Goal: Information Seeking & Learning: Learn about a topic

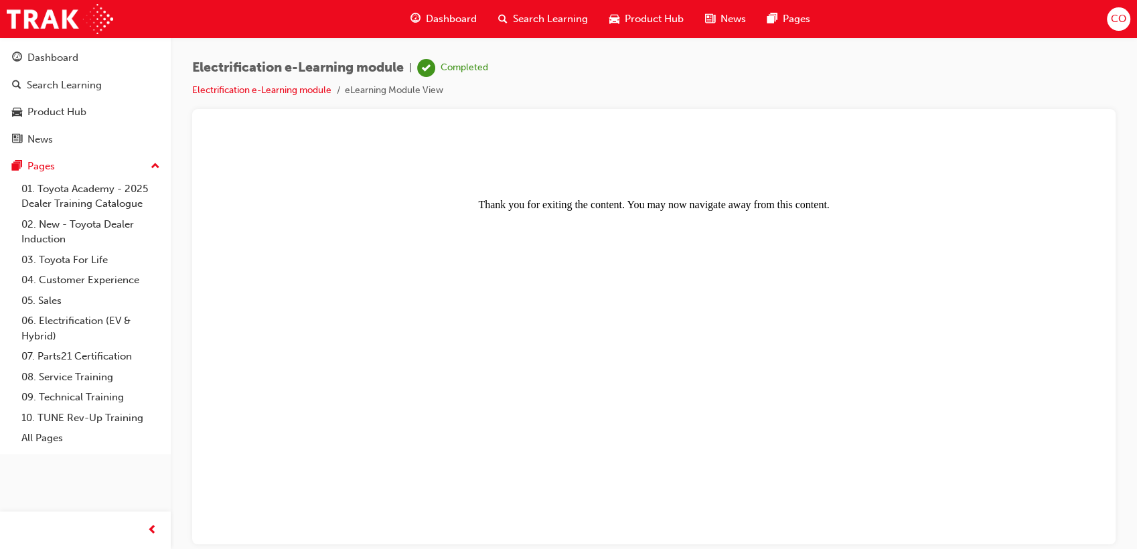
click at [451, 18] on span "Dashboard" at bounding box center [451, 18] width 51 height 15
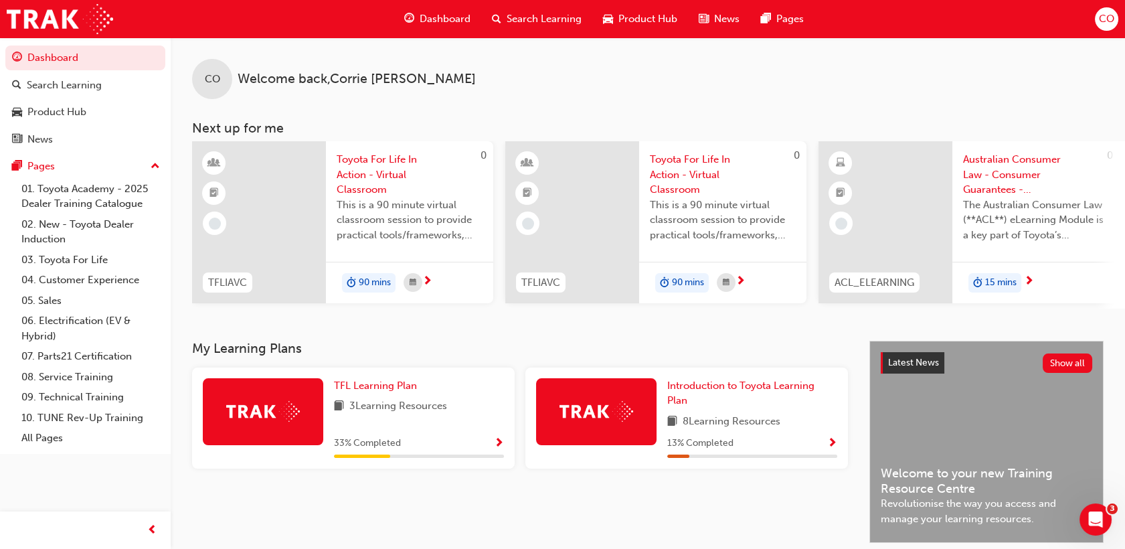
click at [544, 21] on span "Search Learning" at bounding box center [544, 18] width 75 height 15
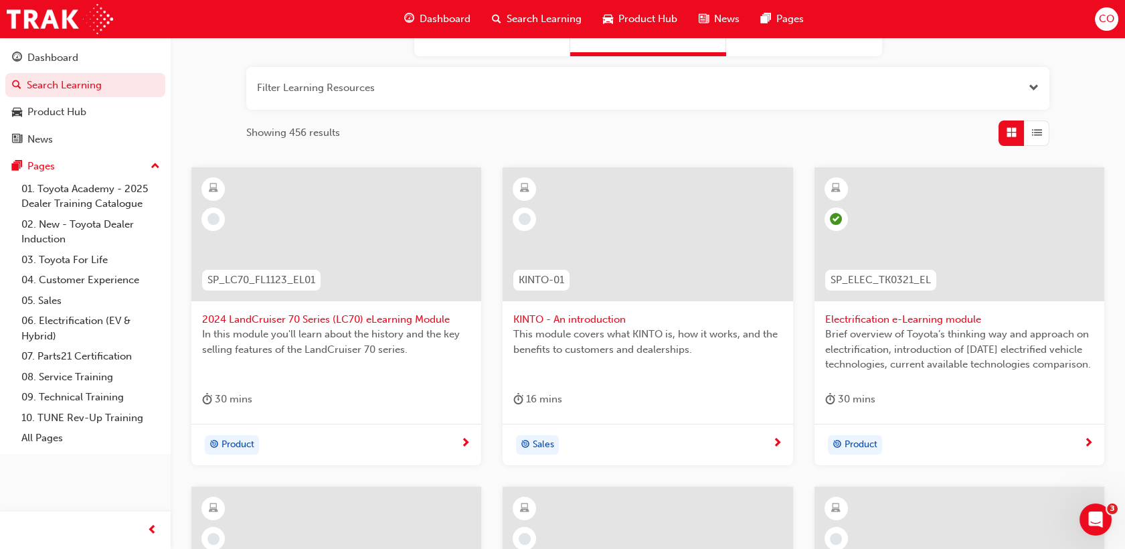
scroll to position [74, 0]
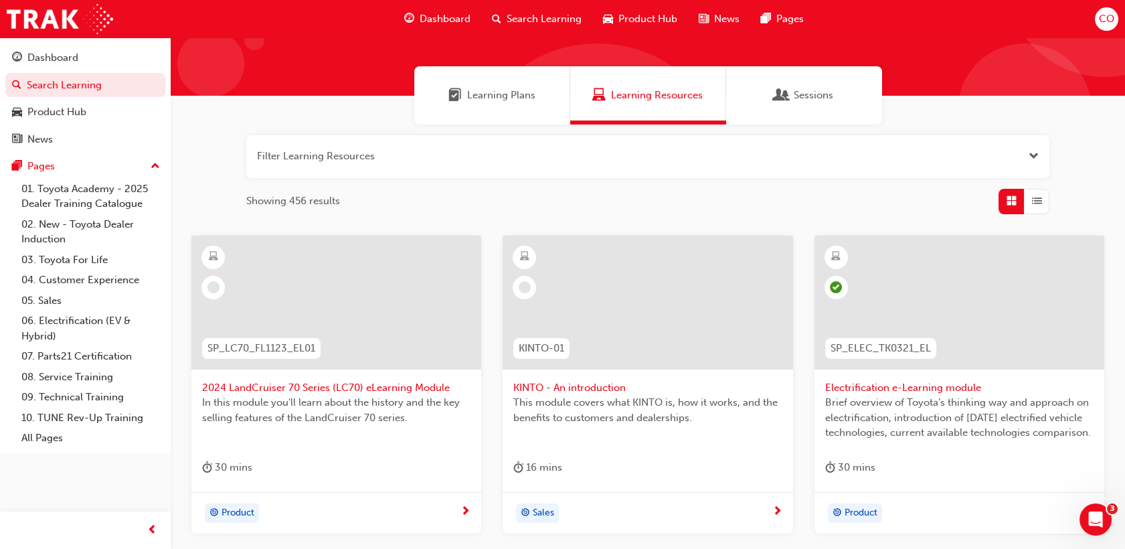
click at [332, 299] on div at bounding box center [336, 303] width 290 height 134
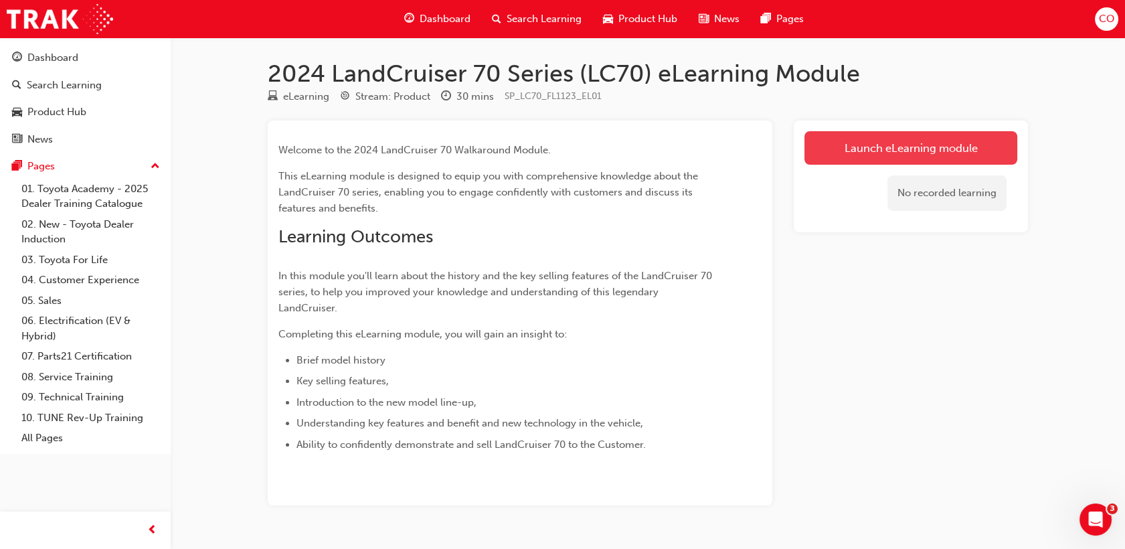
click at [864, 147] on link "Launch eLearning module" at bounding box center [911, 147] width 213 height 33
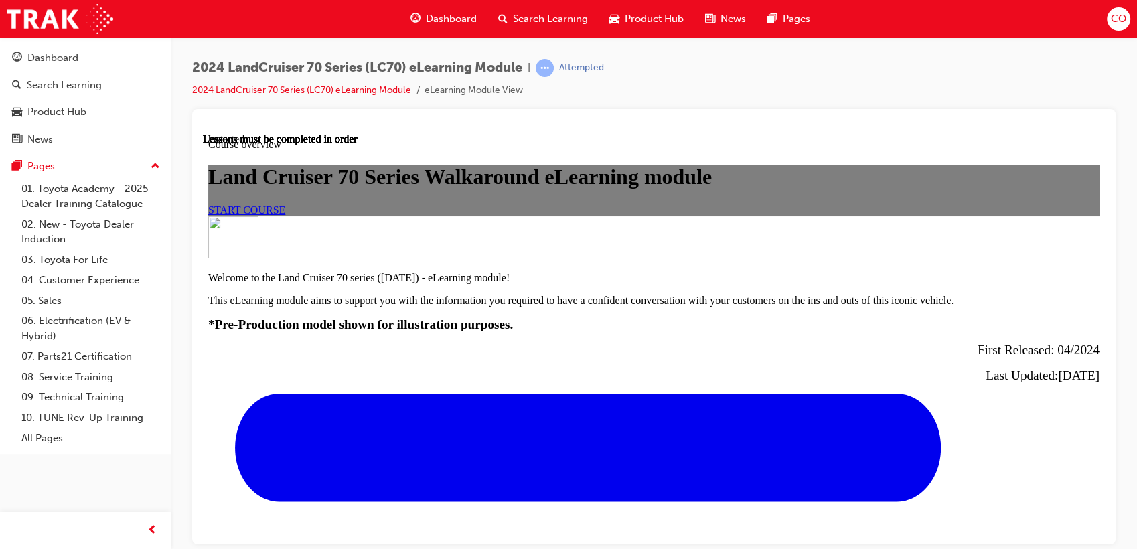
click at [285, 215] on span "START COURSE" at bounding box center [246, 209] width 77 height 11
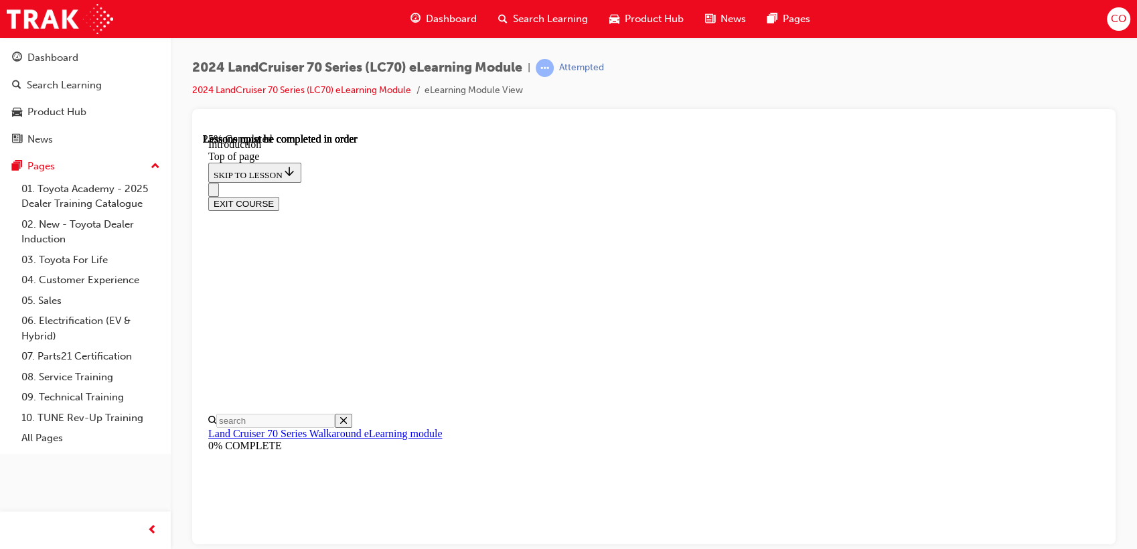
scroll to position [720, 0]
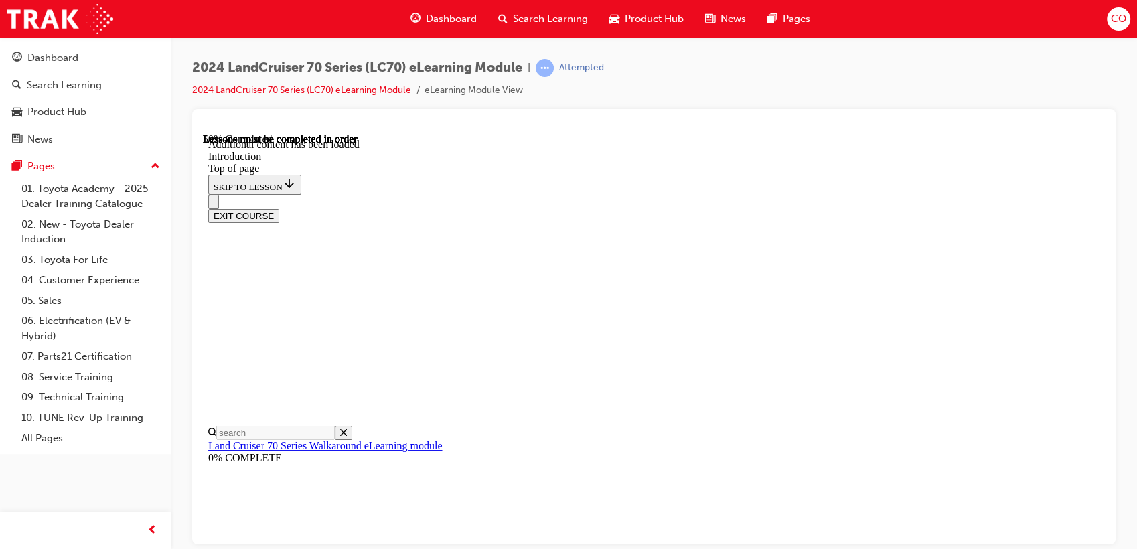
scroll to position [824, 0]
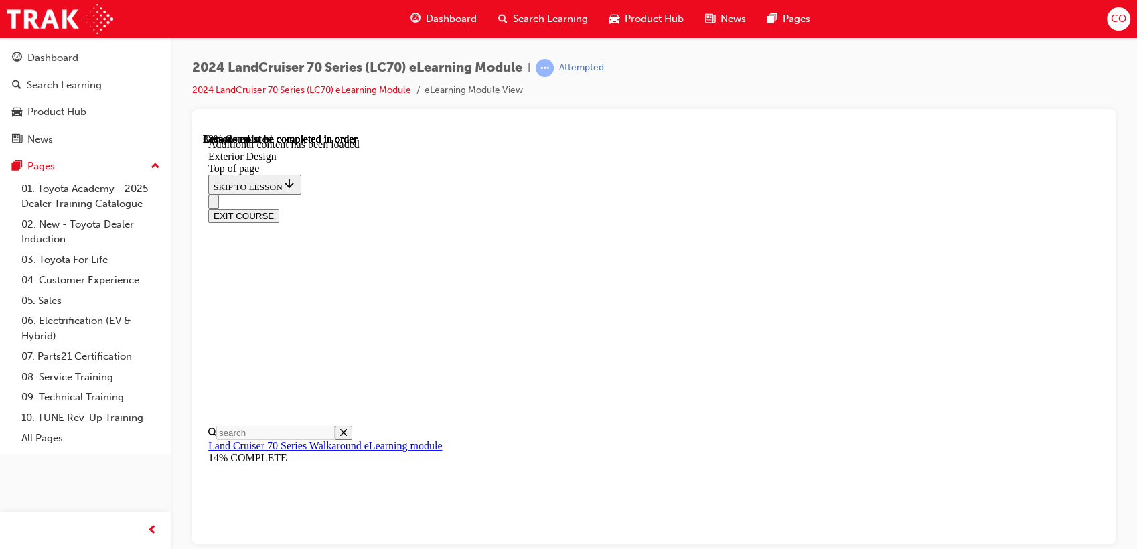
scroll to position [1115, 0]
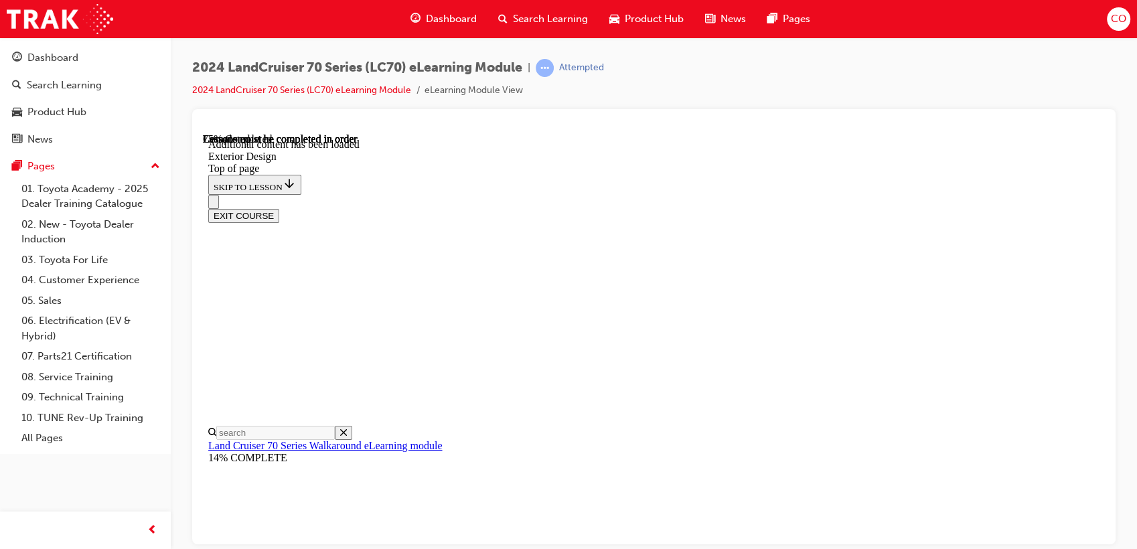
scroll to position [78, 0]
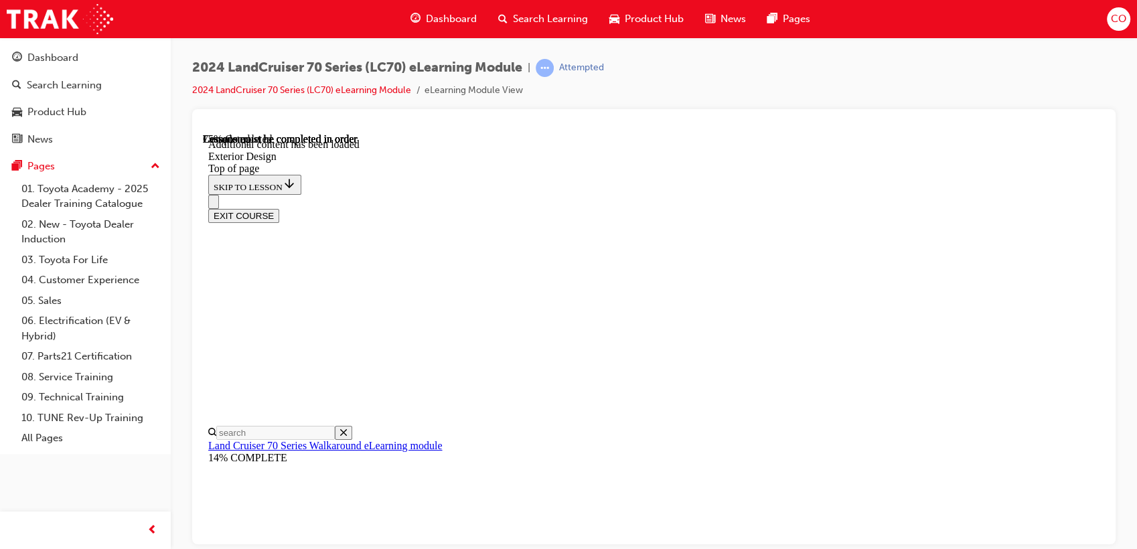
scroll to position [1491, 0]
drag, startPoint x: 645, startPoint y: 511, endPoint x: 696, endPoint y: 502, distance: 52.4
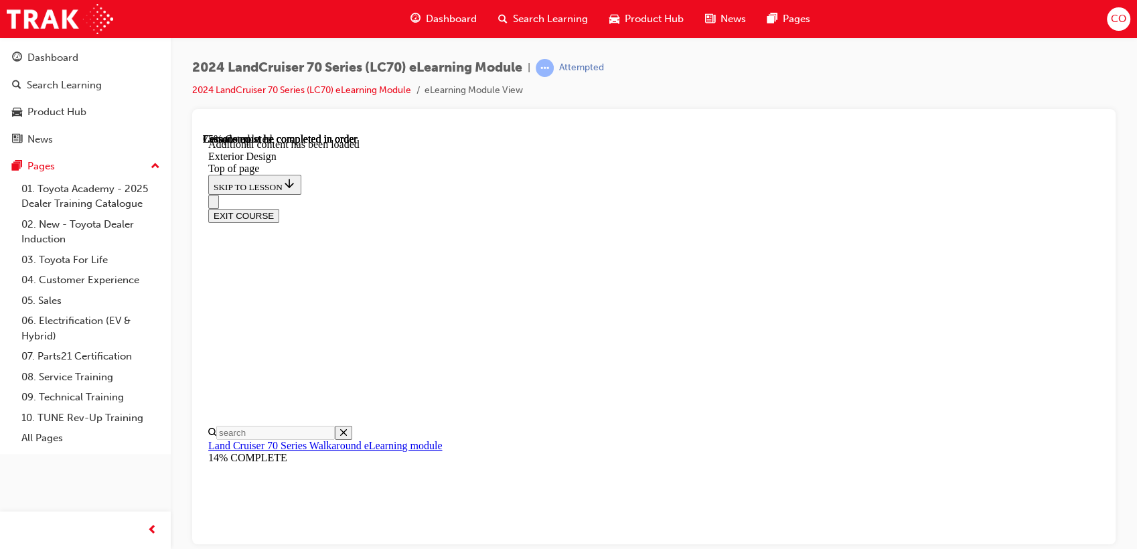
scroll to position [1545, 0]
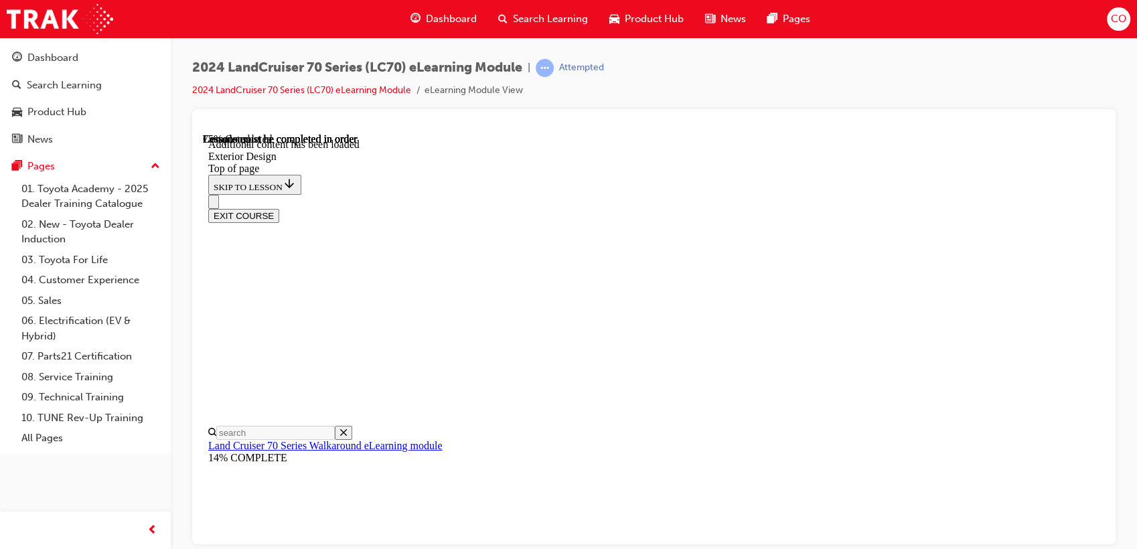
scroll to position [1471, 0]
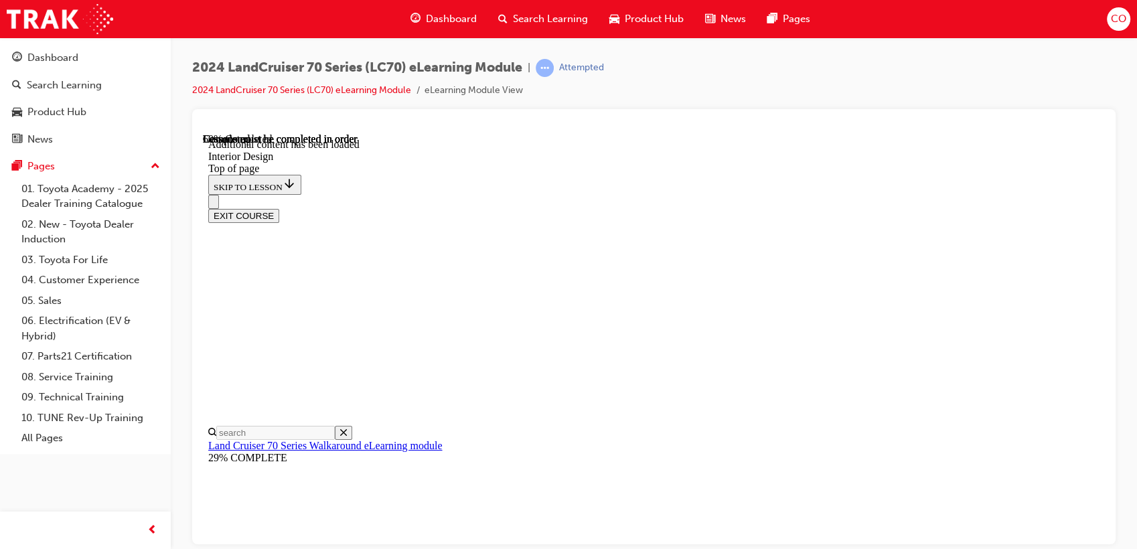
scroll to position [635, 0]
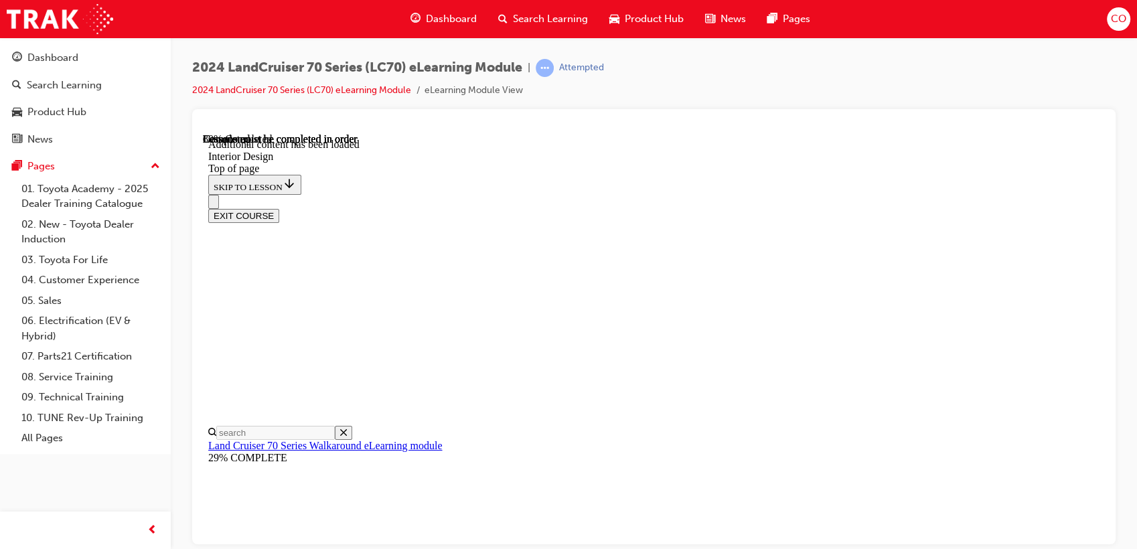
scroll to position [886, 0]
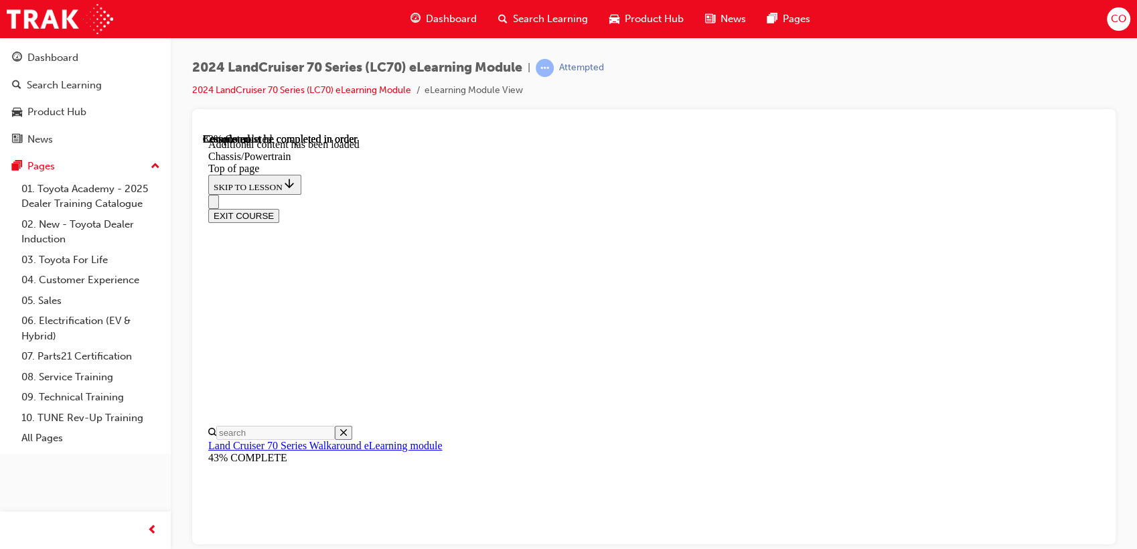
scroll to position [2168, 0]
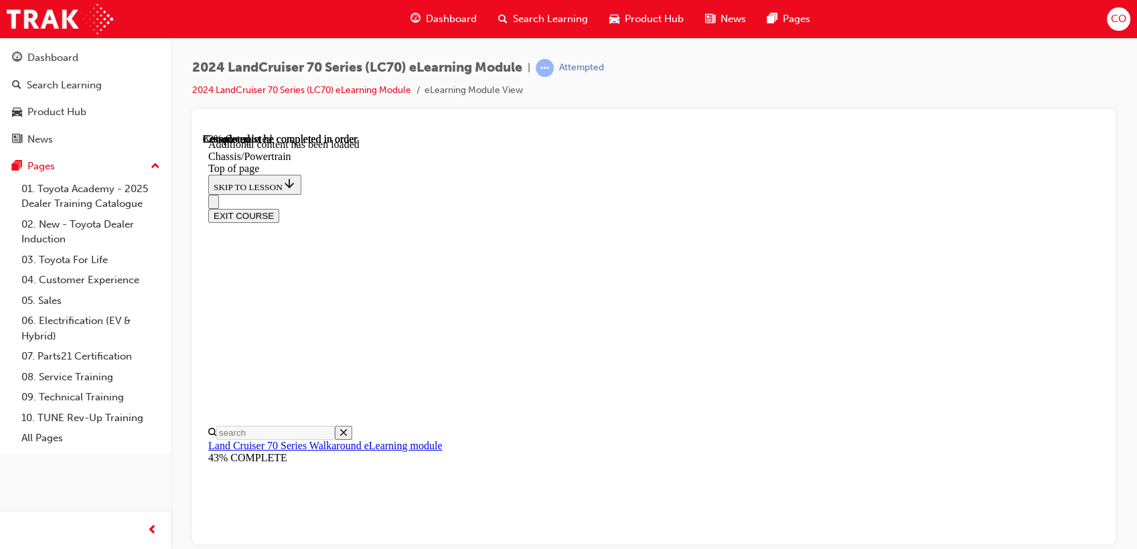
click at [833, 194] on div "EXIT COURSE" at bounding box center [648, 208] width 880 height 28
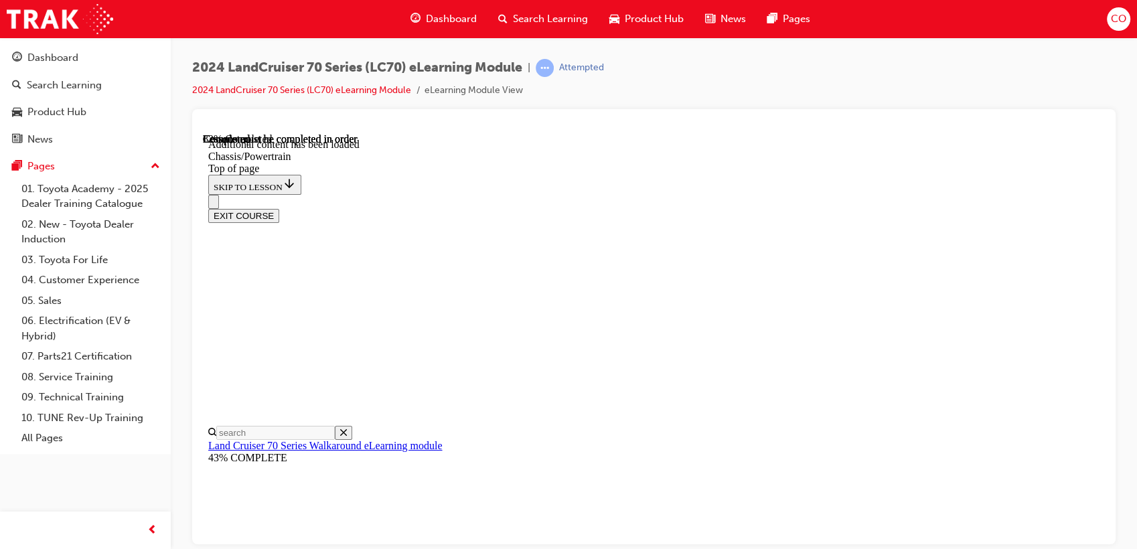
scroll to position [203, 0]
drag, startPoint x: 921, startPoint y: 263, endPoint x: 929, endPoint y: 222, distance: 42.2
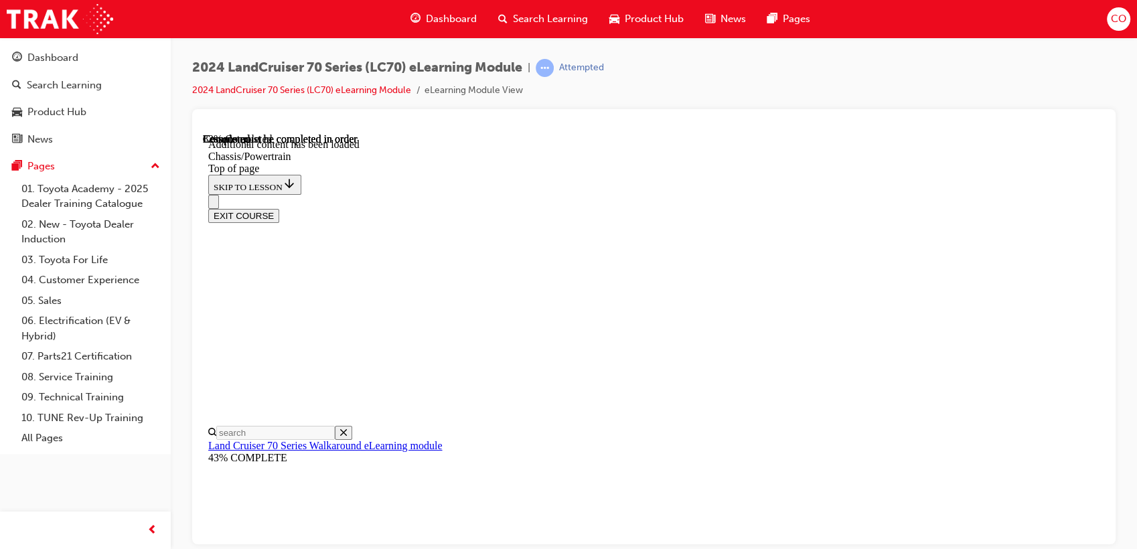
drag, startPoint x: 707, startPoint y: 325, endPoint x: 735, endPoint y: 325, distance: 28.1
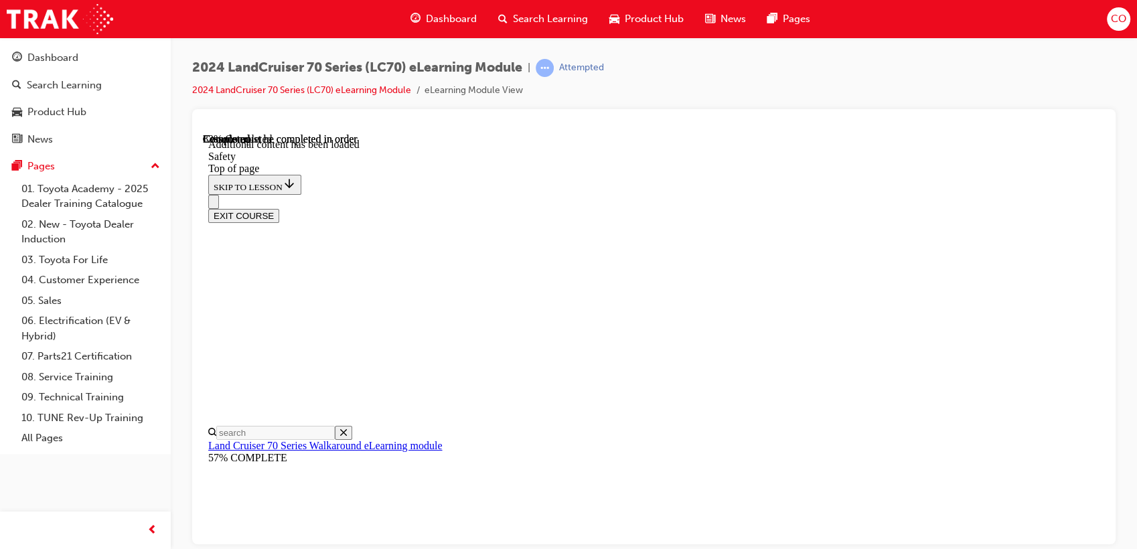
scroll to position [754, 0]
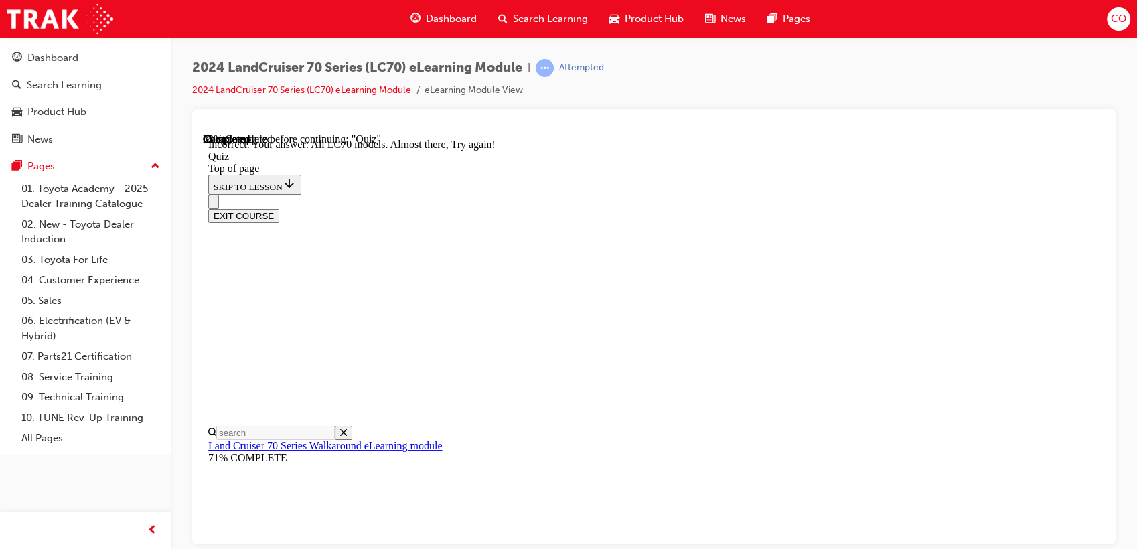
scroll to position [422, 0]
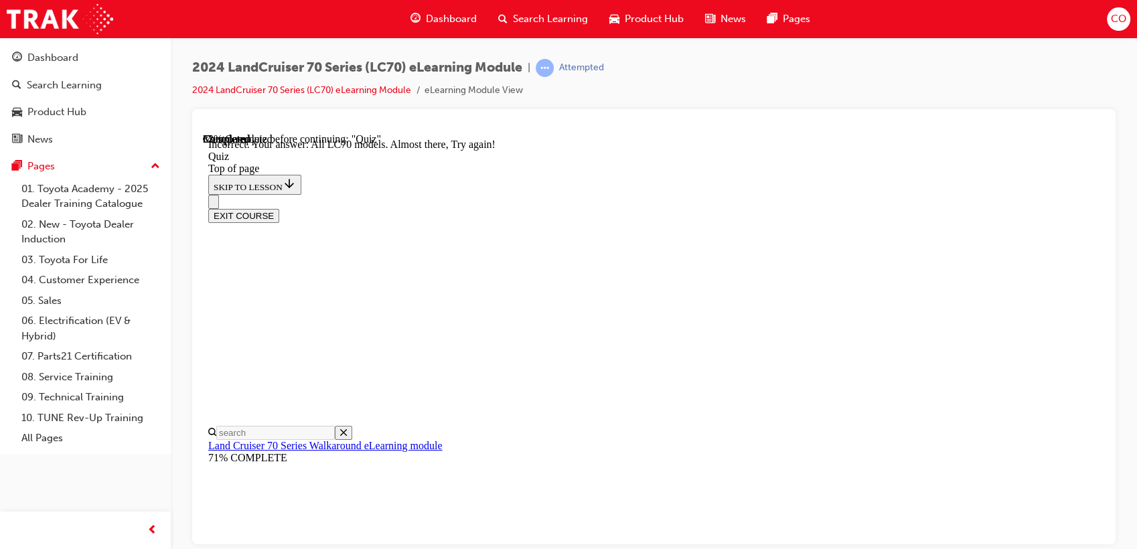
drag, startPoint x: 556, startPoint y: 402, endPoint x: 509, endPoint y: 414, distance: 47.7
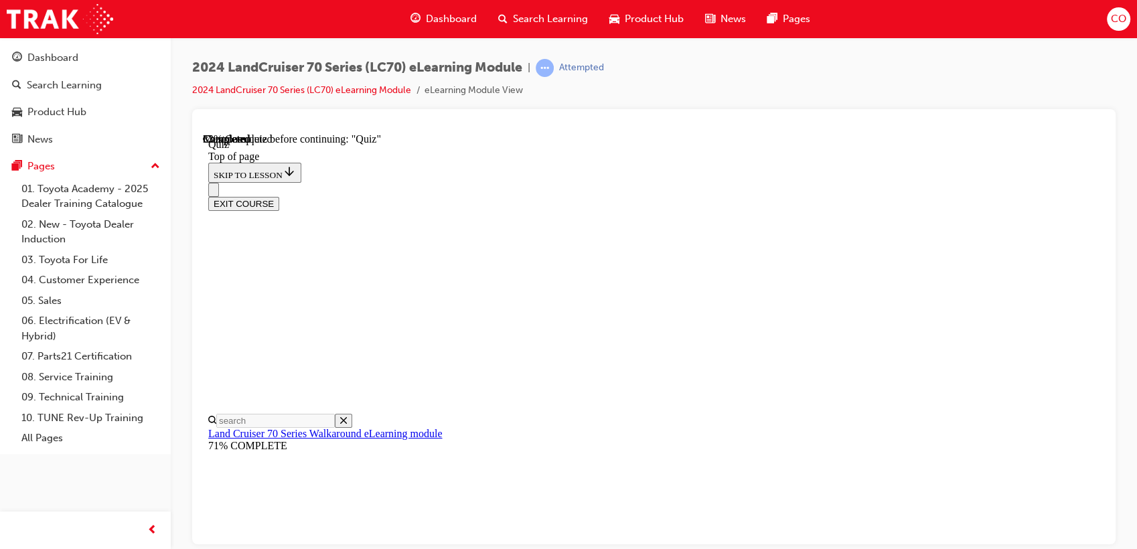
scroll to position [189, 0]
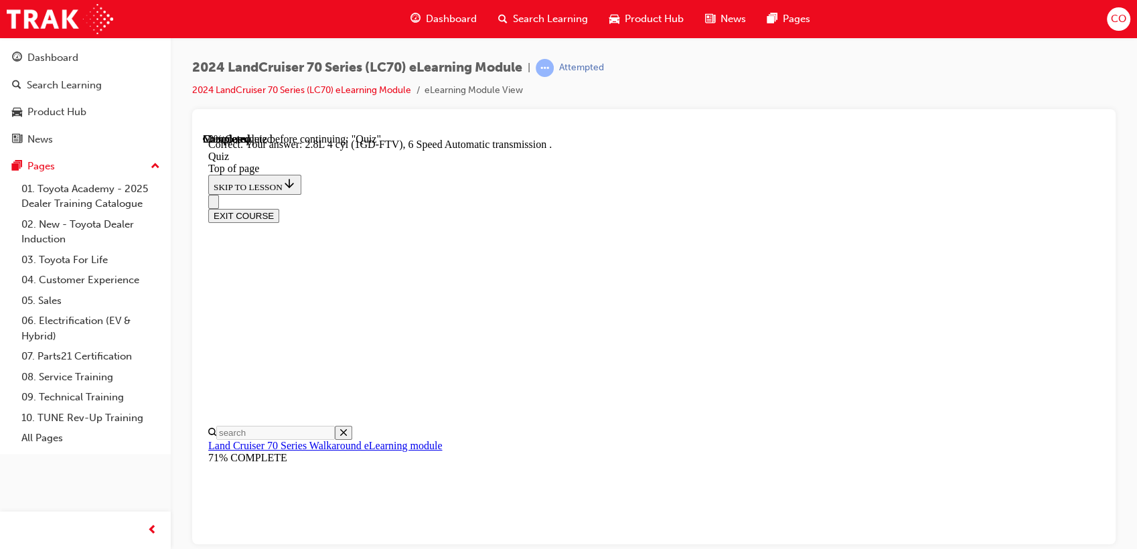
scroll to position [321, 0]
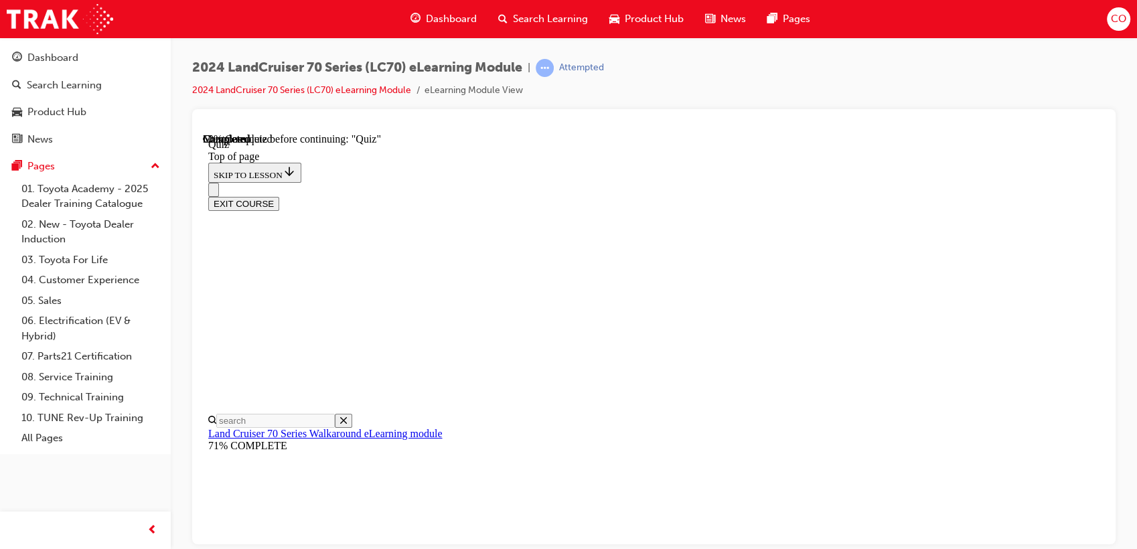
scroll to position [189, 0]
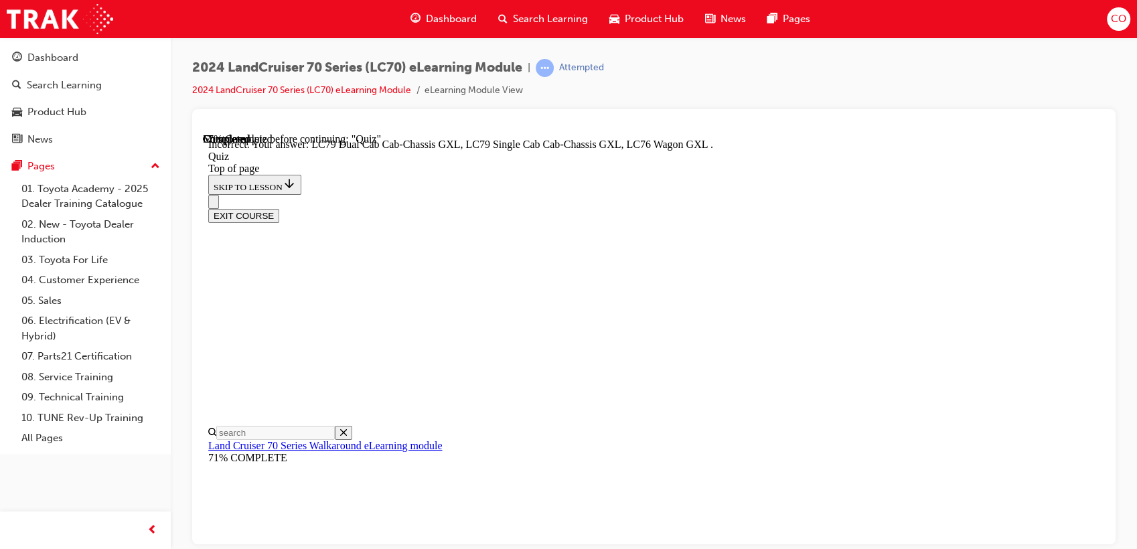
scroll to position [406, 0]
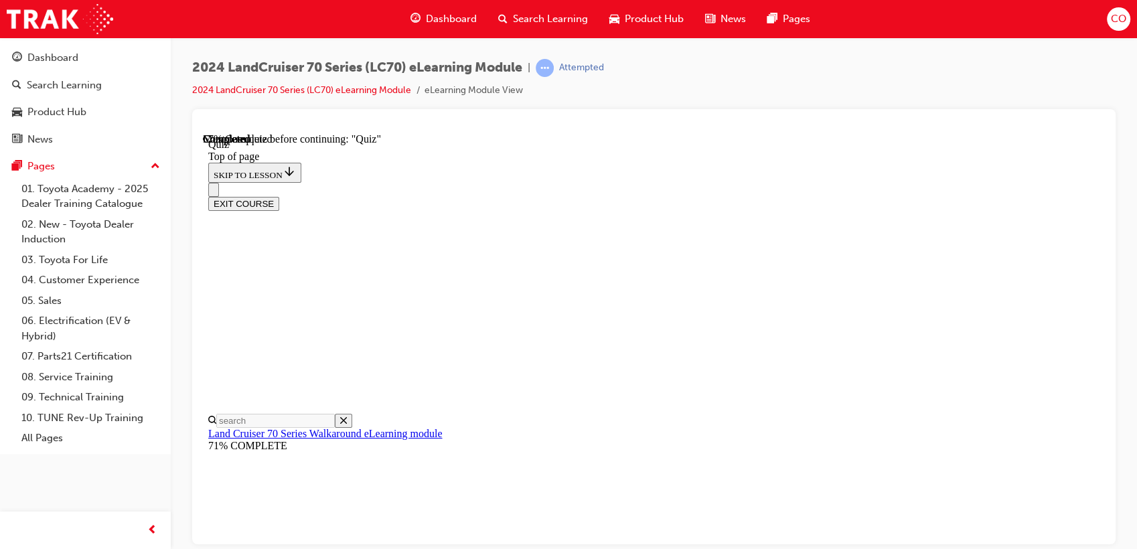
scroll to position [260, 0]
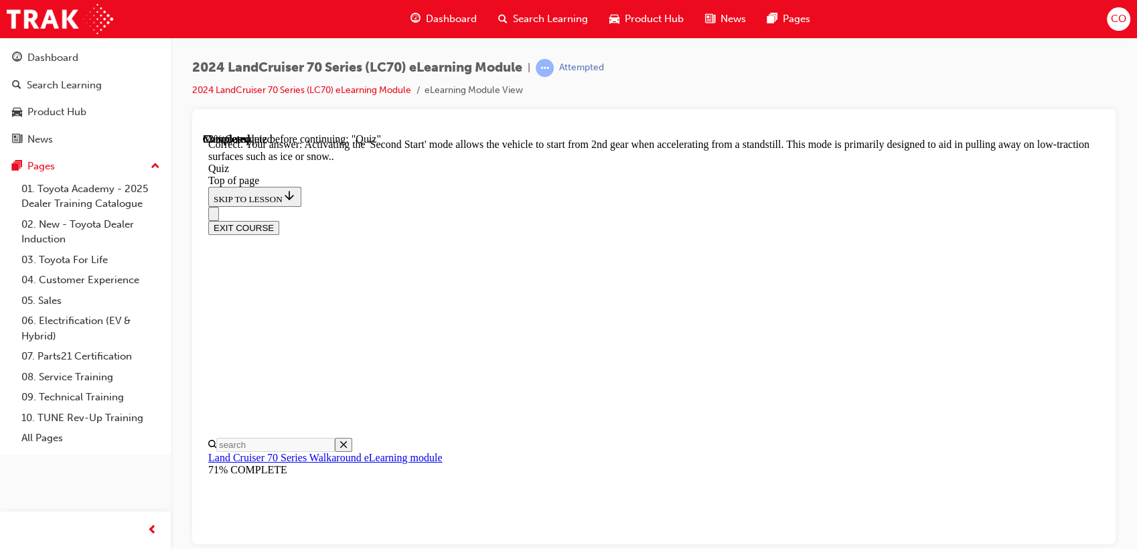
scroll to position [447, 0]
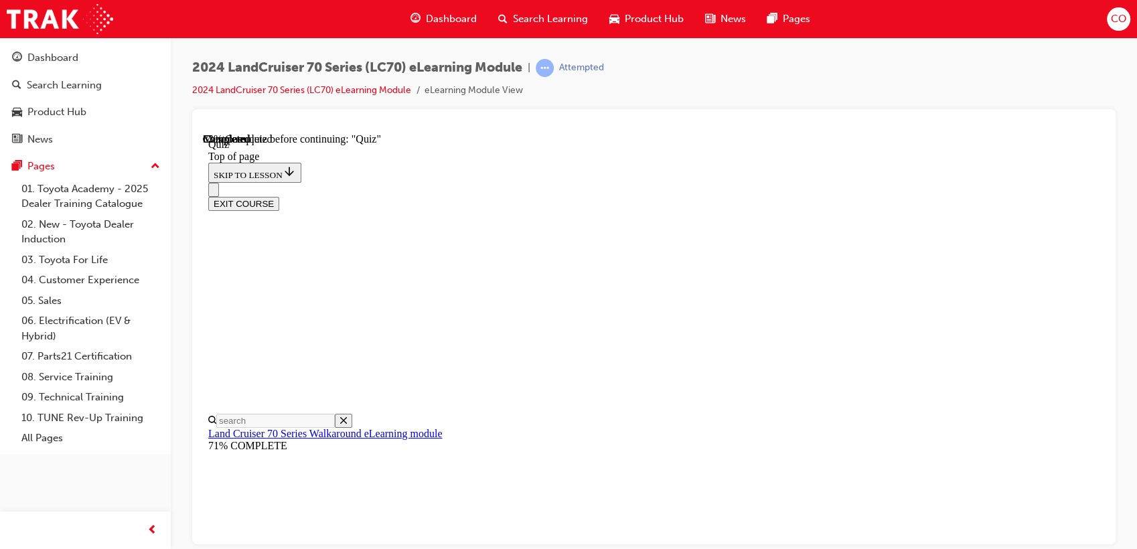
scroll to position [189, 0]
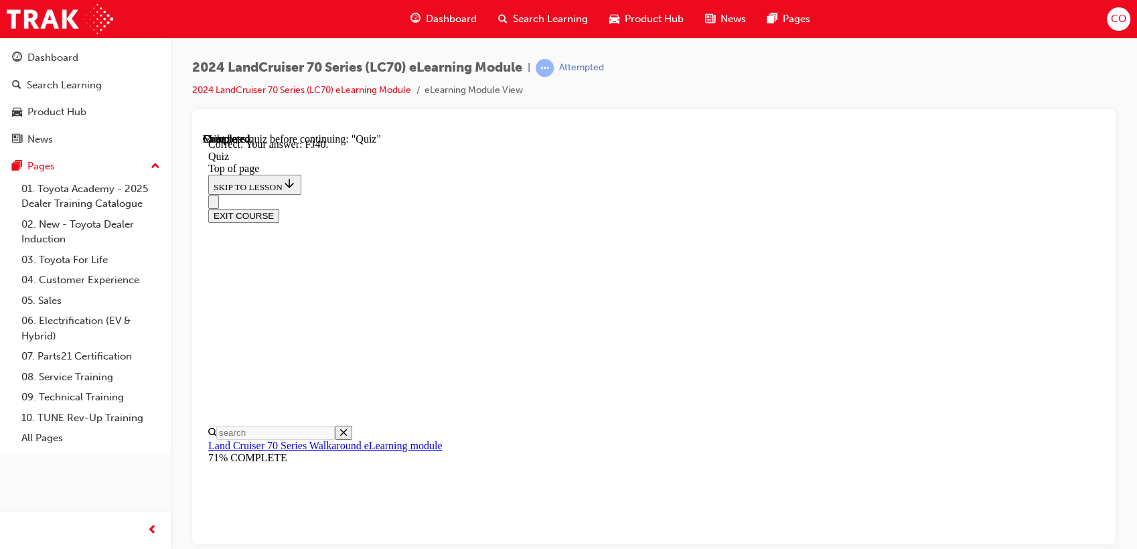
scroll to position [278, 0]
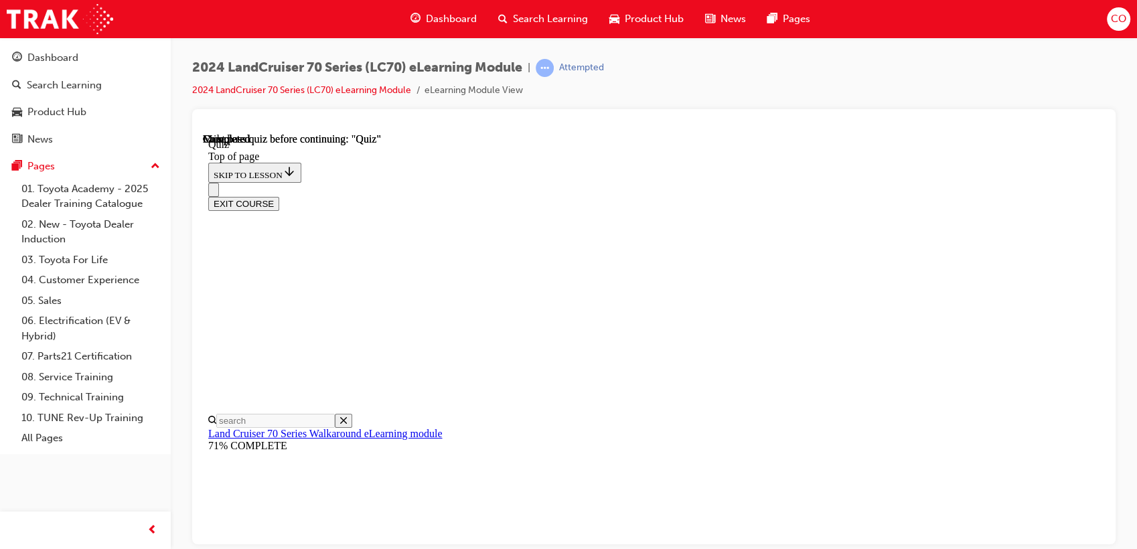
scroll to position [313, 0]
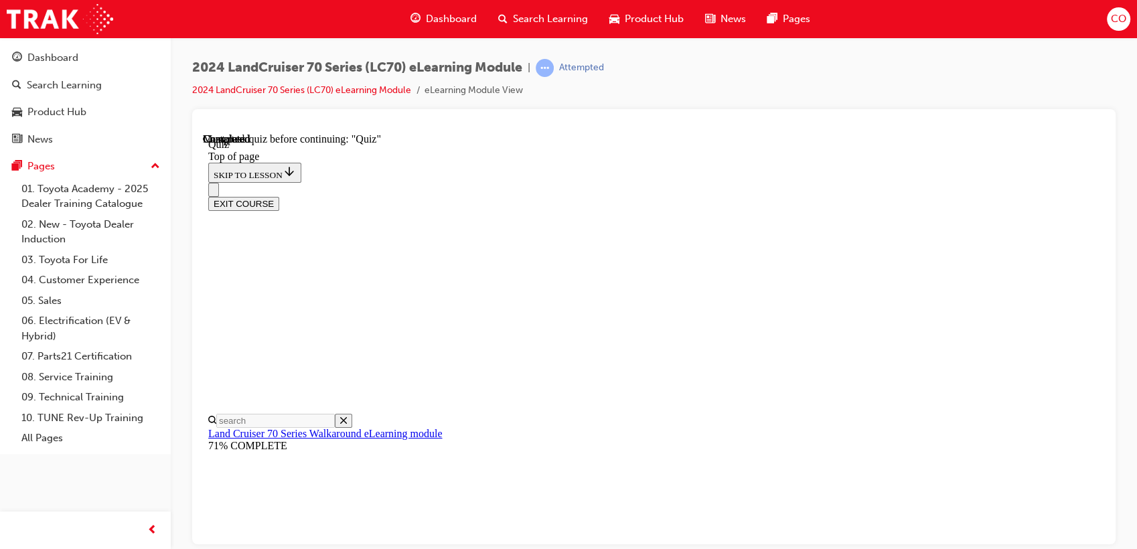
scroll to position [189, 0]
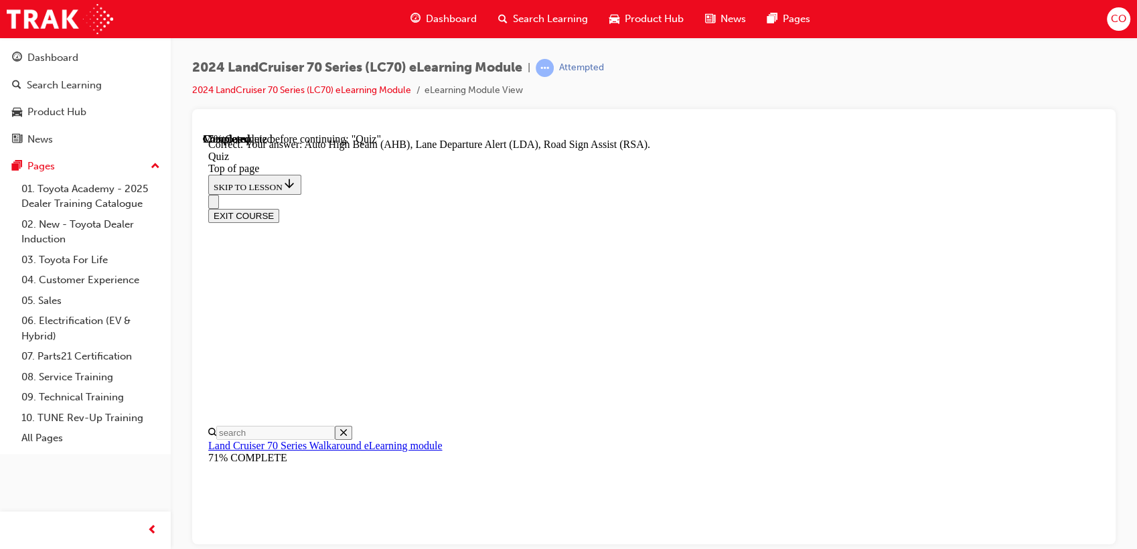
scroll to position [428, 0]
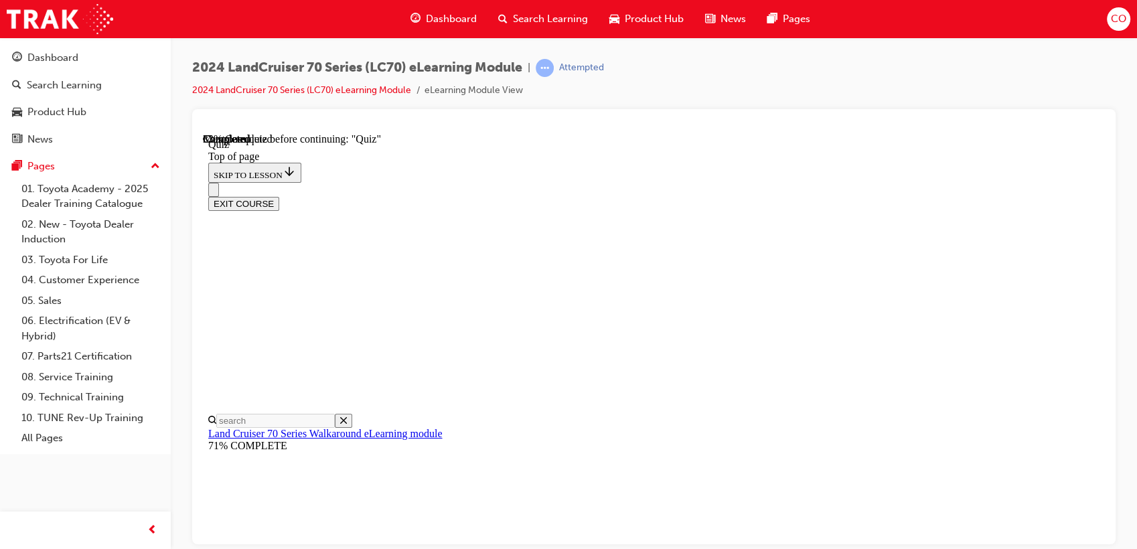
scroll to position [189, 0]
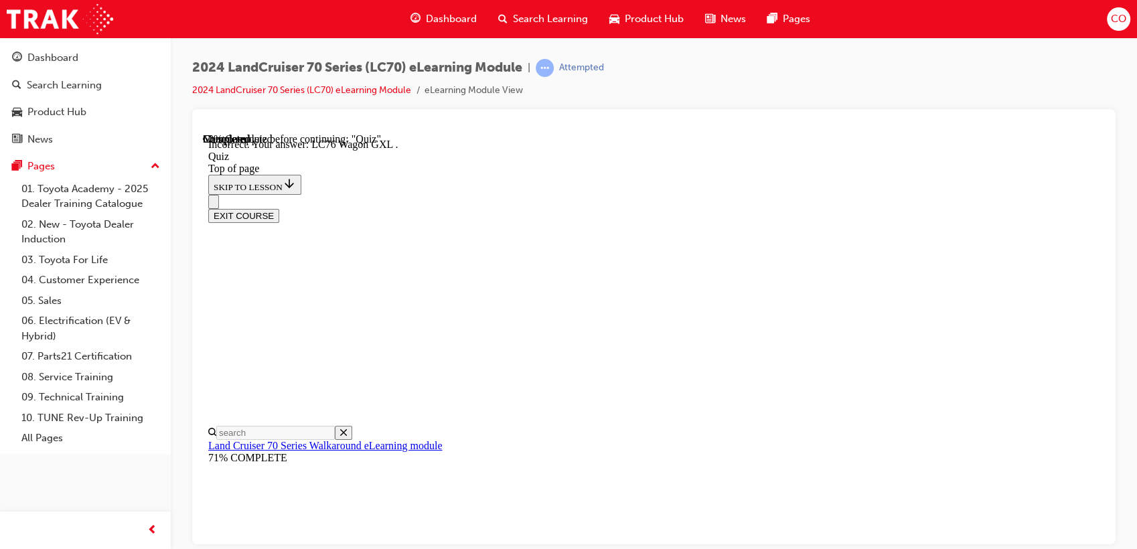
scroll to position [406, 0]
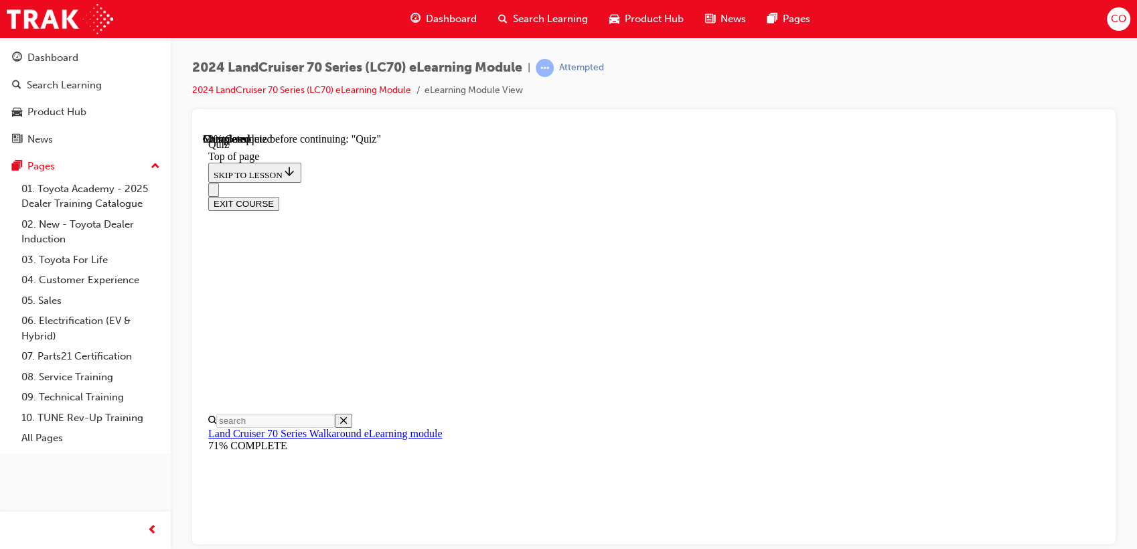
scroll to position [189, 0]
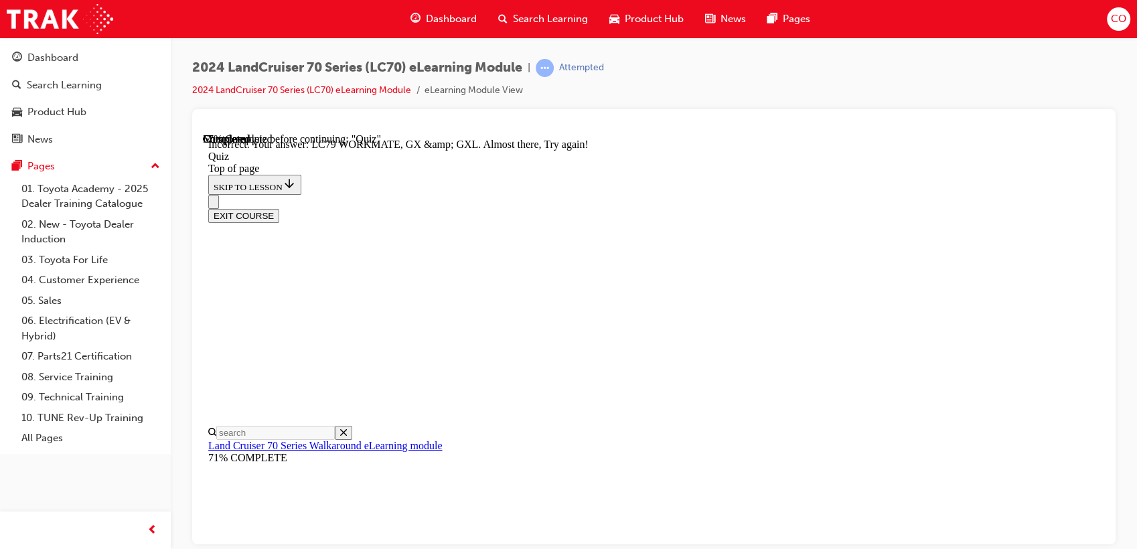
scroll to position [422, 0]
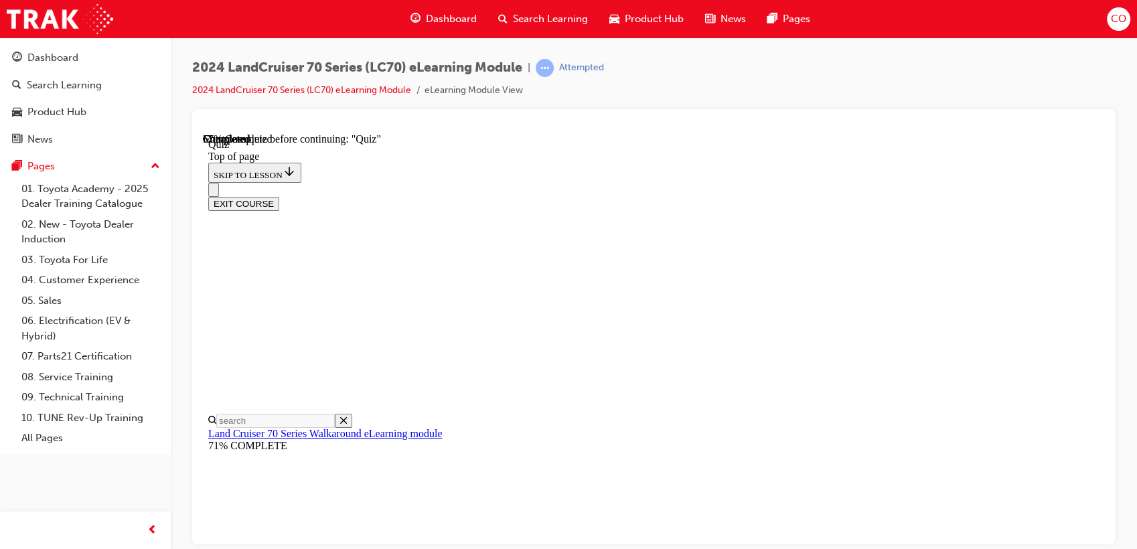
scroll to position [189, 0]
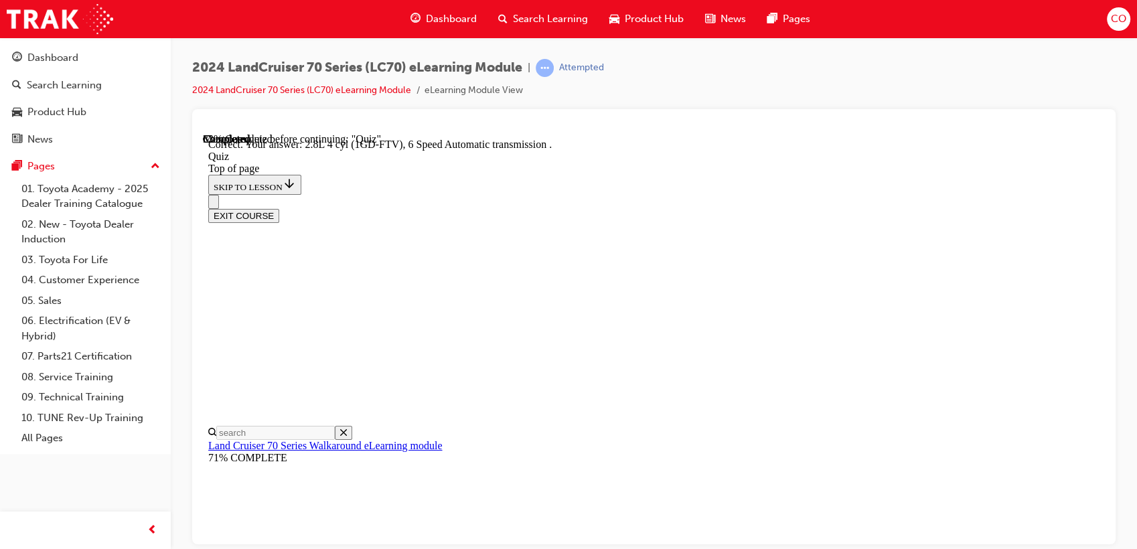
scroll to position [321, 0]
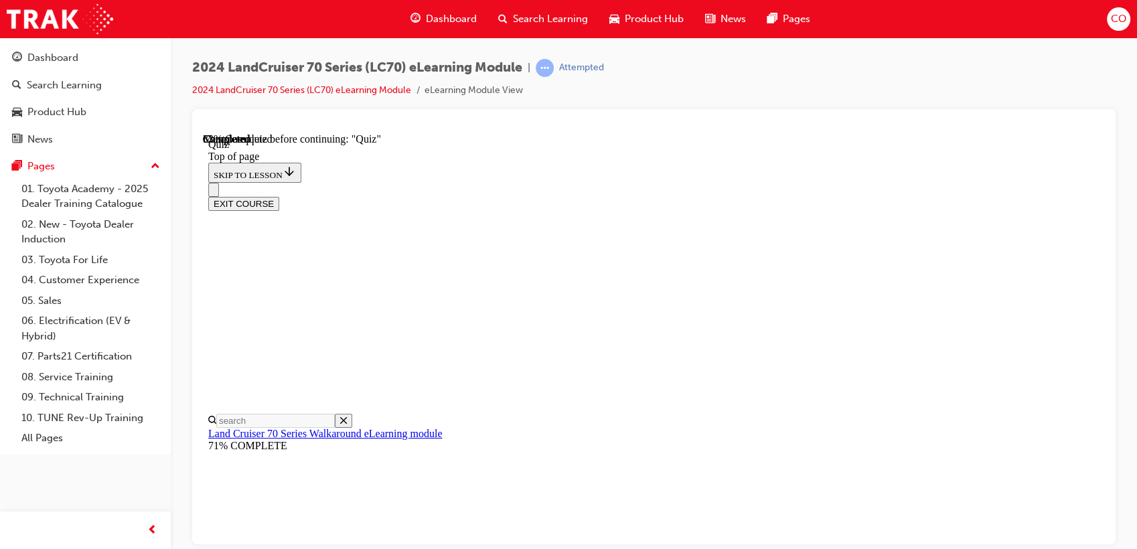
scroll to position [264, 0]
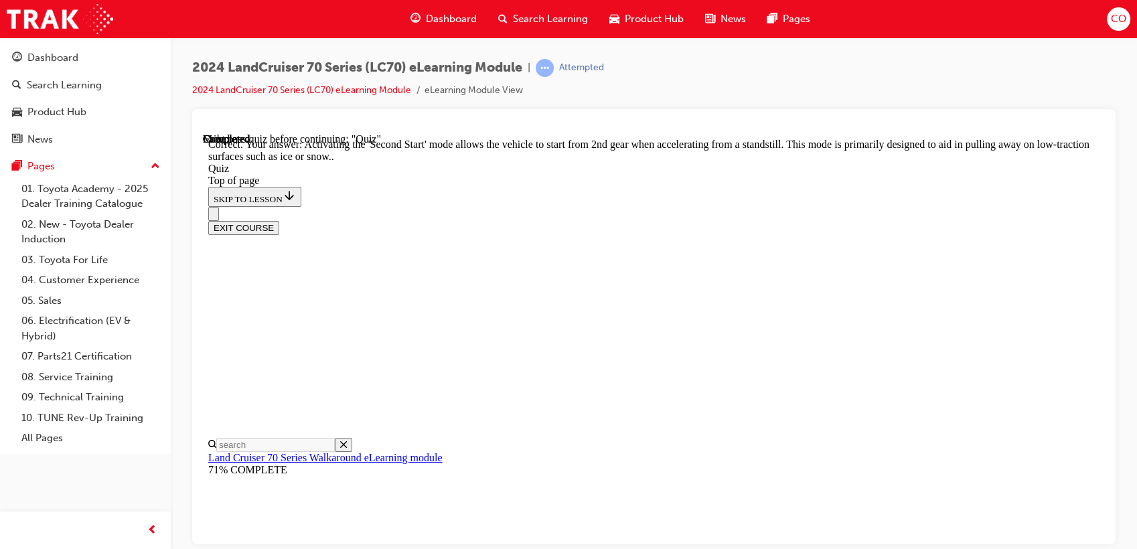
scroll to position [447, 0]
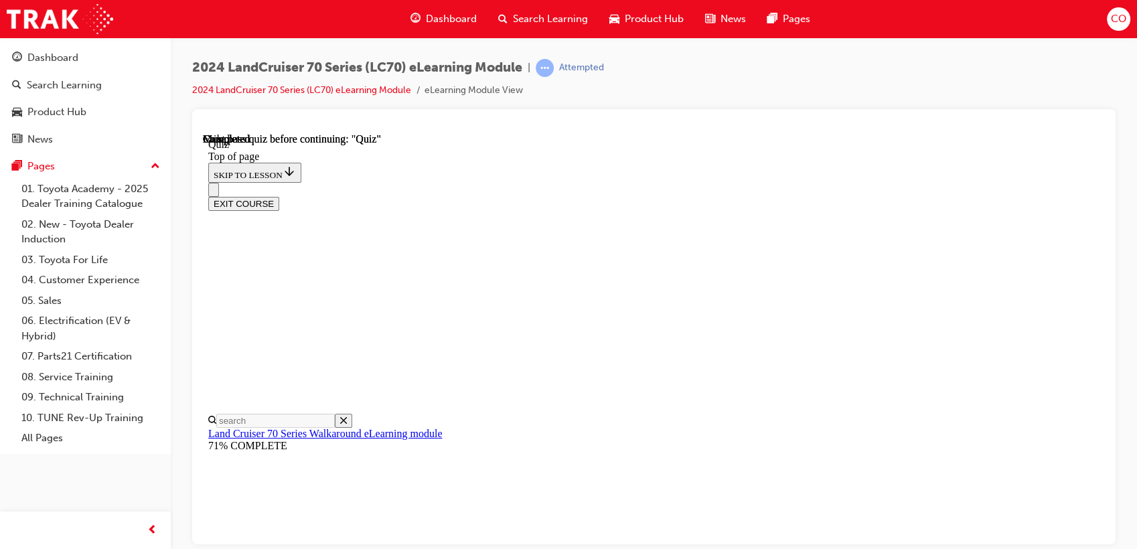
scroll to position [313, 0]
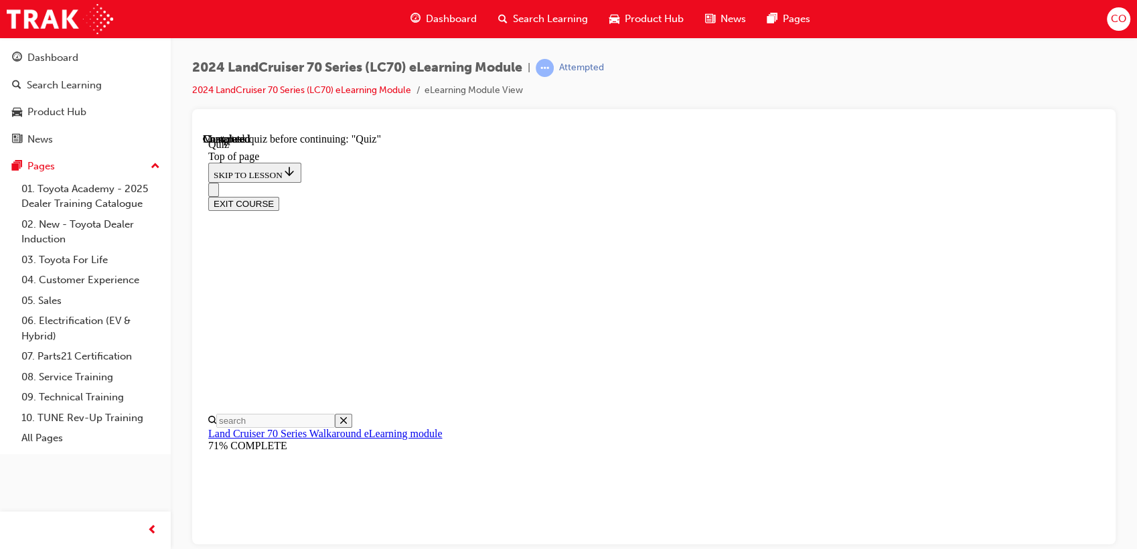
drag, startPoint x: 627, startPoint y: 348, endPoint x: 620, endPoint y: 321, distance: 28.3
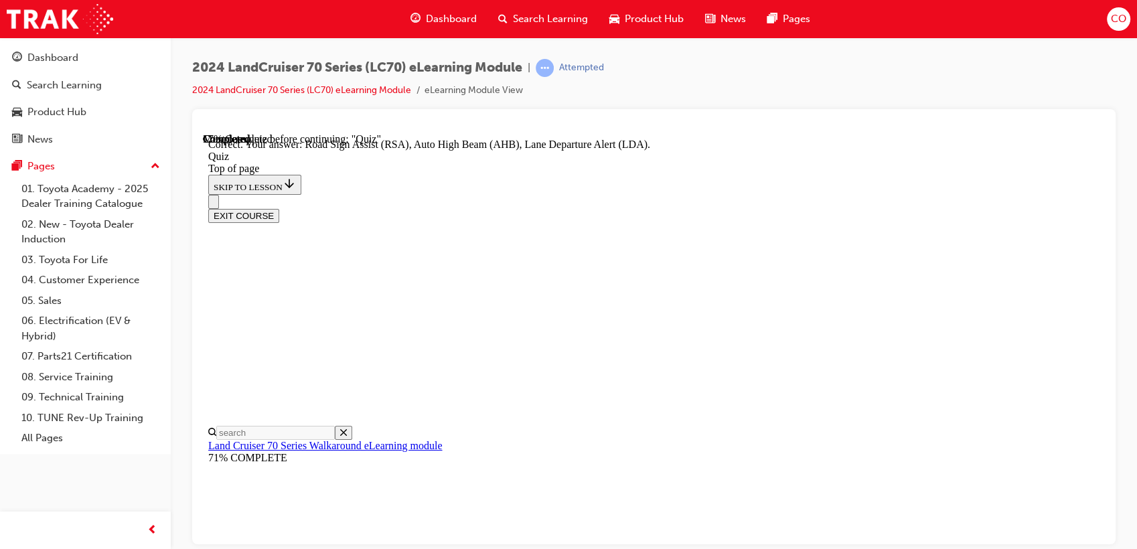
scroll to position [428, 0]
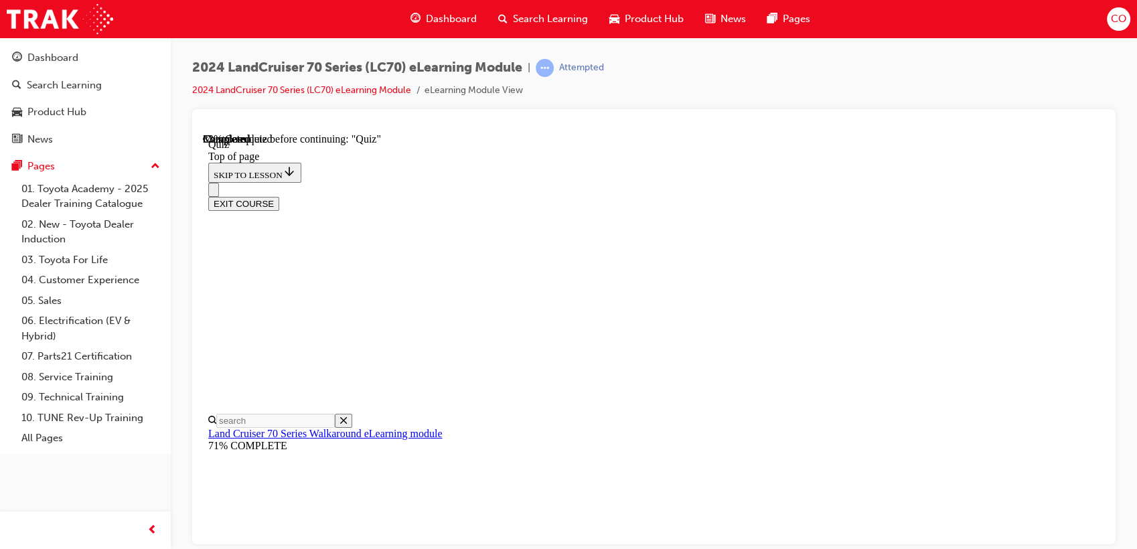
scroll to position [207, 0]
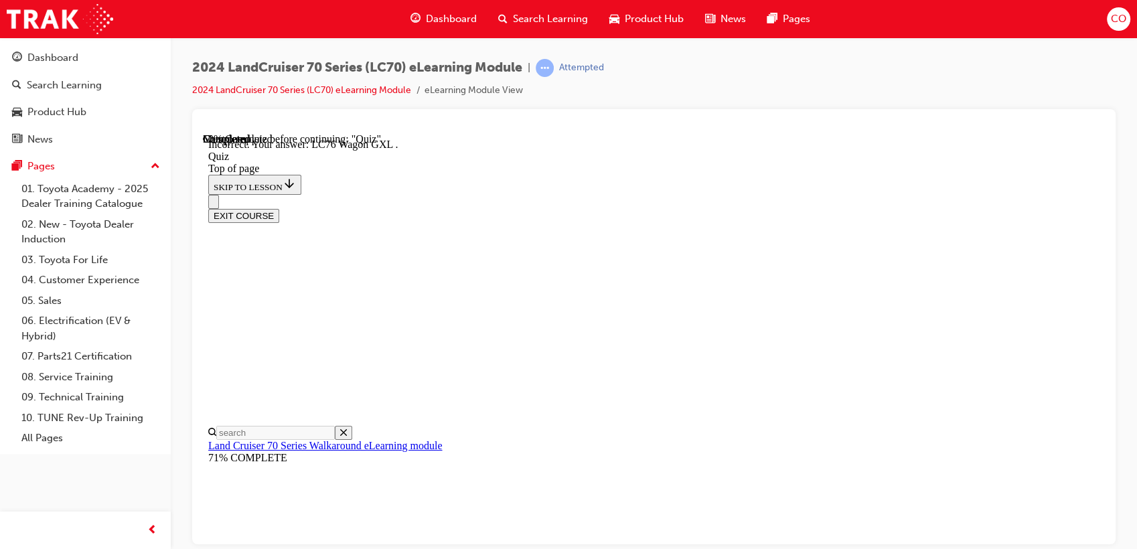
scroll to position [406, 0]
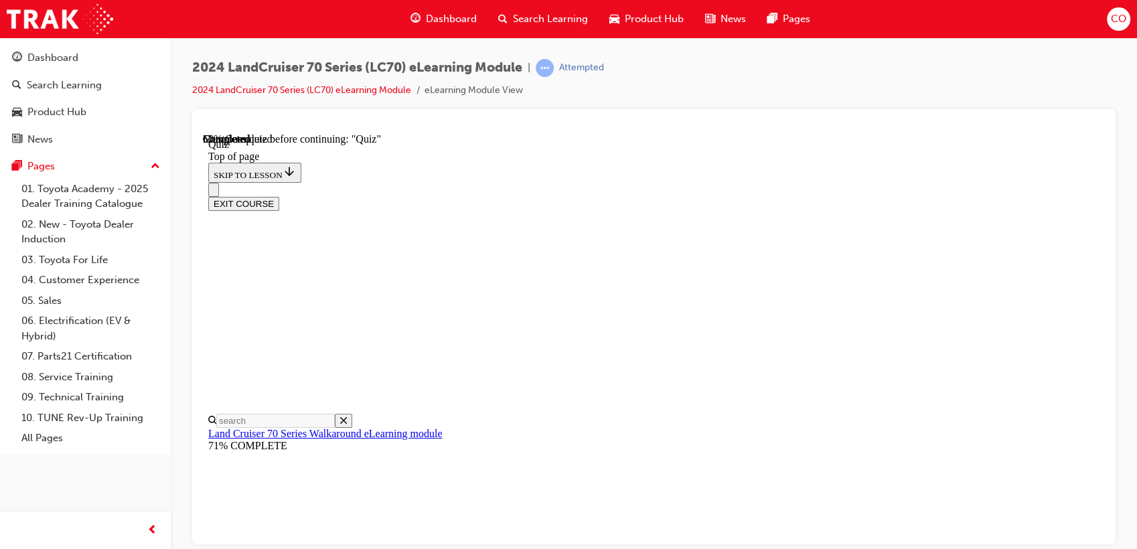
scroll to position [189, 0]
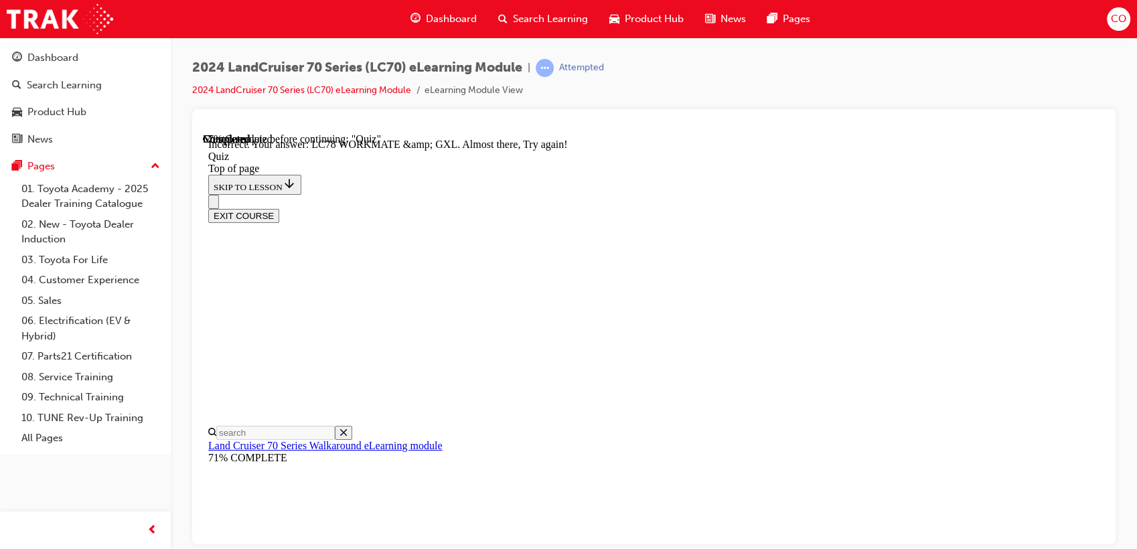
scroll to position [422, 0]
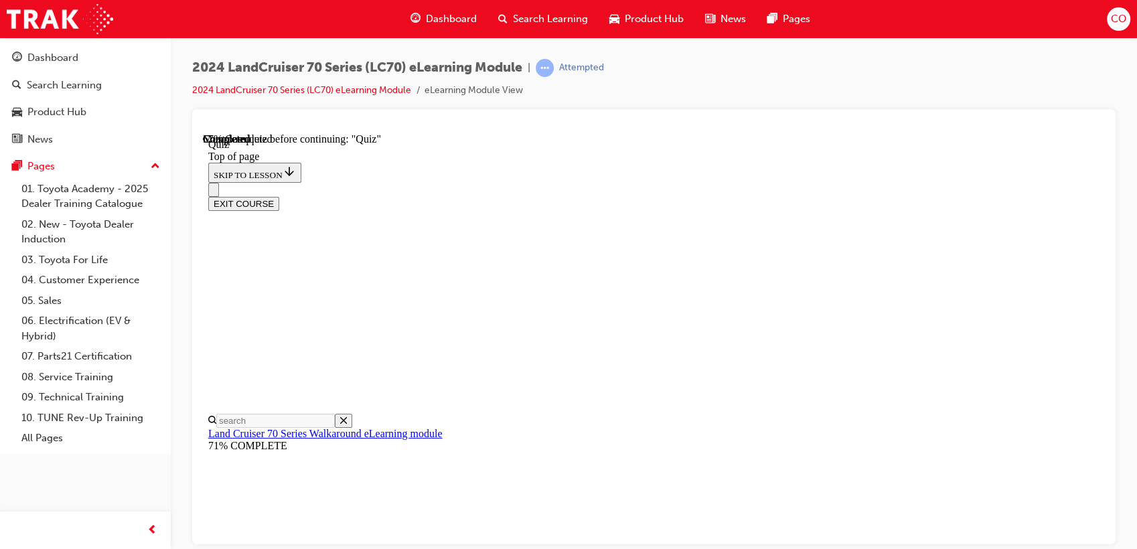
scroll to position [189, 0]
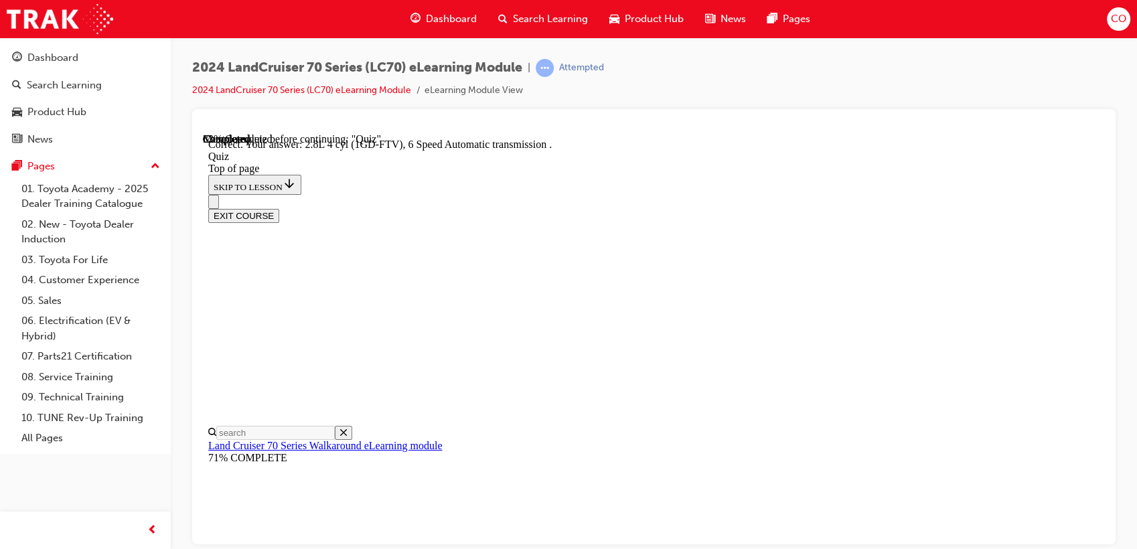
scroll to position [321, 0]
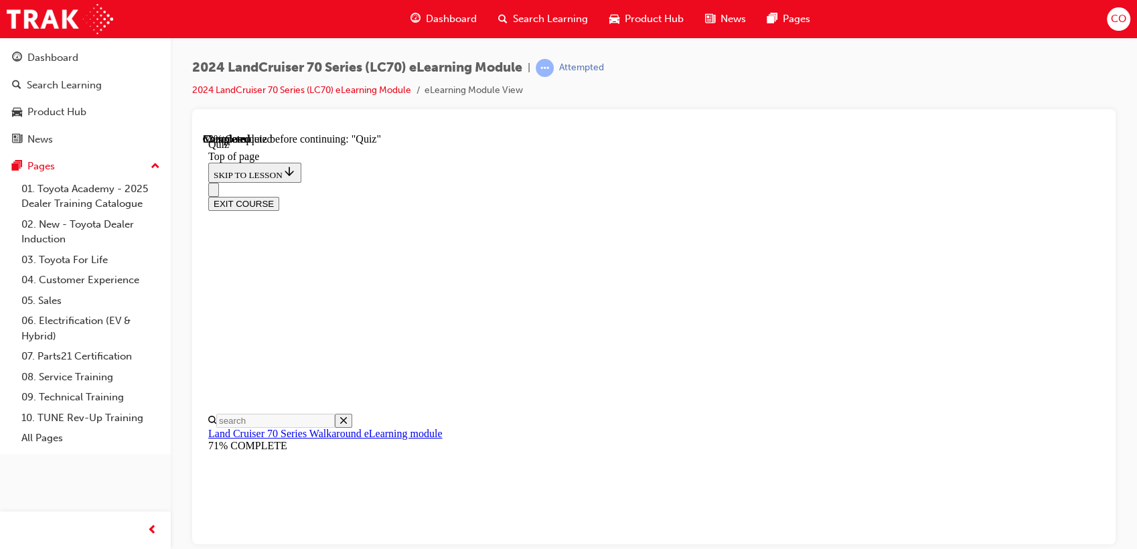
scroll to position [264, 0]
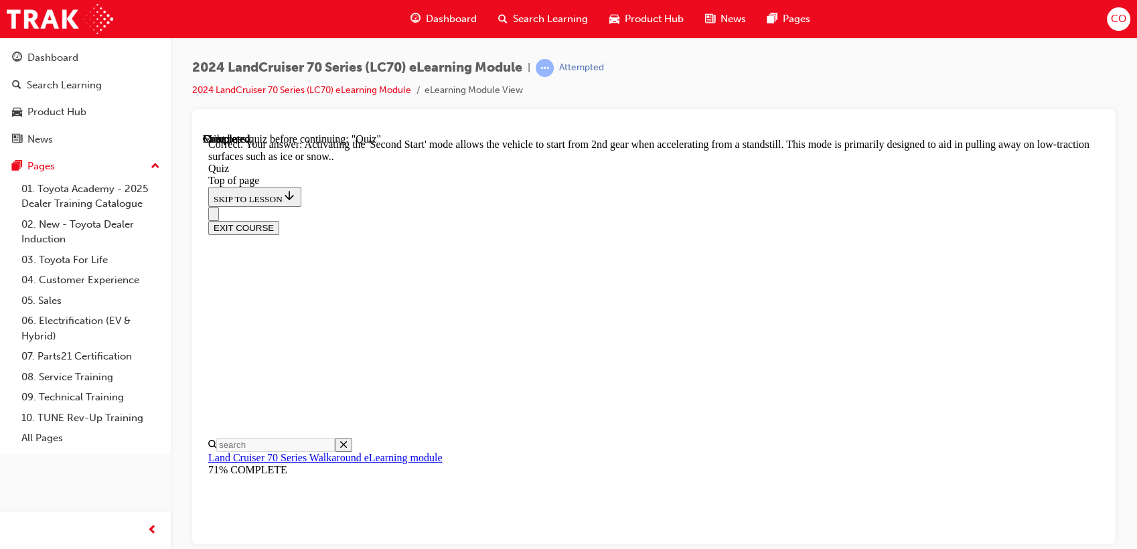
scroll to position [447, 0]
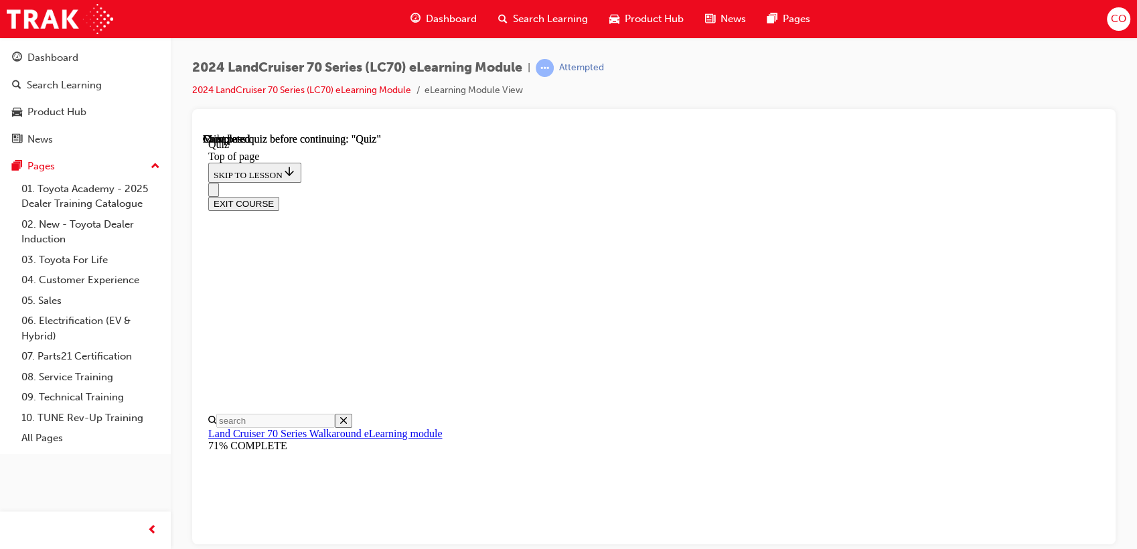
scroll to position [313, 0]
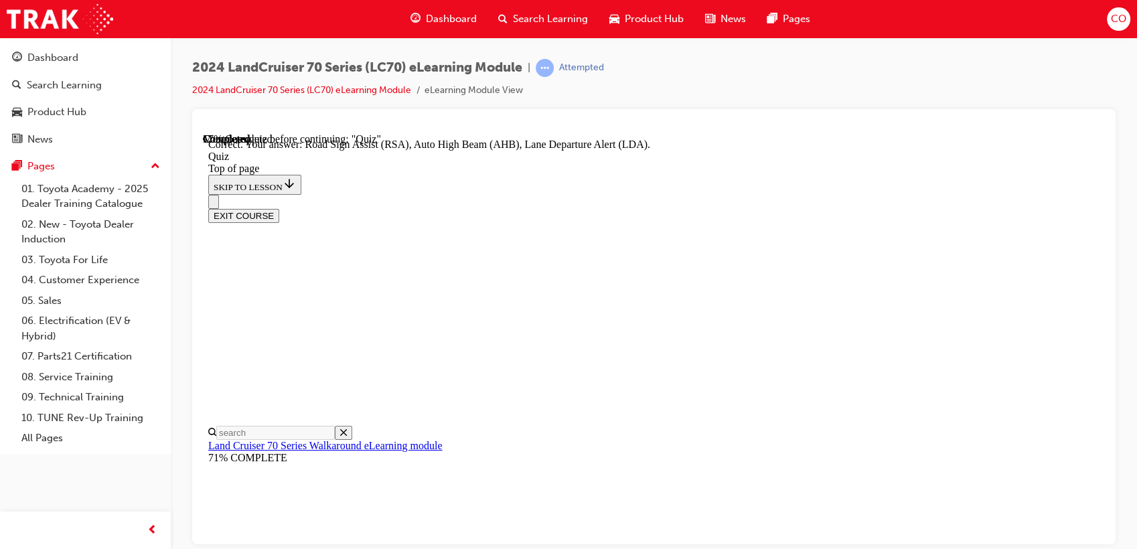
scroll to position [428, 0]
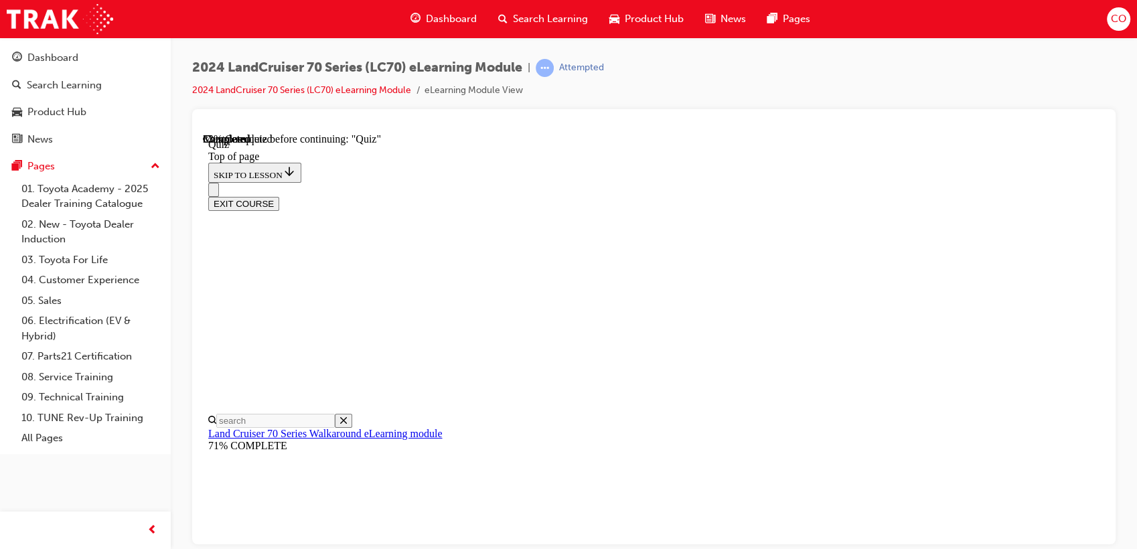
scroll to position [189, 0]
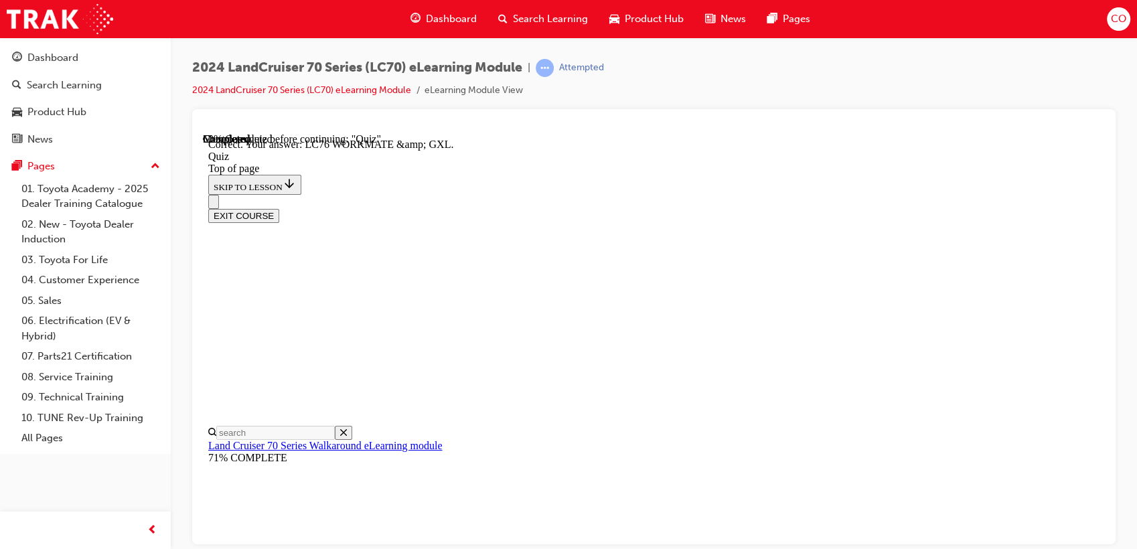
scroll to position [353, 0]
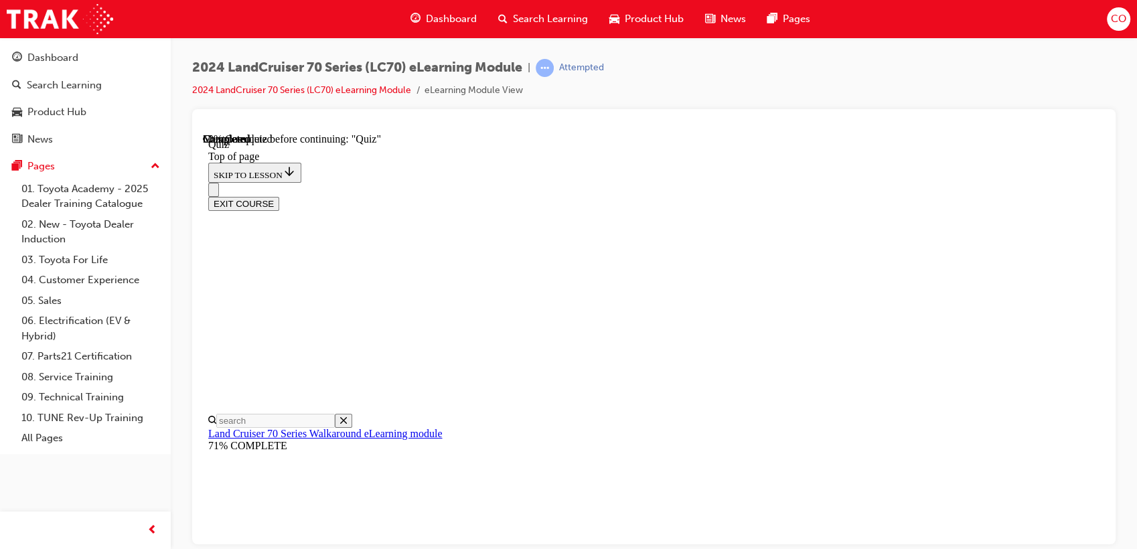
scroll to position [264, 0]
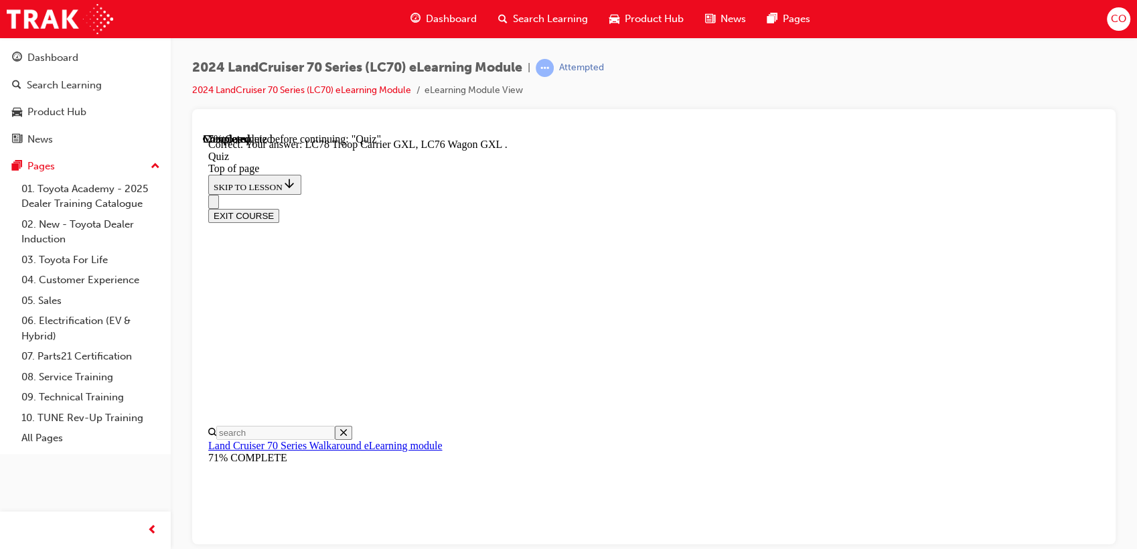
scroll to position [406, 0]
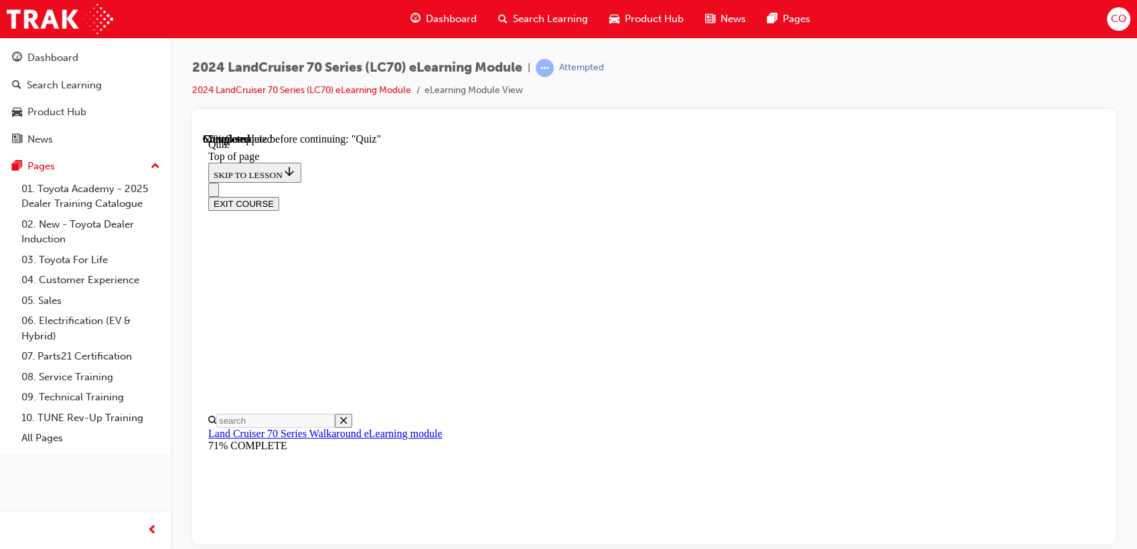
scroll to position [264, 0]
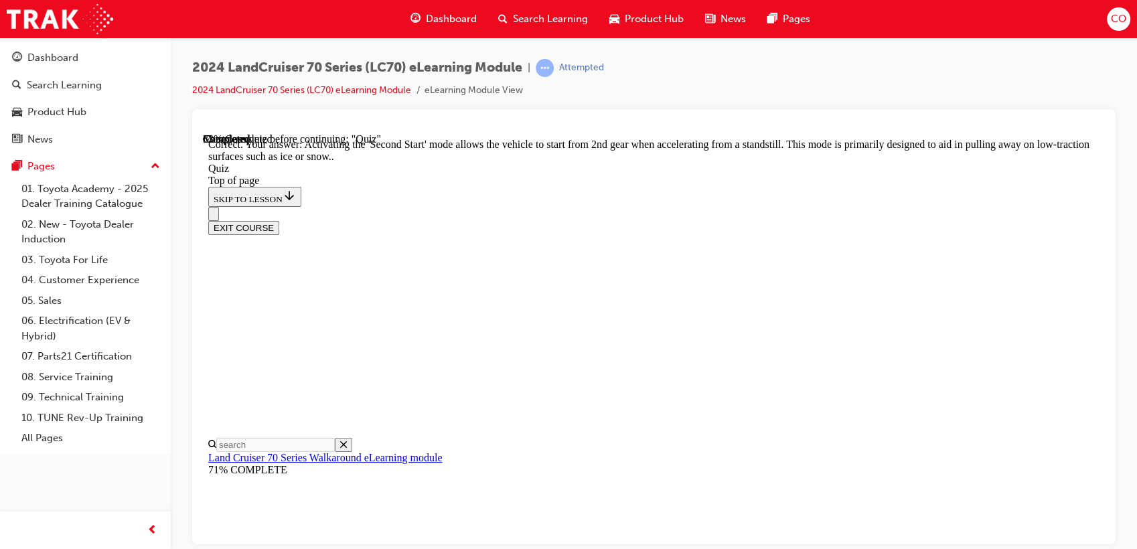
scroll to position [447, 0]
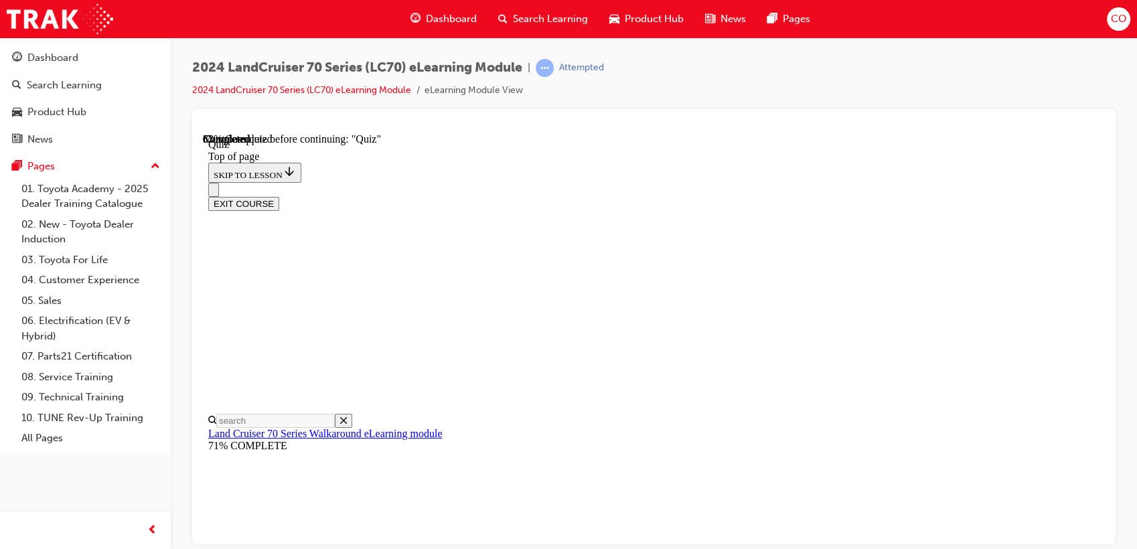
scroll to position [151, 0]
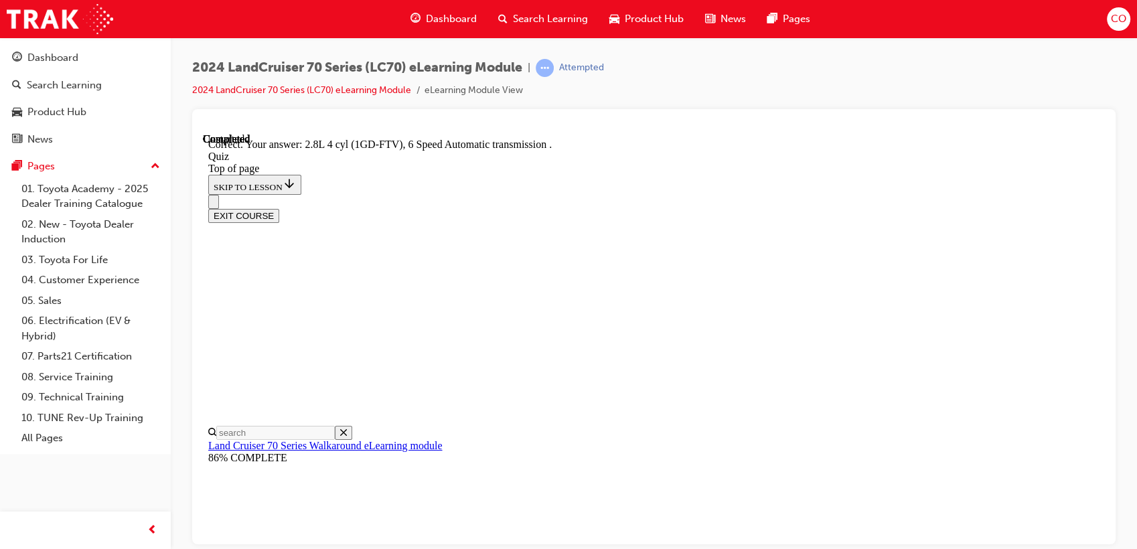
scroll to position [321, 0]
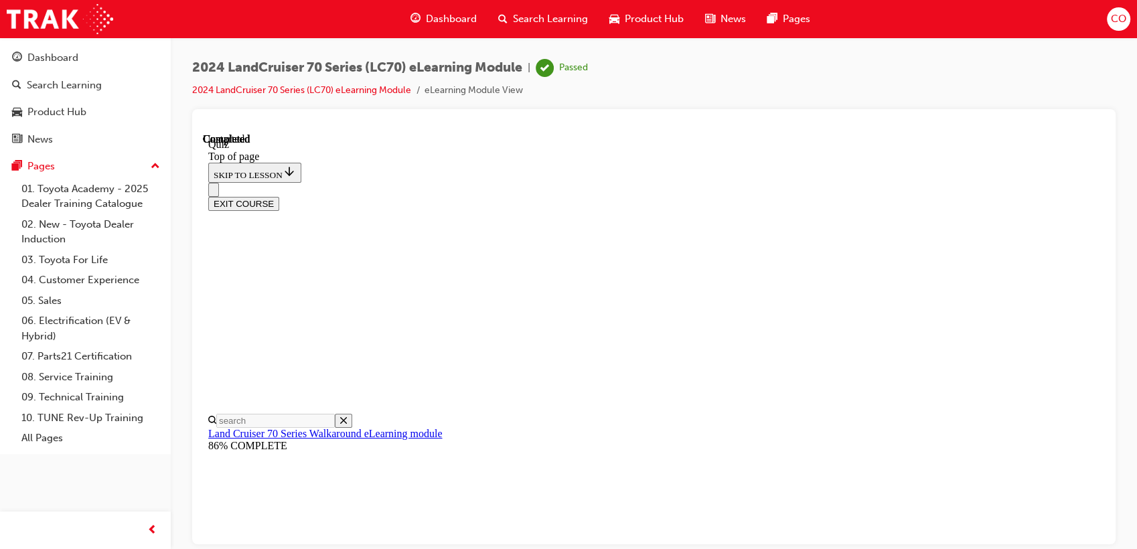
scroll to position [313, 0]
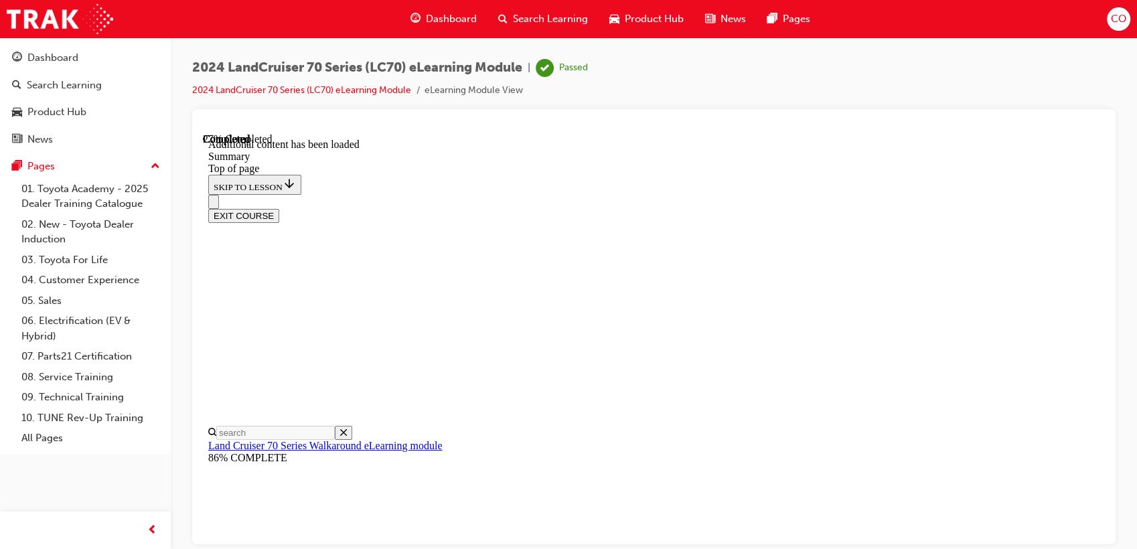
scroll to position [550, 0]
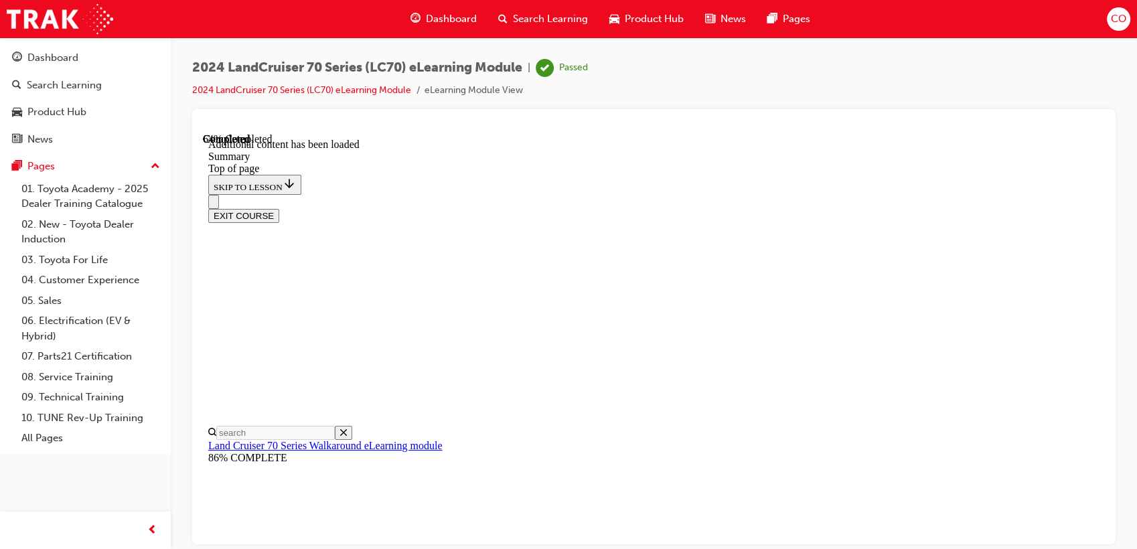
click at [279, 208] on button "EXIT COURSE" at bounding box center [243, 215] width 71 height 14
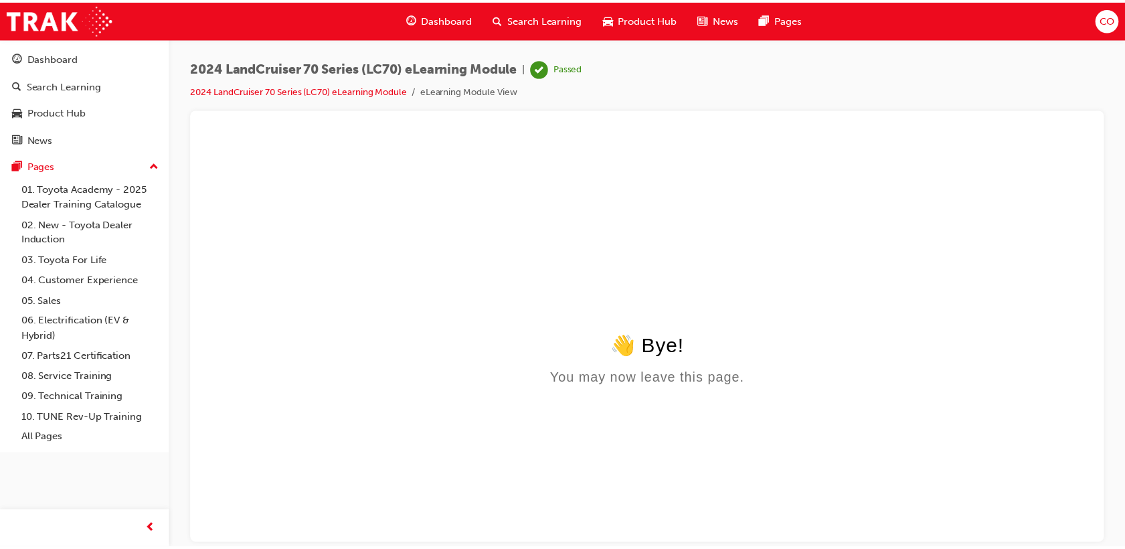
scroll to position [0, 0]
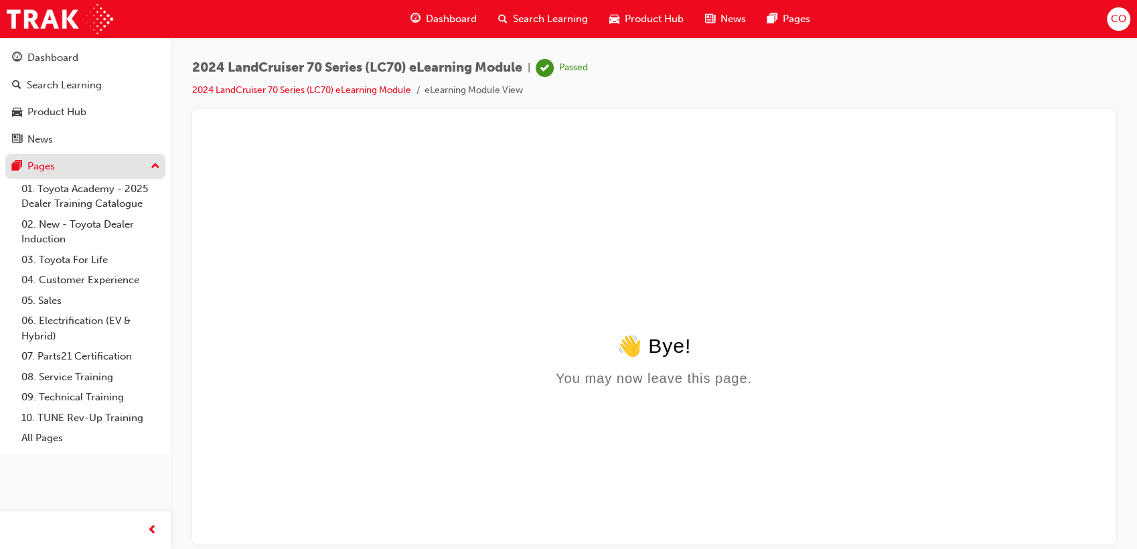
click at [68, 174] on div "Pages" at bounding box center [85, 166] width 147 height 17
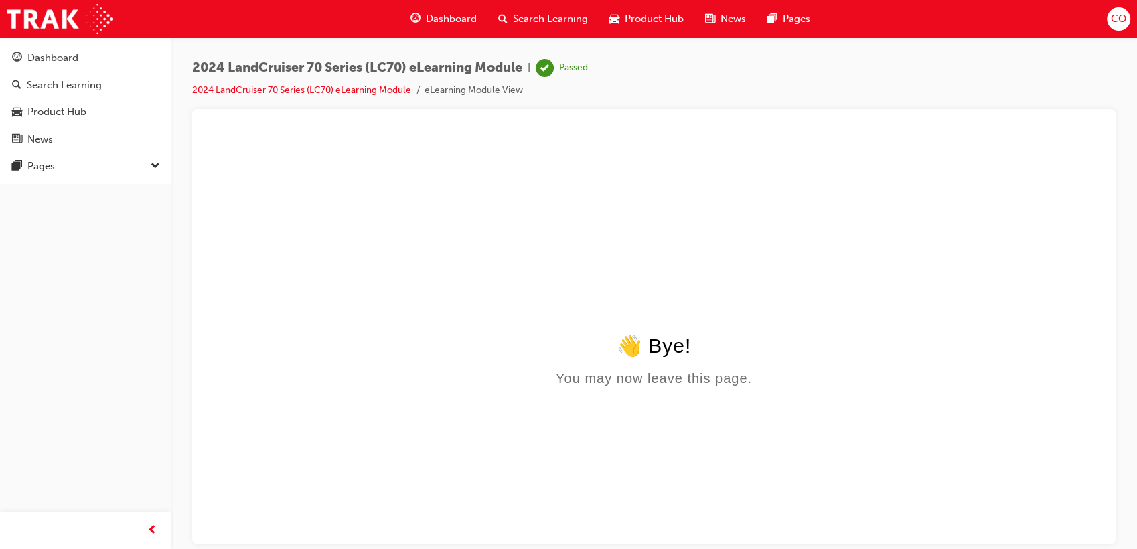
click at [545, 24] on span "Search Learning" at bounding box center [550, 18] width 75 height 15
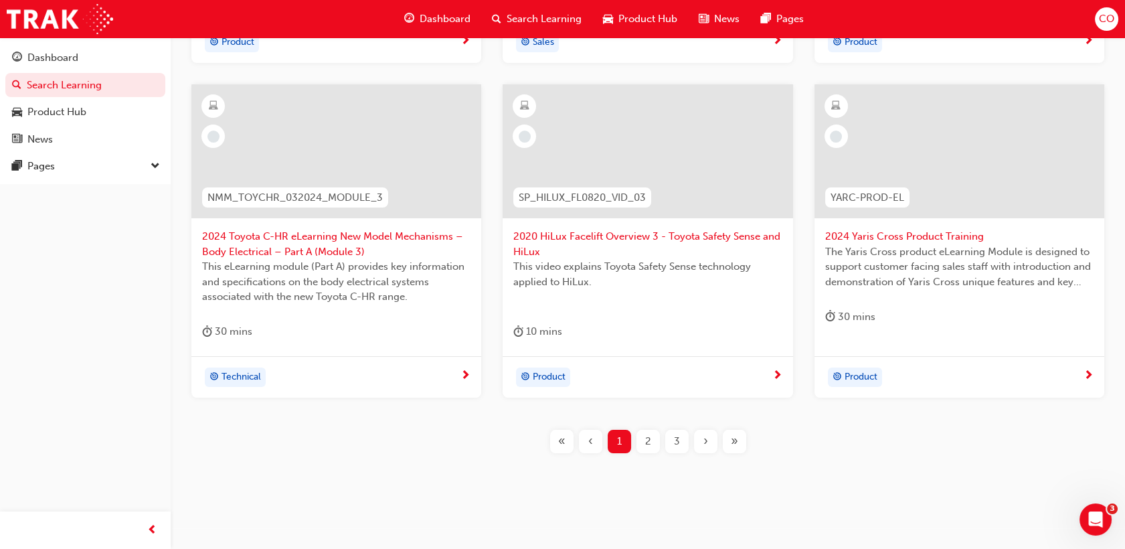
scroll to position [556, 0]
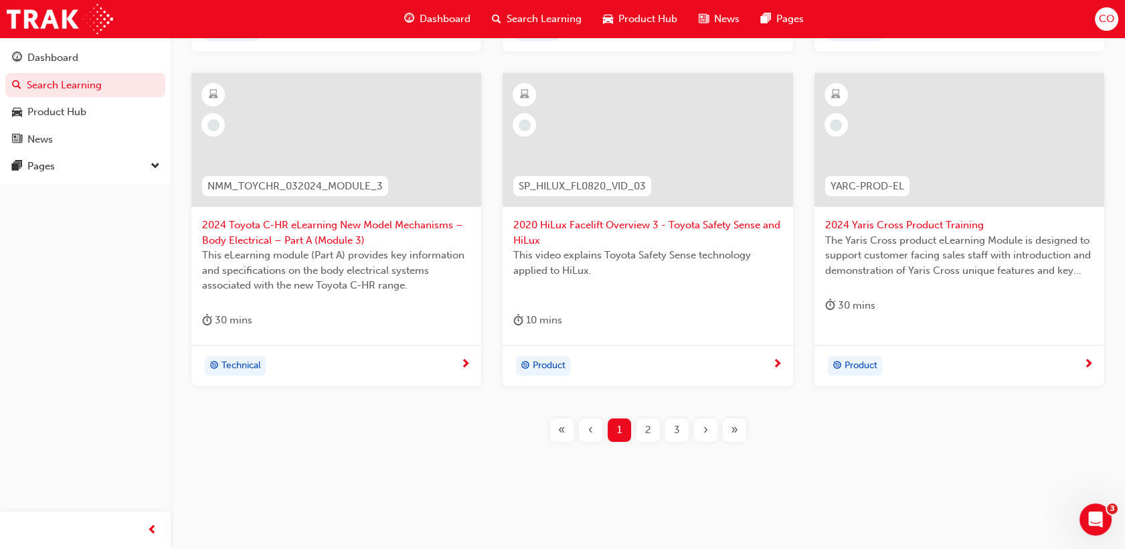
click at [656, 424] on div "2" at bounding box center [648, 429] width 23 height 23
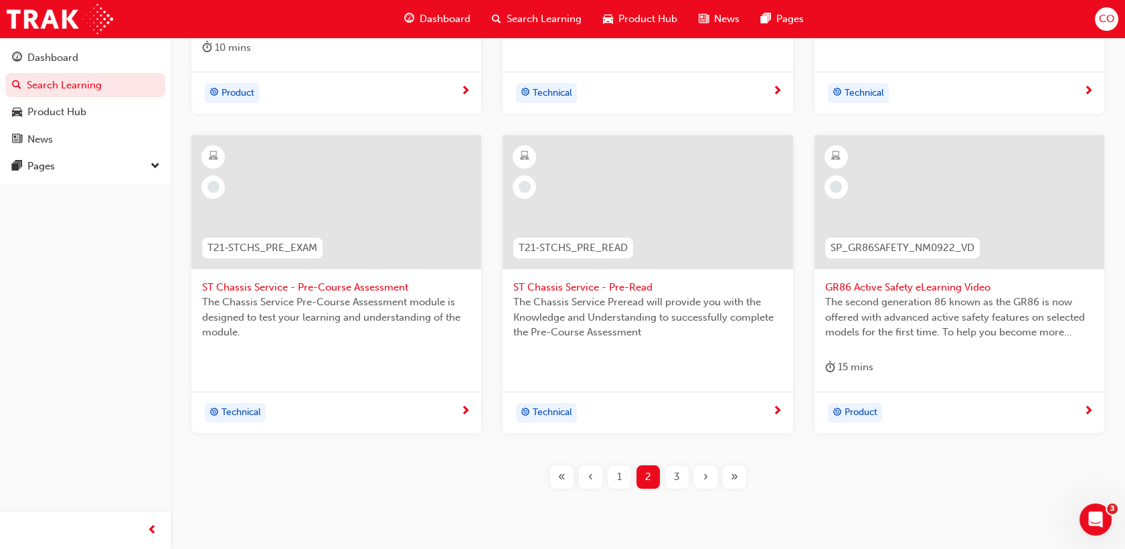
scroll to position [556, 0]
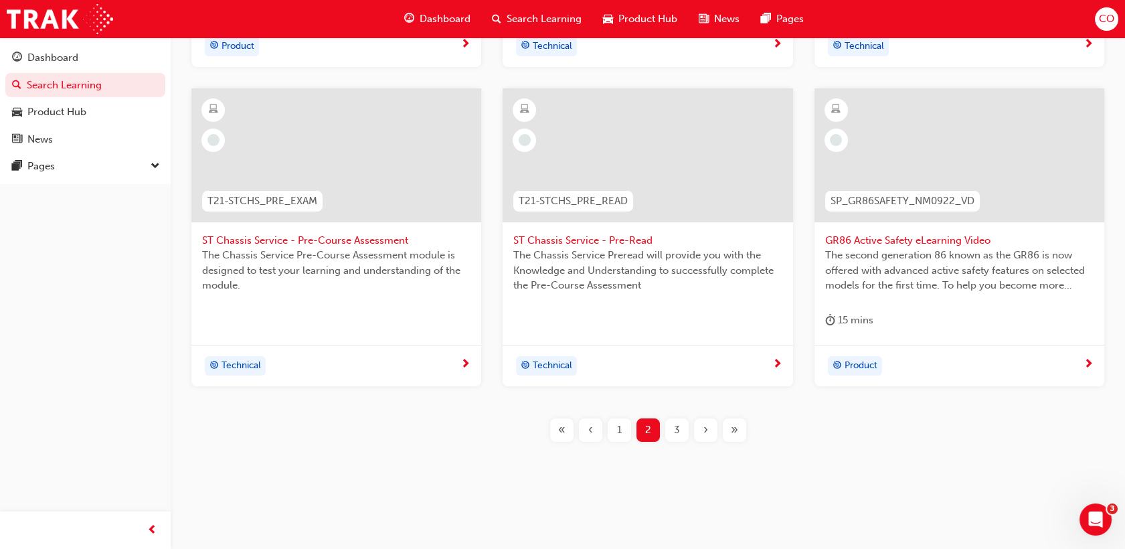
click at [678, 428] on span "3" at bounding box center [677, 429] width 6 height 15
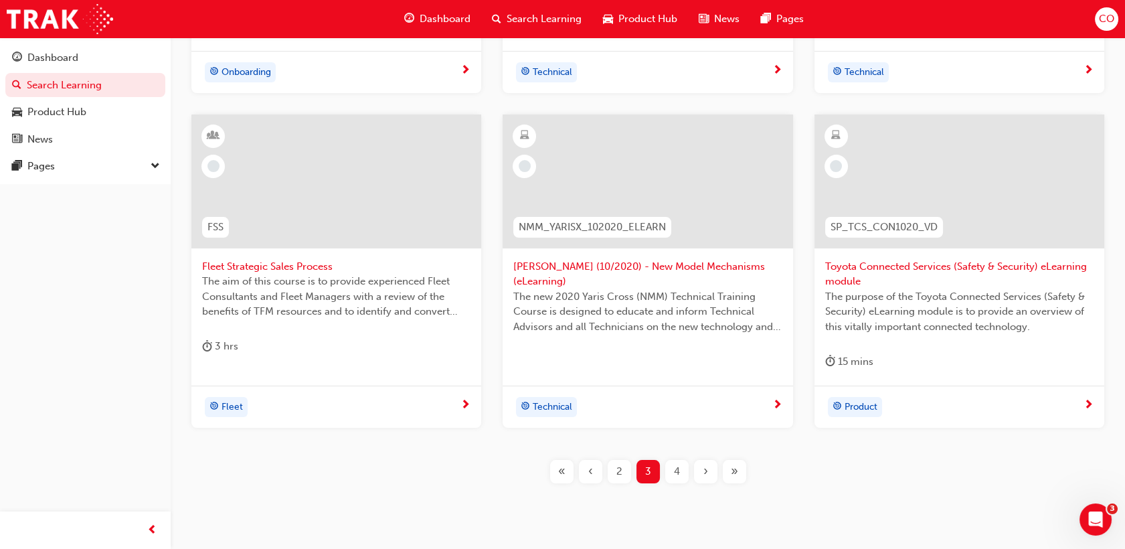
scroll to position [571, 0]
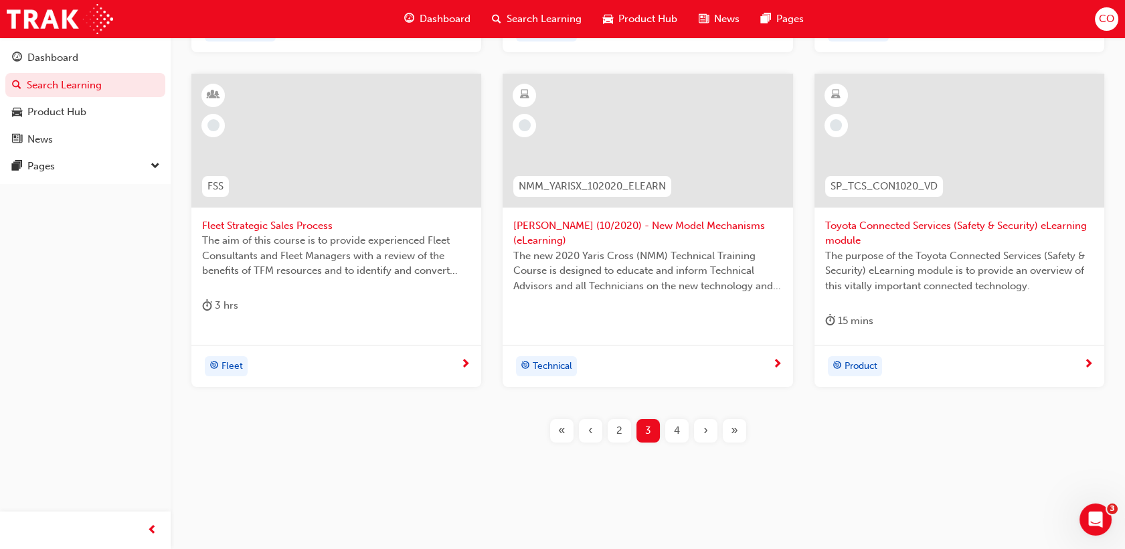
click at [552, 436] on div "«" at bounding box center [561, 430] width 23 height 23
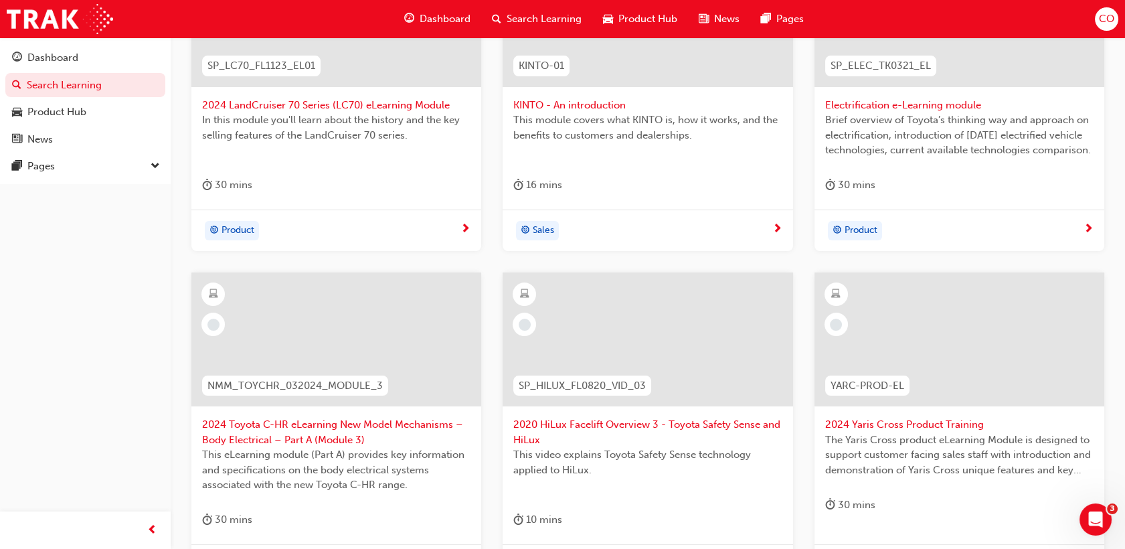
scroll to position [556, 0]
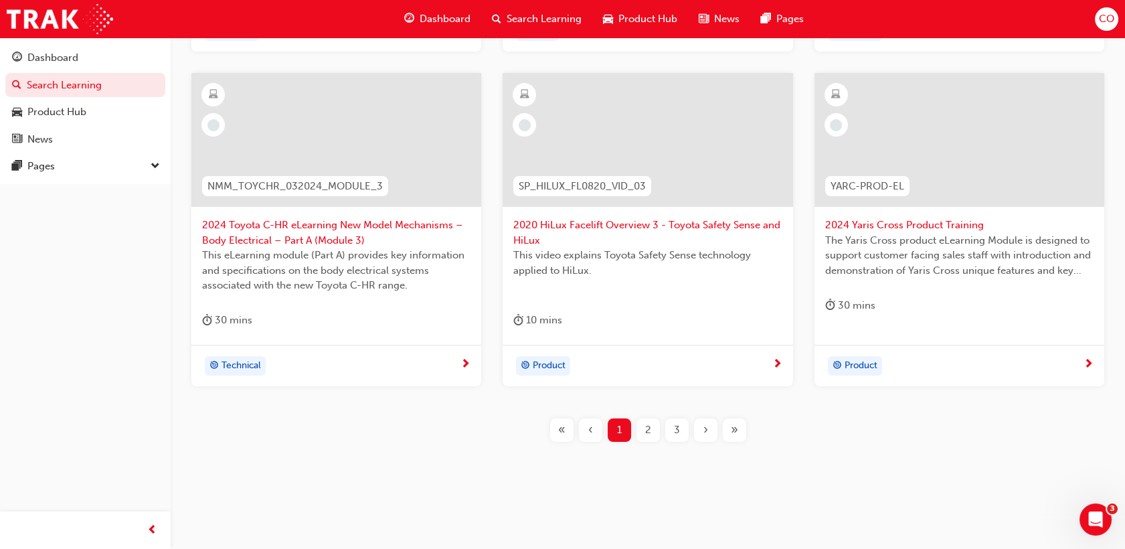
click at [676, 430] on span "3" at bounding box center [677, 429] width 6 height 15
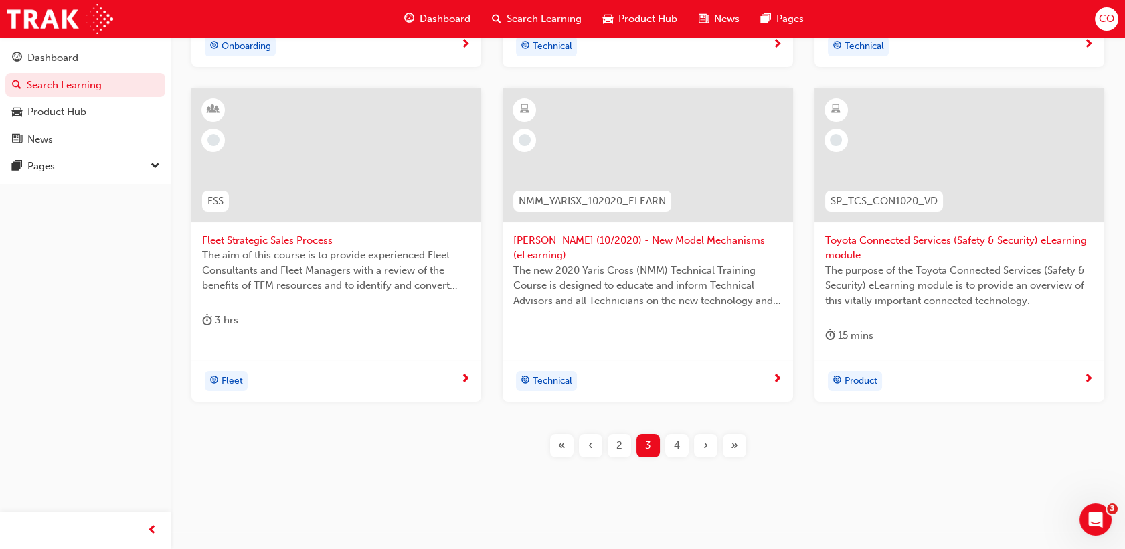
click at [676, 443] on span "4" at bounding box center [677, 445] width 6 height 15
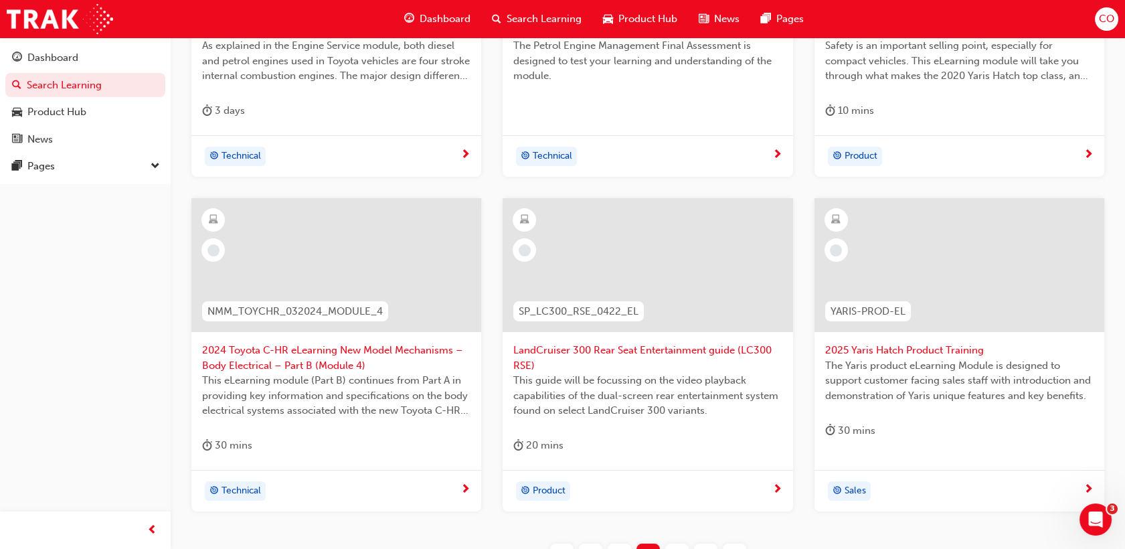
scroll to position [556, 0]
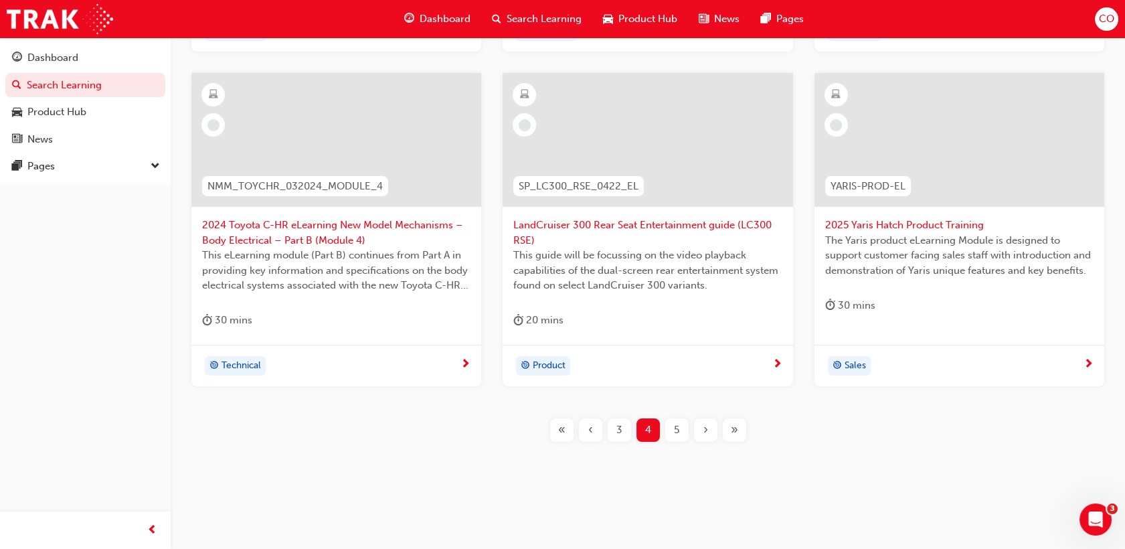
click at [678, 437] on div "5" at bounding box center [676, 429] width 23 height 23
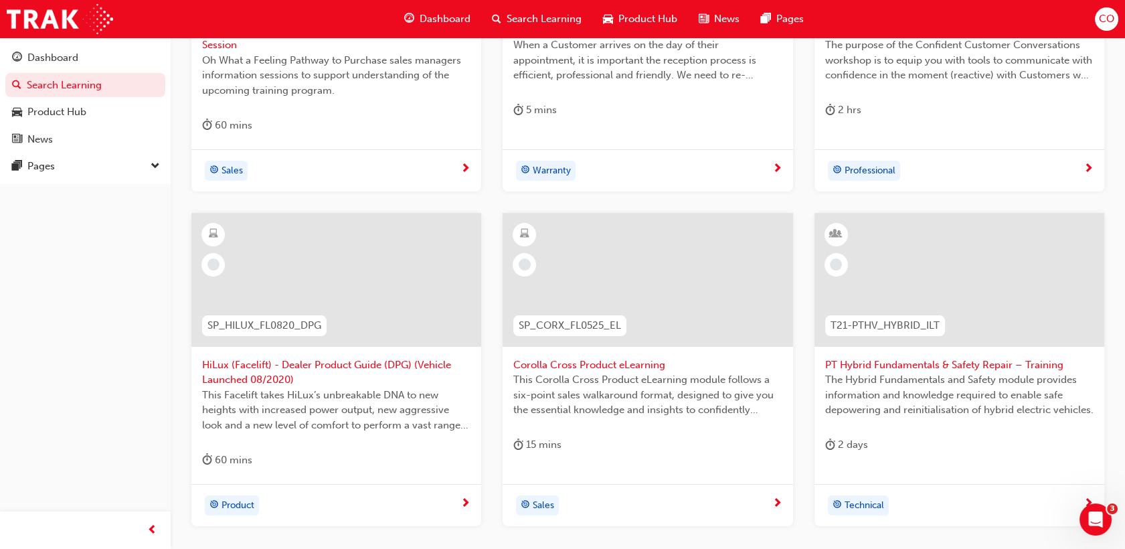
scroll to position [482, 0]
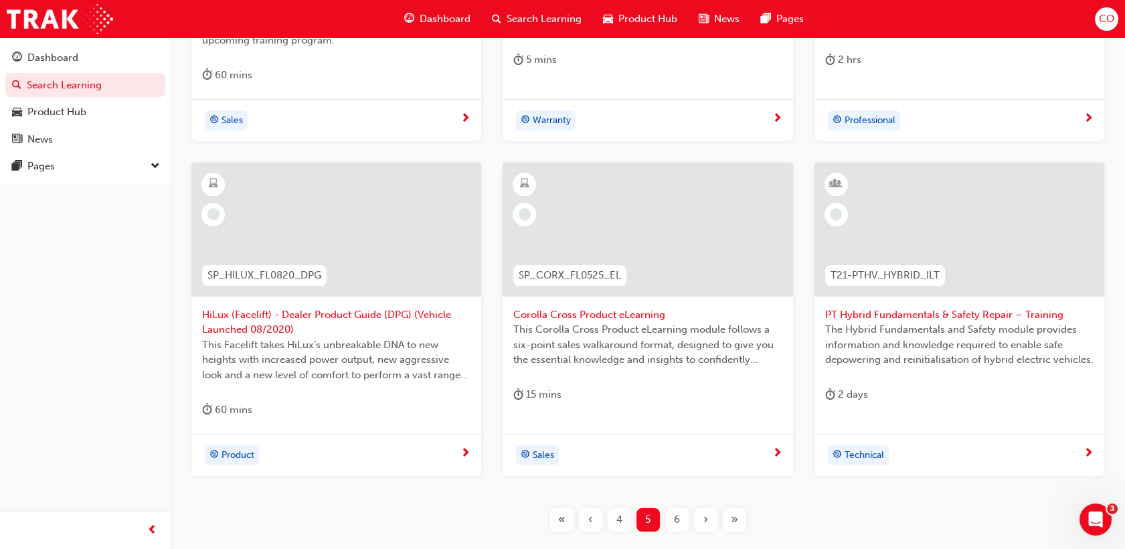
click at [673, 522] on div "6" at bounding box center [676, 519] width 23 height 23
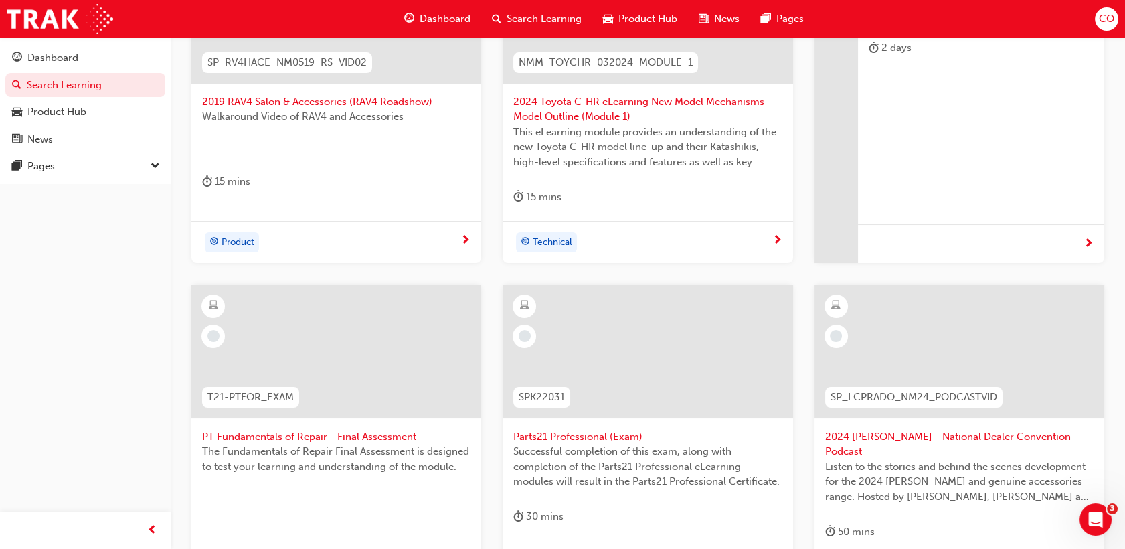
scroll to position [482, 0]
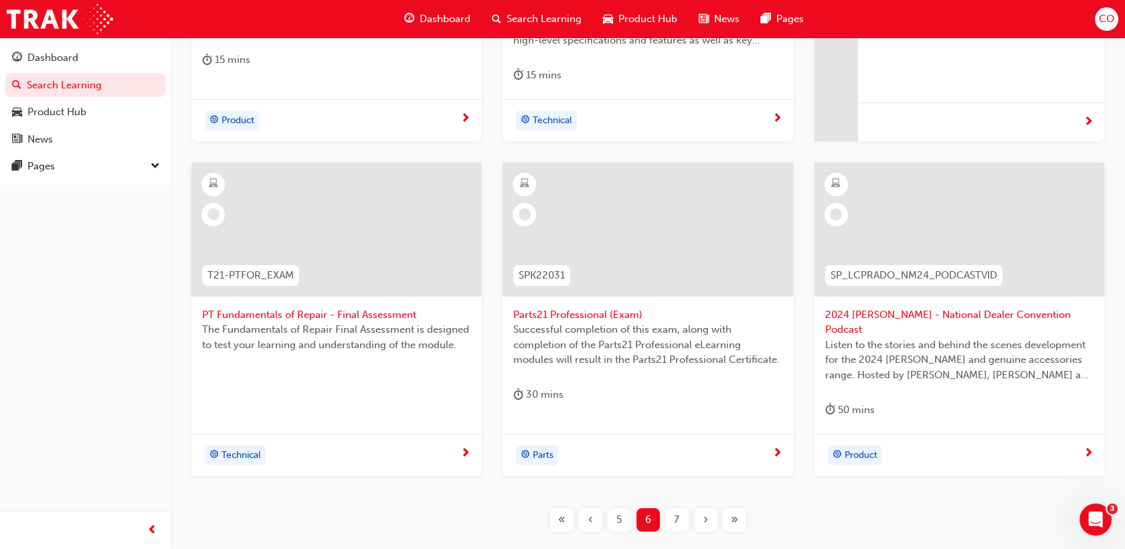
click at [679, 512] on span "7" at bounding box center [676, 519] width 5 height 15
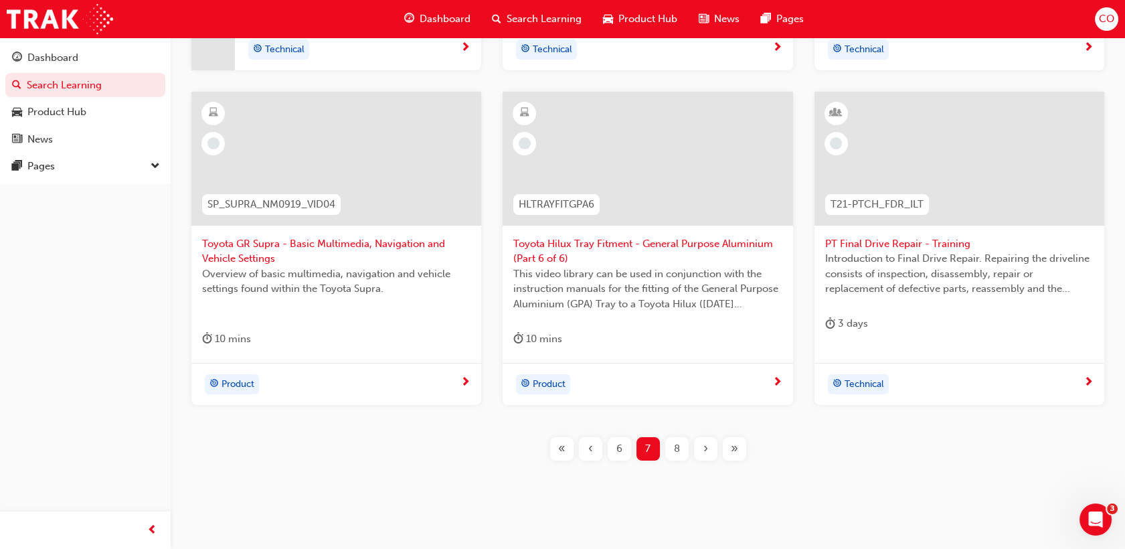
scroll to position [571, 0]
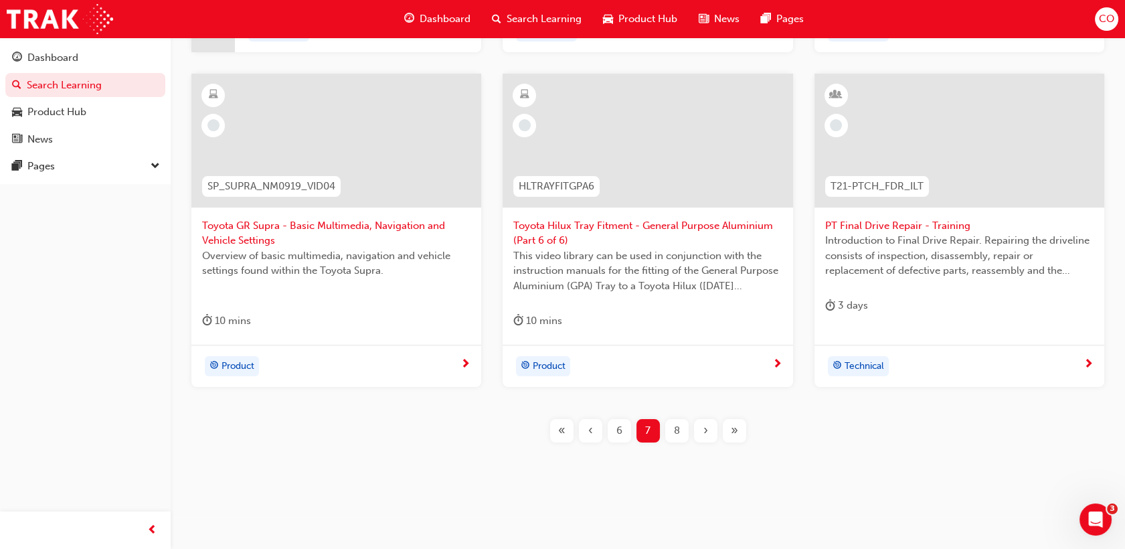
click at [675, 427] on span "8" at bounding box center [677, 430] width 6 height 15
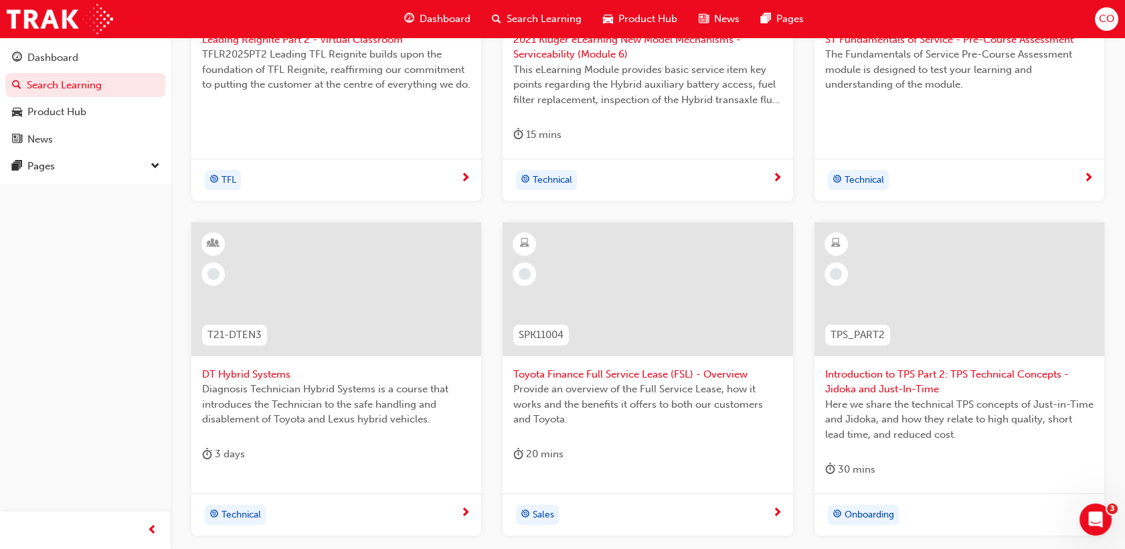
scroll to position [571, 0]
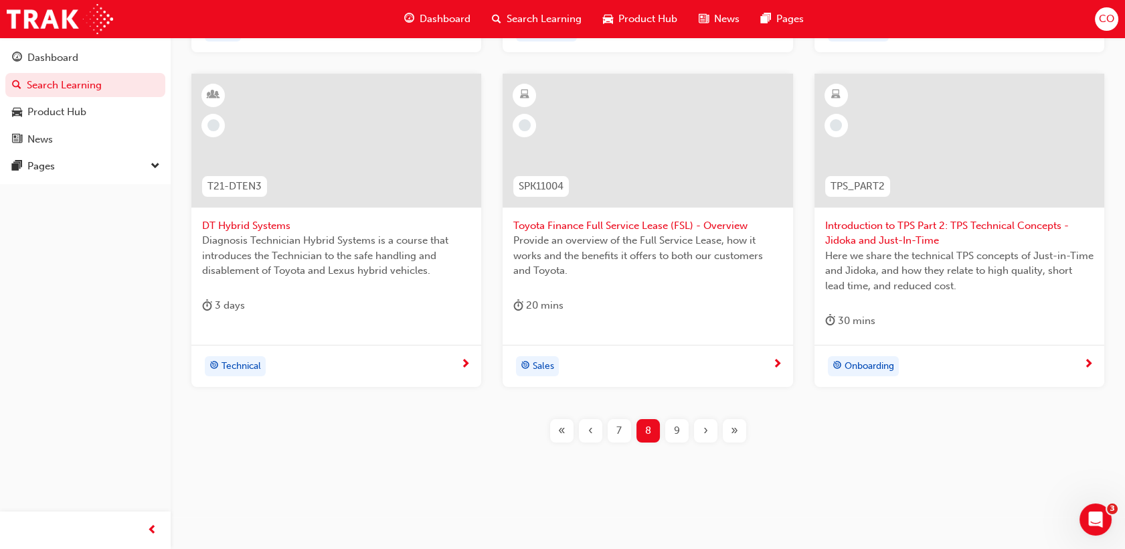
click at [669, 432] on div "9" at bounding box center [676, 430] width 23 height 23
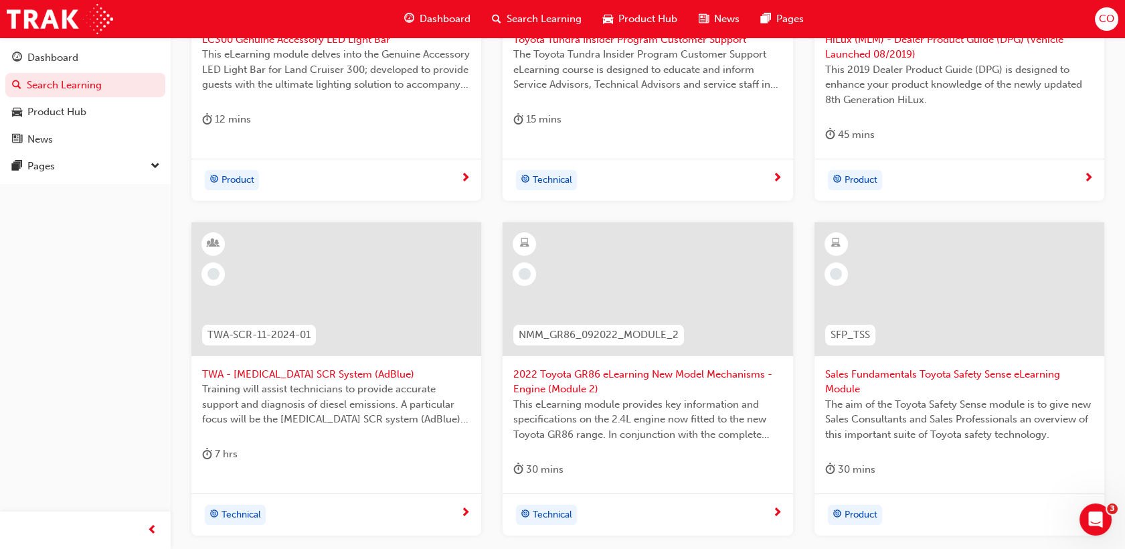
scroll to position [571, 0]
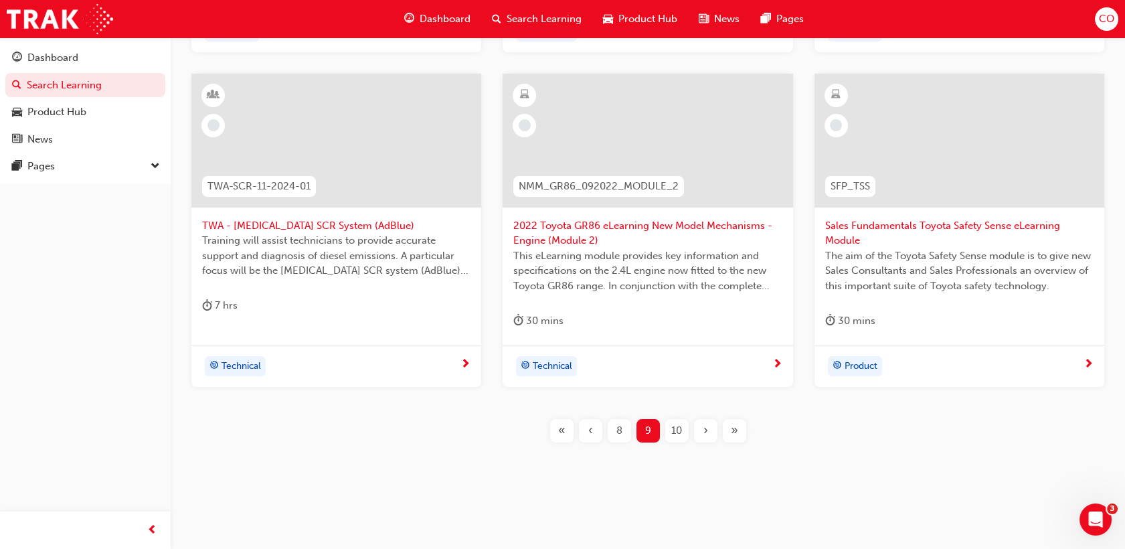
click at [673, 436] on div "10" at bounding box center [676, 430] width 23 height 23
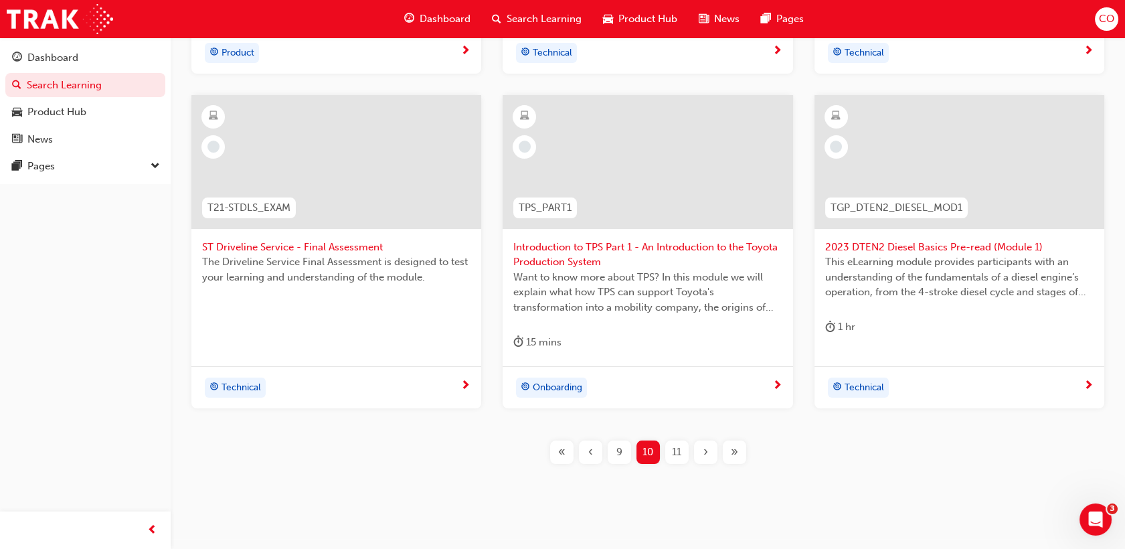
scroll to position [571, 0]
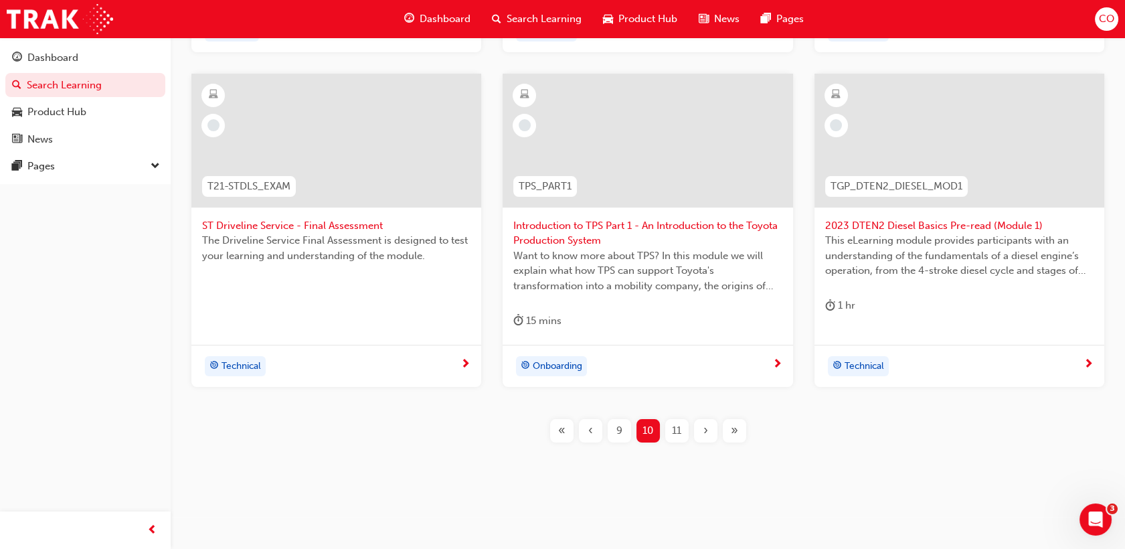
click at [683, 441] on div "SP_GRYARIS_NM1120_EL 2020 GR YARIS - Product eLearning Module This eLearning mo…" at bounding box center [648, 101] width 912 height 725
click at [682, 440] on div "11" at bounding box center [676, 430] width 23 height 23
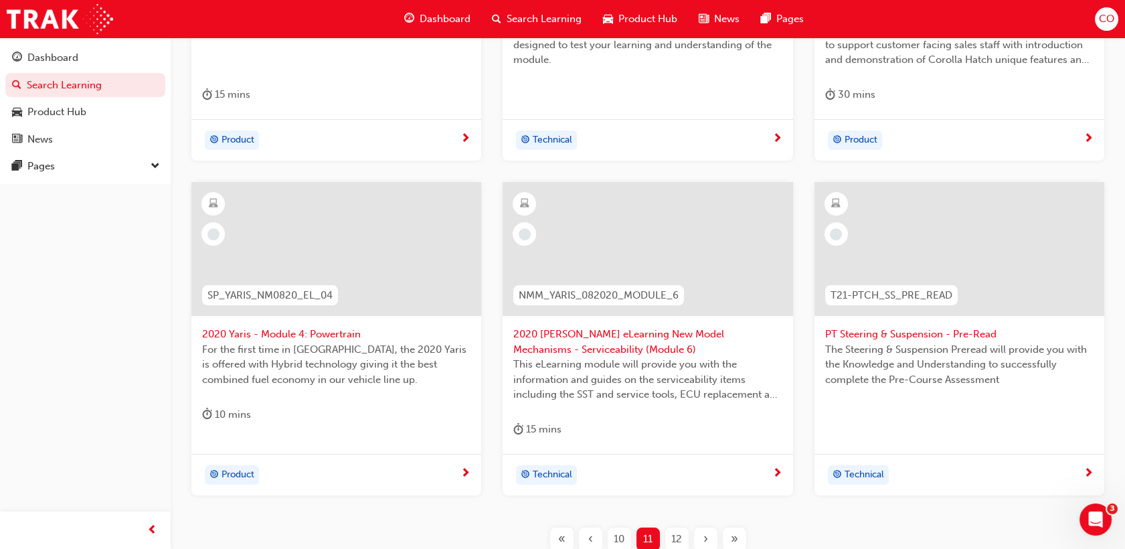
scroll to position [482, 0]
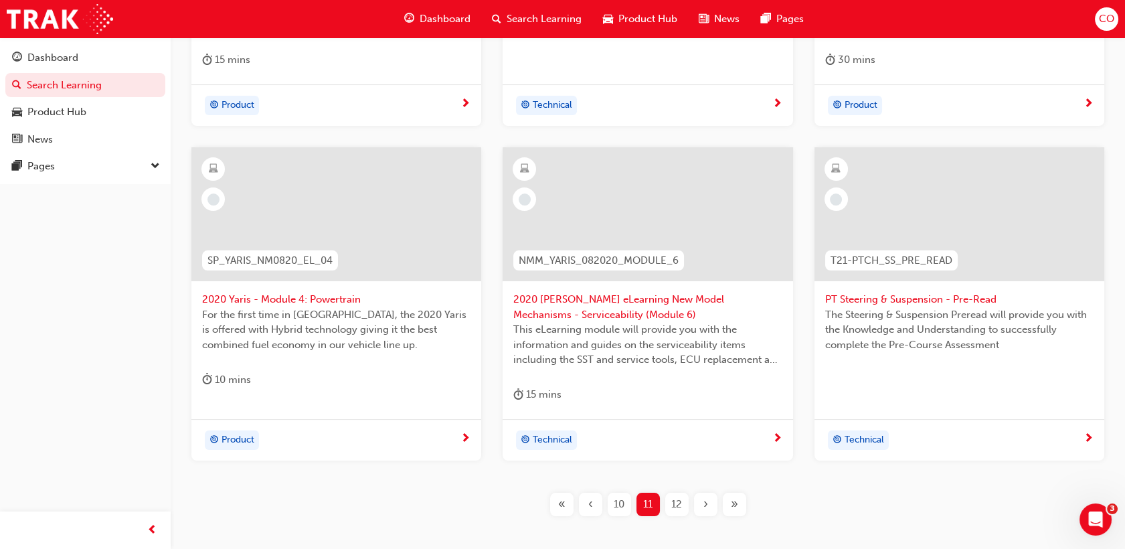
click at [674, 501] on span "12" at bounding box center [676, 504] width 11 height 15
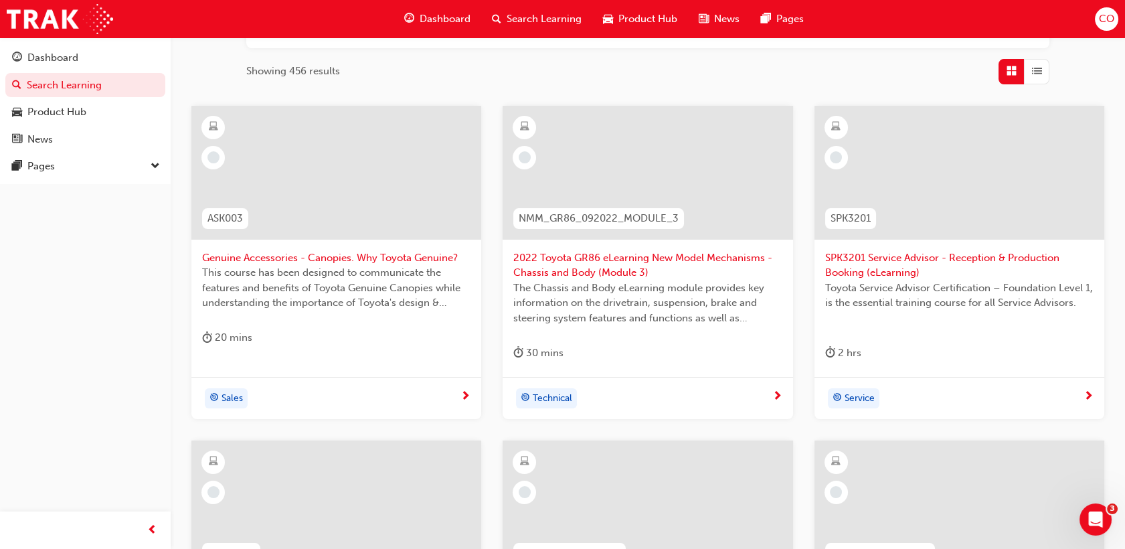
scroll to position [556, 0]
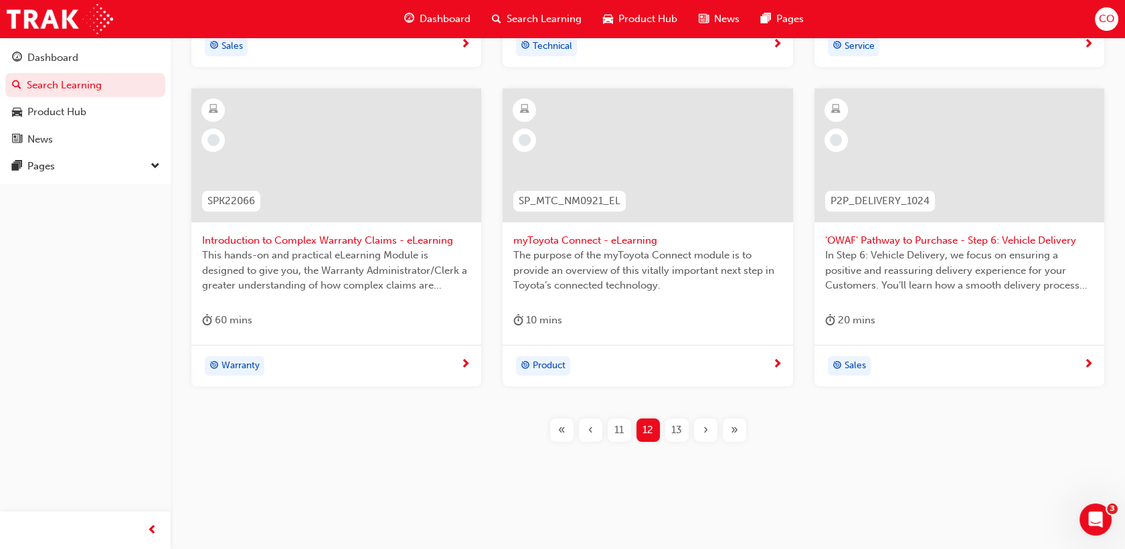
click at [675, 427] on span "13" at bounding box center [676, 429] width 11 height 15
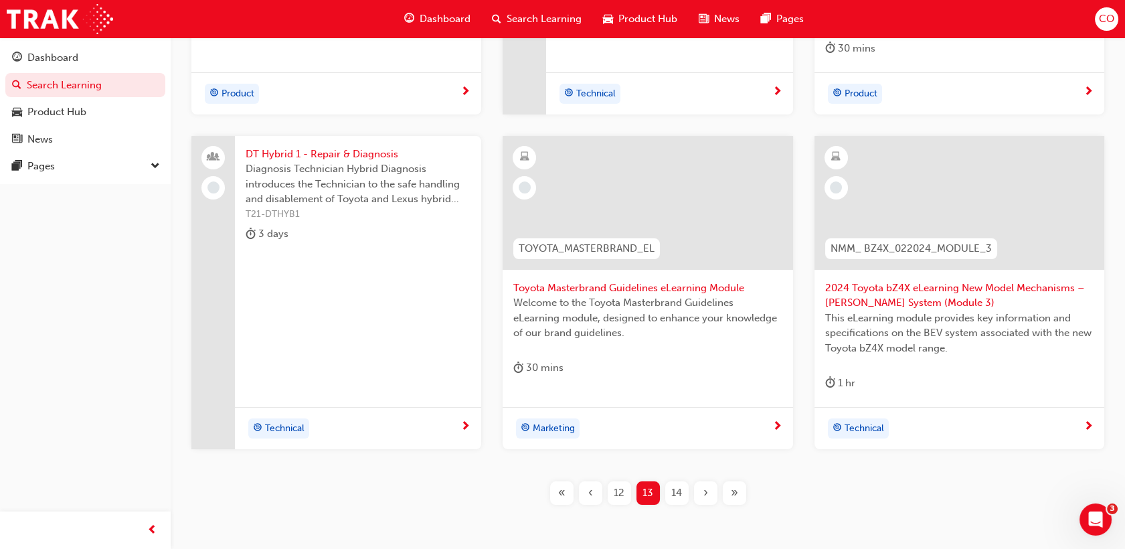
scroll to position [571, 0]
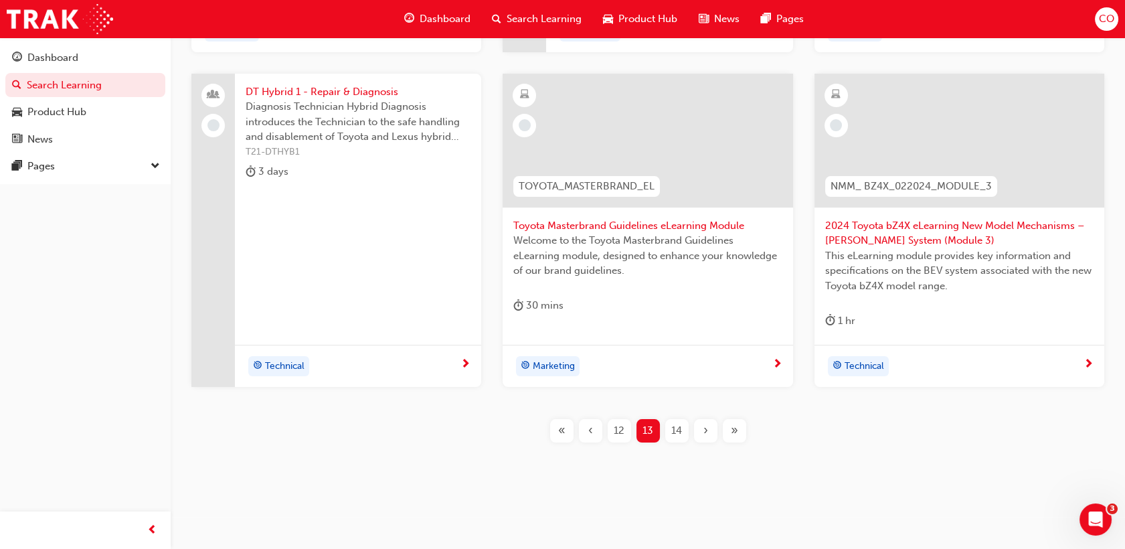
click at [559, 426] on span "«" at bounding box center [561, 430] width 7 height 15
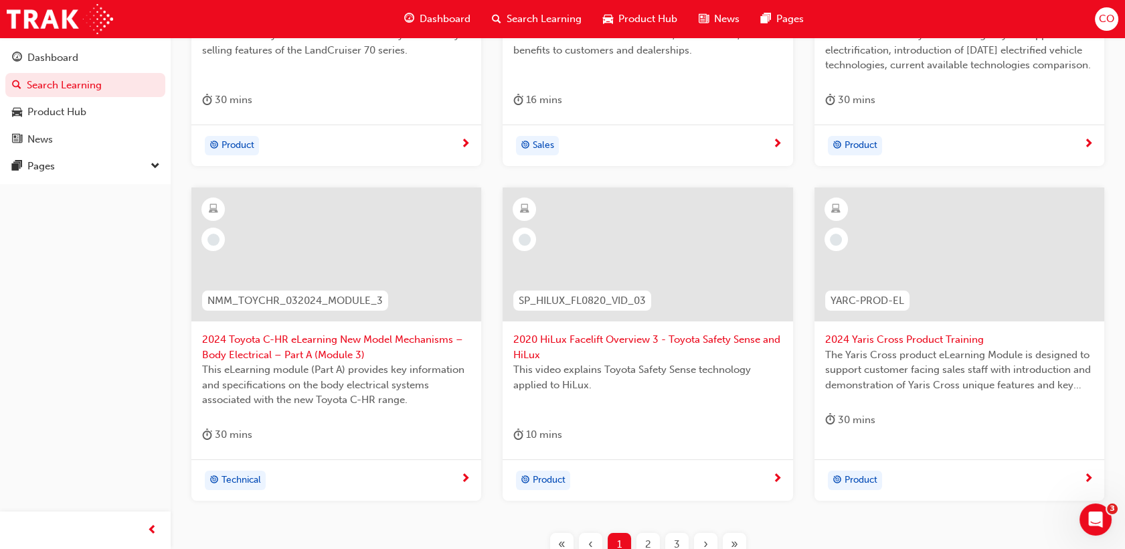
scroll to position [482, 0]
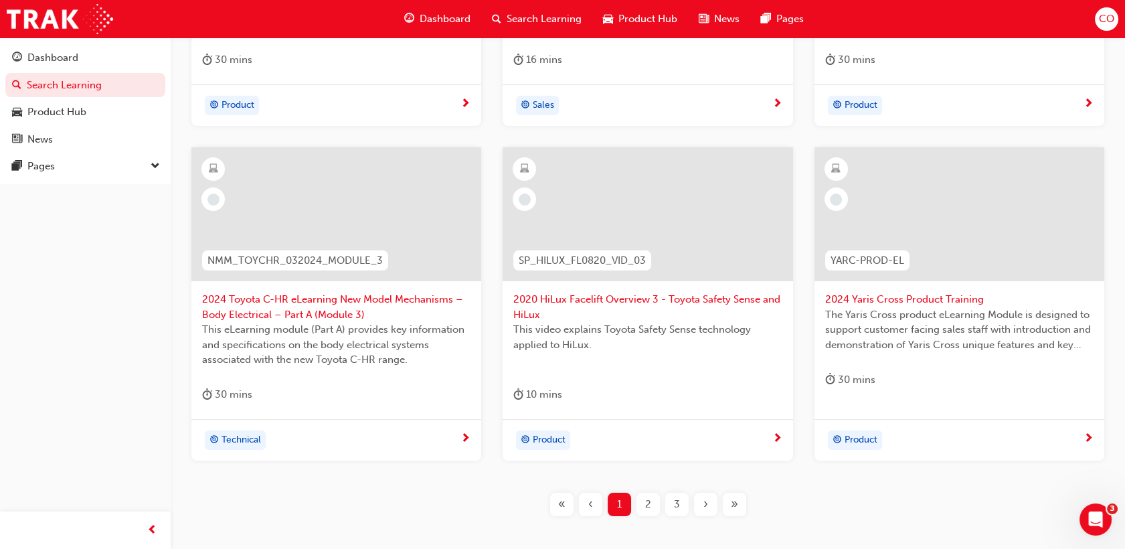
click at [645, 500] on span "2" at bounding box center [648, 504] width 6 height 15
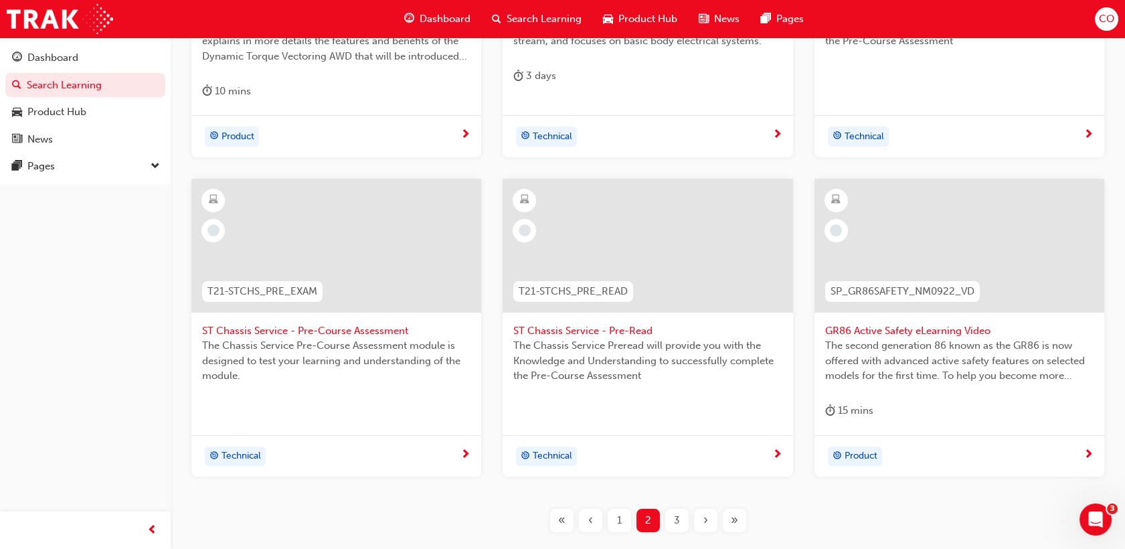
scroll to position [556, 0]
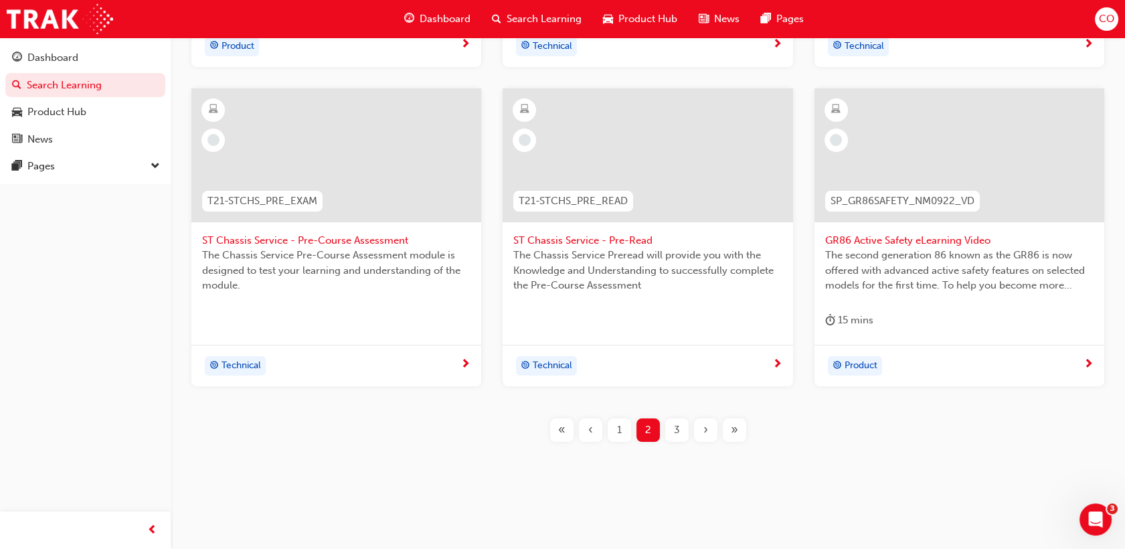
click at [671, 441] on div "SP_RAV4_NM0519_VID_007 RAV4 (New Model) - Dynamic Torque Vectoring AWD system v…" at bounding box center [648, 109] width 912 height 710
click at [669, 432] on div "3" at bounding box center [676, 429] width 23 height 23
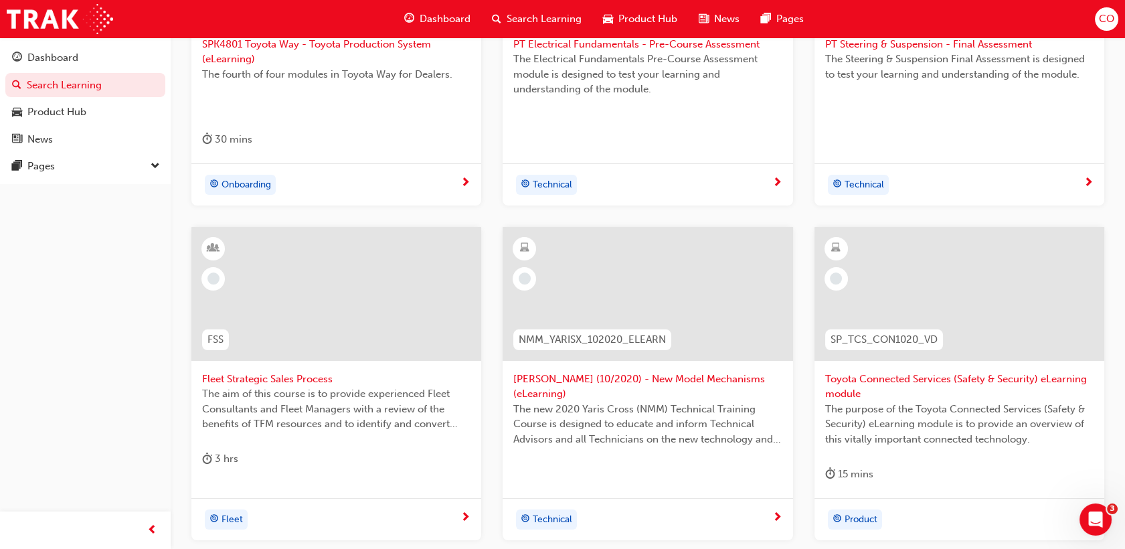
scroll to position [482, 0]
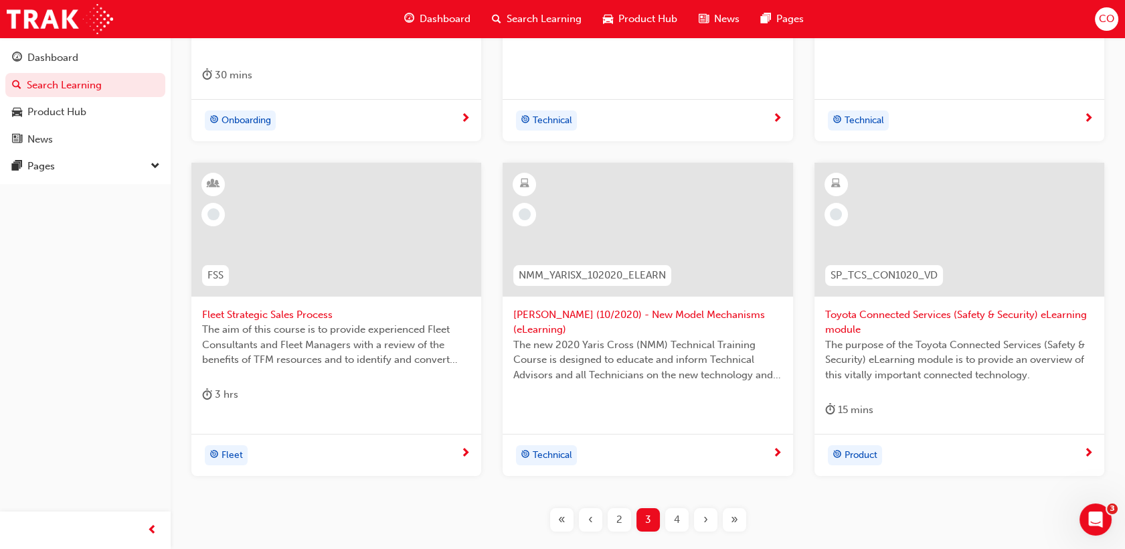
click at [670, 515] on div "4" at bounding box center [676, 519] width 23 height 23
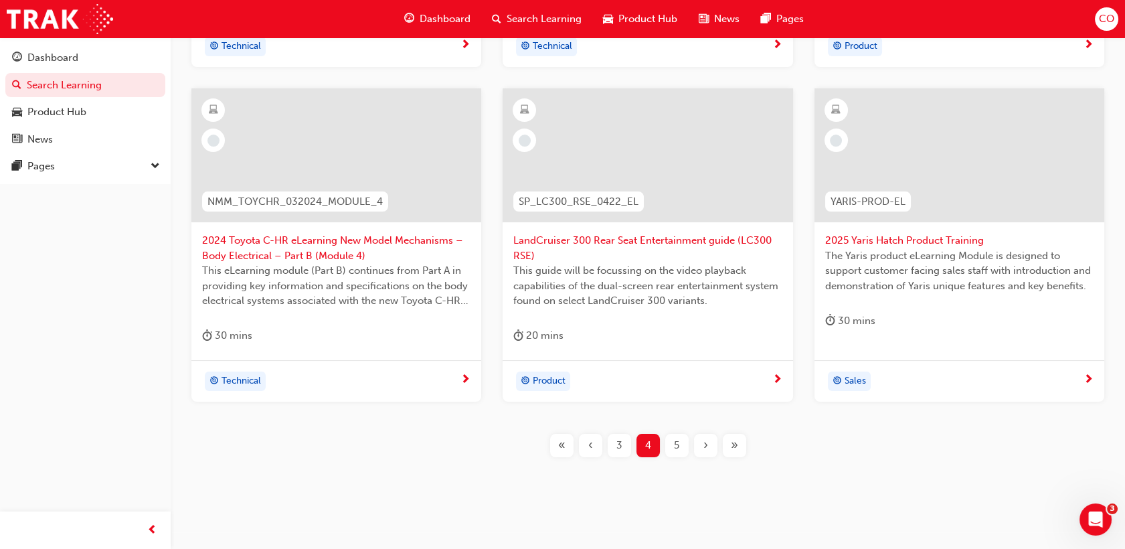
scroll to position [556, 0]
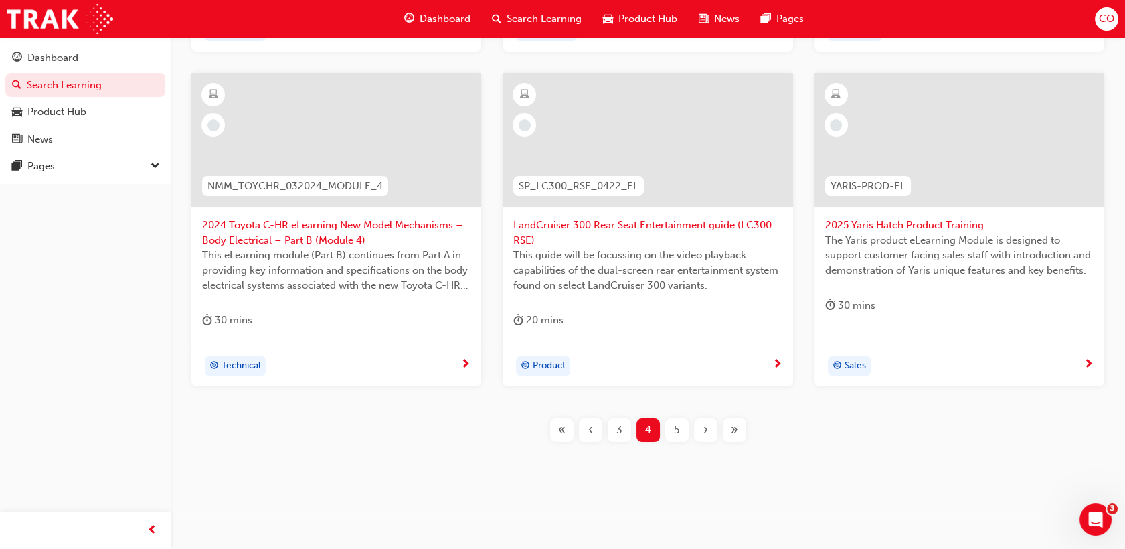
click at [943, 145] on div at bounding box center [960, 140] width 290 height 134
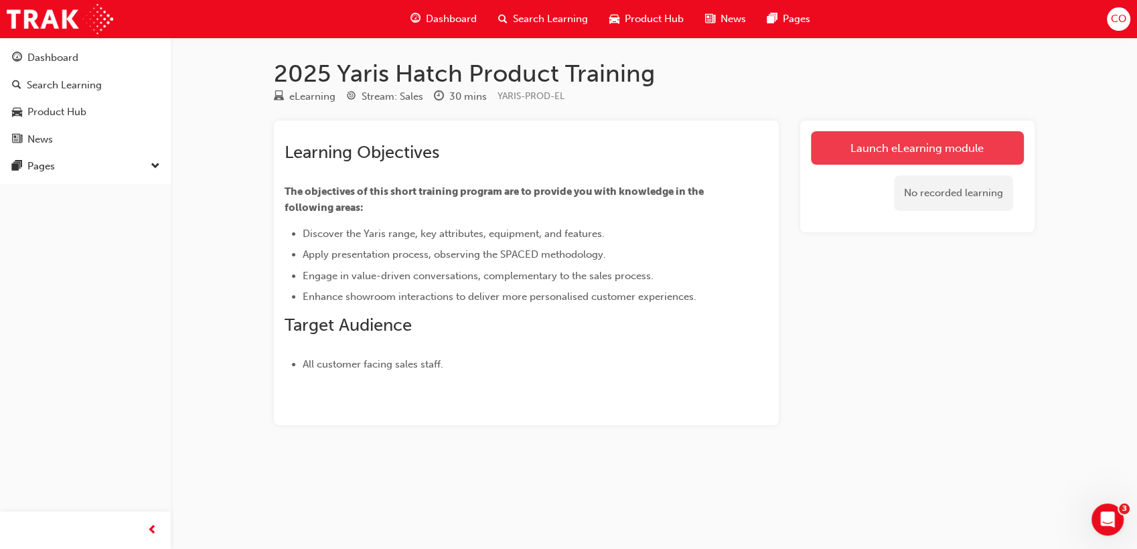
click at [854, 147] on link "Launch eLearning module" at bounding box center [917, 147] width 213 height 33
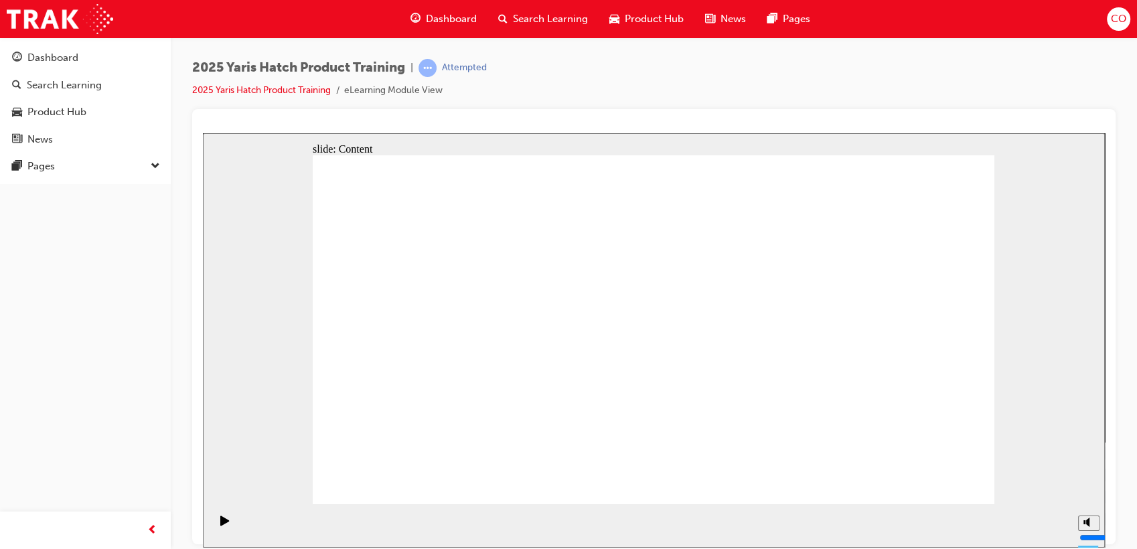
click at [226, 527] on div "Play (Ctrl+Alt+P)" at bounding box center [225, 526] width 23 height 23
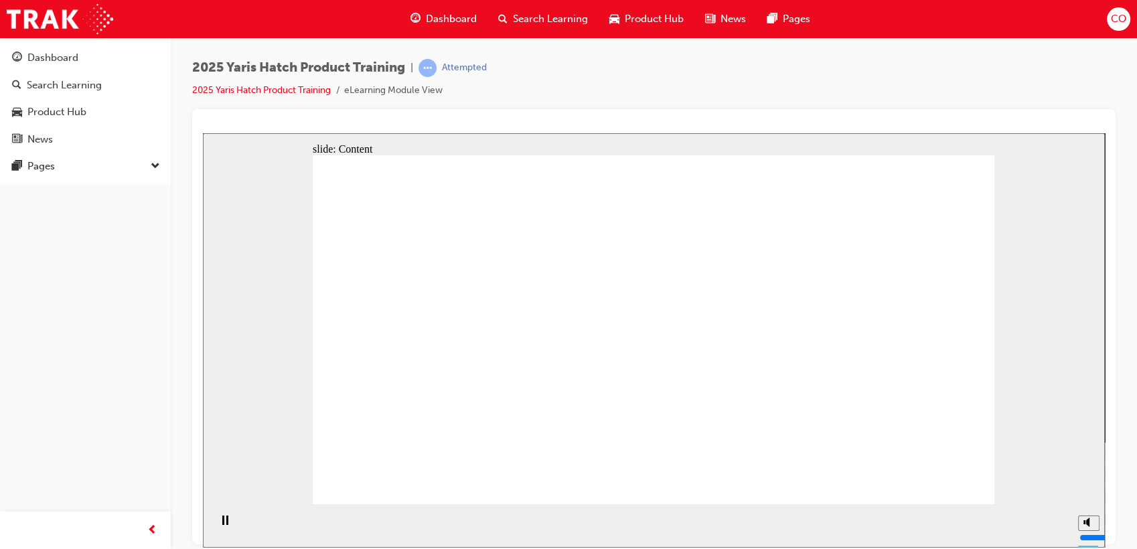
drag, startPoint x: 483, startPoint y: 453, endPoint x: 590, endPoint y: 449, distance: 107.2
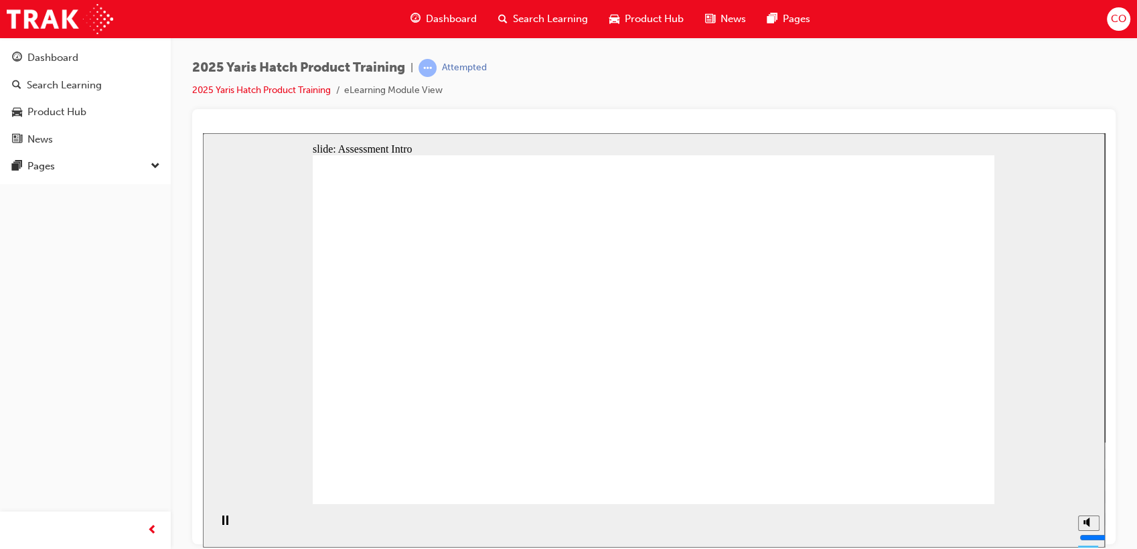
radio input "true"
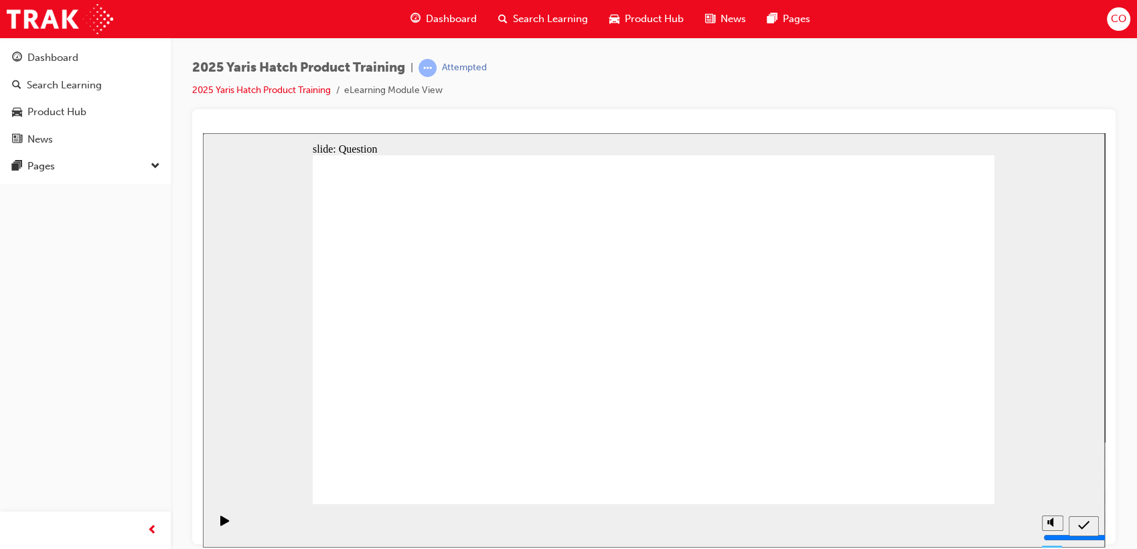
radio input "true"
drag, startPoint x: 949, startPoint y: 471, endPoint x: 948, endPoint y: 490, distance: 19.4
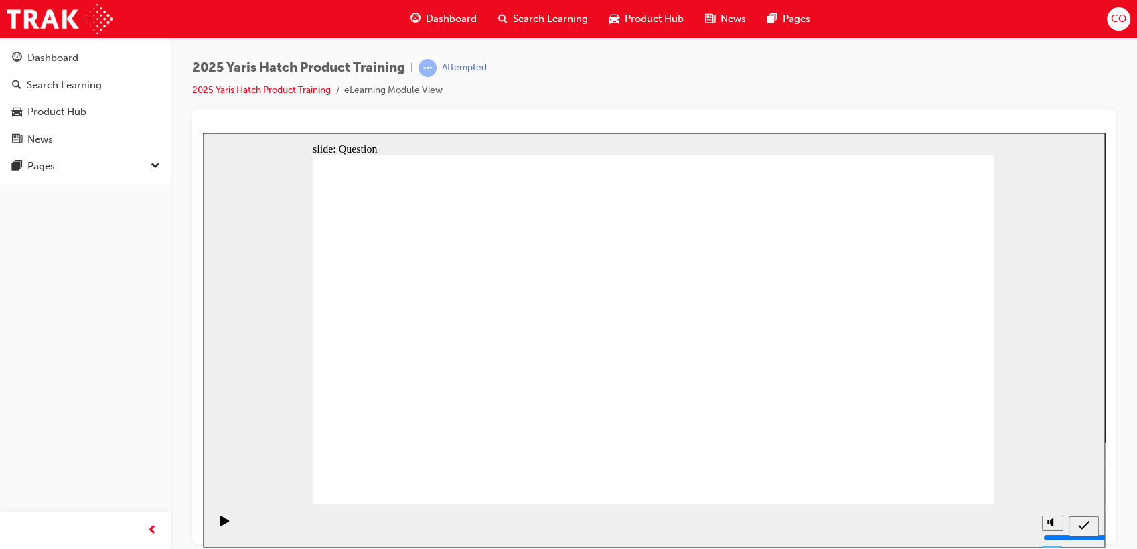
radio input "true"
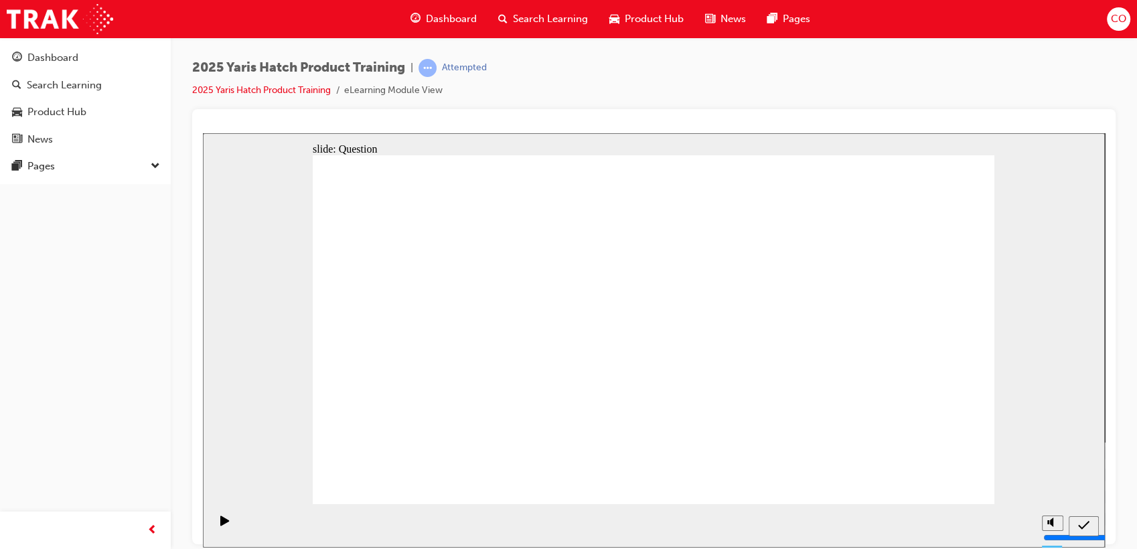
radio input "true"
drag, startPoint x: 414, startPoint y: 386, endPoint x: 408, endPoint y: 326, distance: 60.6
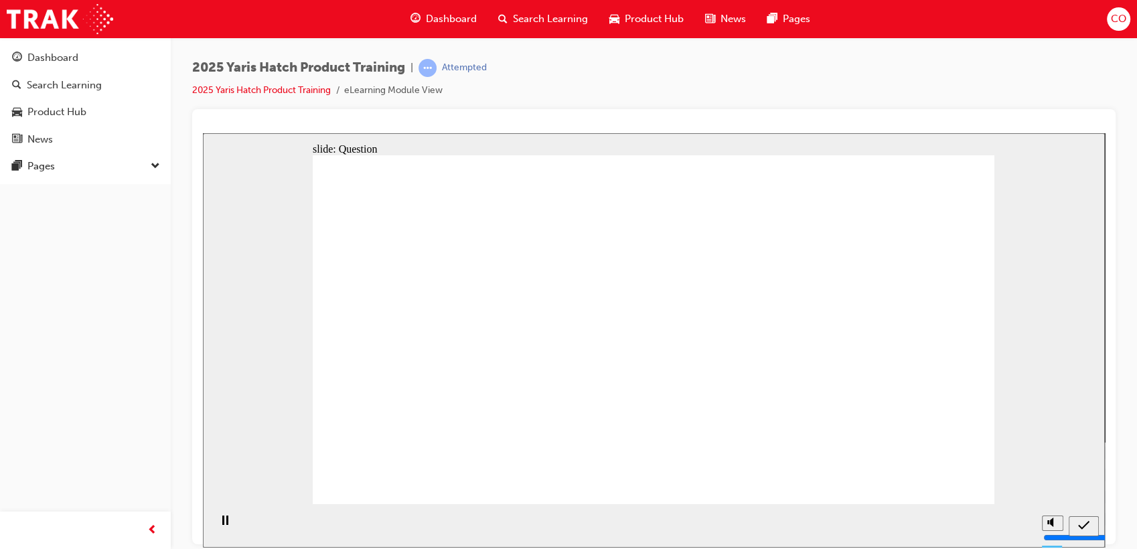
drag, startPoint x: 391, startPoint y: 299, endPoint x: 386, endPoint y: 324, distance: 25.3
drag, startPoint x: 384, startPoint y: 311, endPoint x: 389, endPoint y: 298, distance: 13.8
drag, startPoint x: 765, startPoint y: 323, endPoint x: 790, endPoint y: 278, distance: 51.2
drag, startPoint x: 916, startPoint y: 311, endPoint x: 921, endPoint y: 293, distance: 18.0
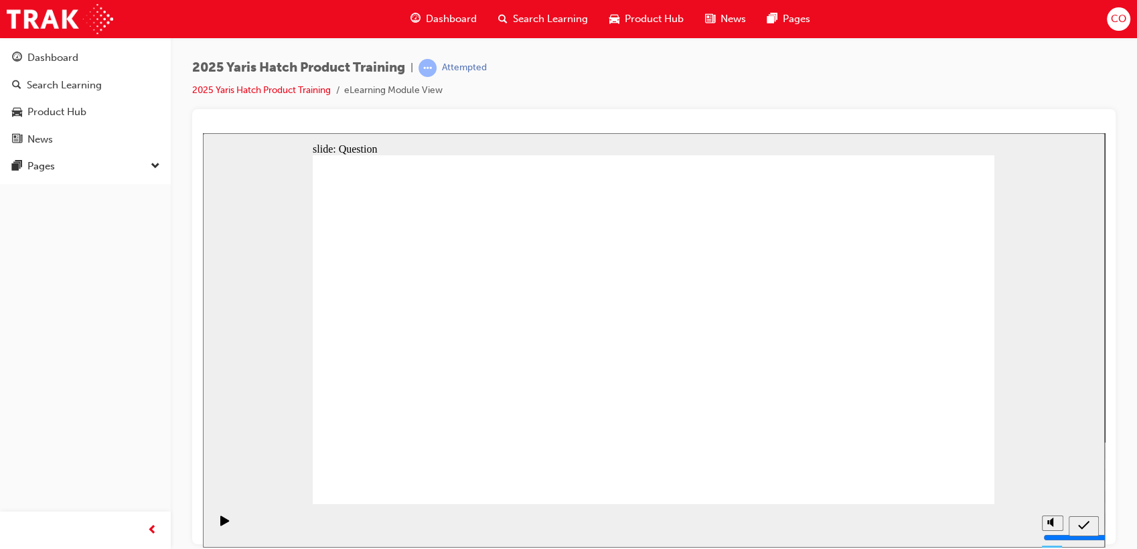
drag, startPoint x: 658, startPoint y: 300, endPoint x: 777, endPoint y: 395, distance: 152.4
drag, startPoint x: 874, startPoint y: 304, endPoint x: 874, endPoint y: 421, distance: 117.2
drag, startPoint x: 896, startPoint y: 421, endPoint x: 655, endPoint y: 419, distance: 241.0
drag, startPoint x: 530, startPoint y: 319, endPoint x: 613, endPoint y: 314, distance: 83.1
drag, startPoint x: 772, startPoint y: 306, endPoint x: 530, endPoint y: 414, distance: 265.2
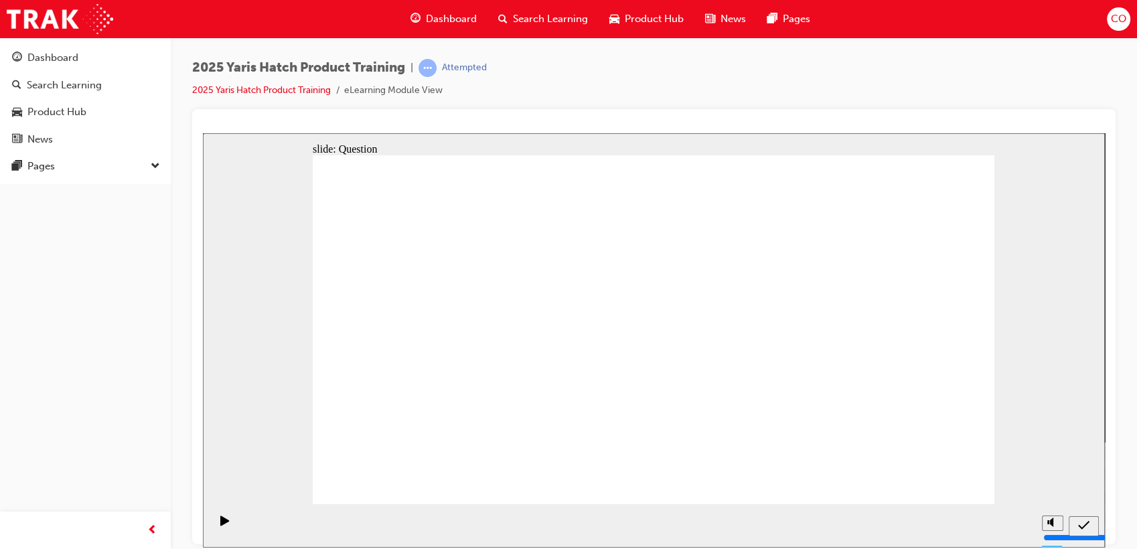
drag, startPoint x: 407, startPoint y: 353, endPoint x: 403, endPoint y: 386, distance: 33.7
drag, startPoint x: 412, startPoint y: 427, endPoint x: 439, endPoint y: 302, distance: 128.0
drag, startPoint x: 448, startPoint y: 289, endPoint x: 835, endPoint y: 382, distance: 398.5
drag, startPoint x: 631, startPoint y: 312, endPoint x: 548, endPoint y: 434, distance: 147.4
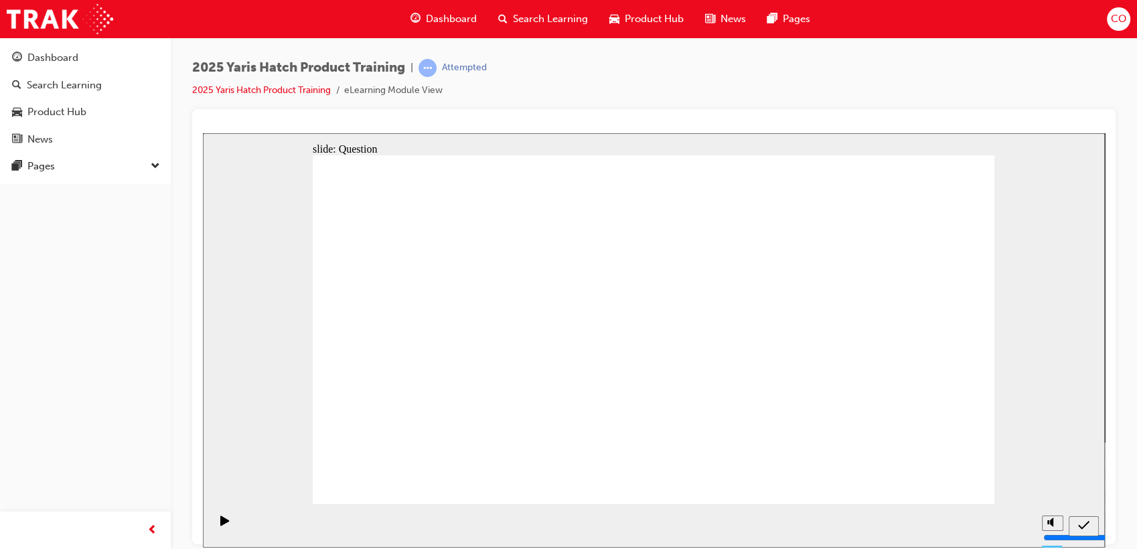
radio input "true"
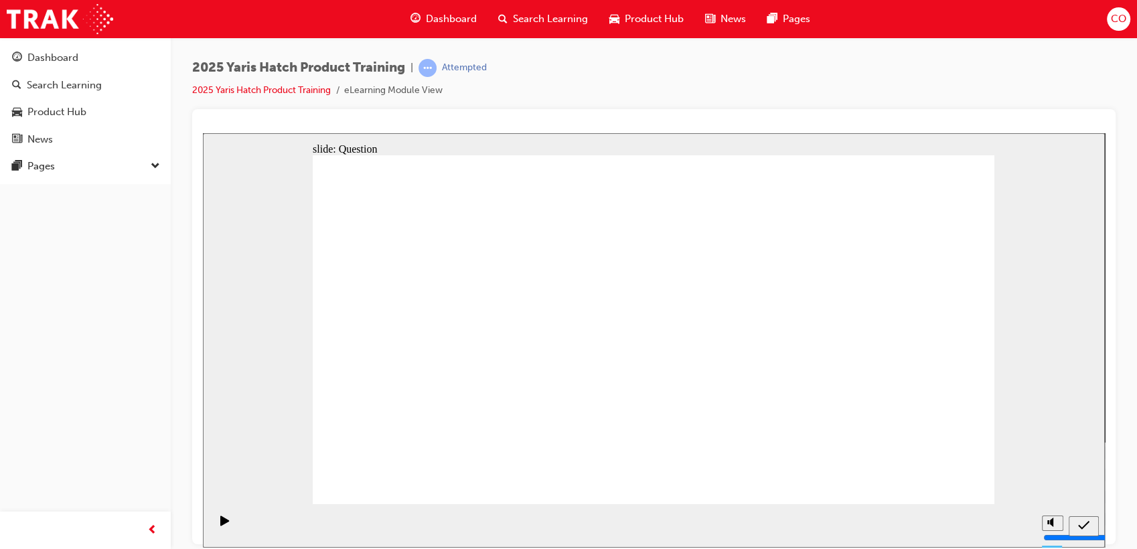
radio input "true"
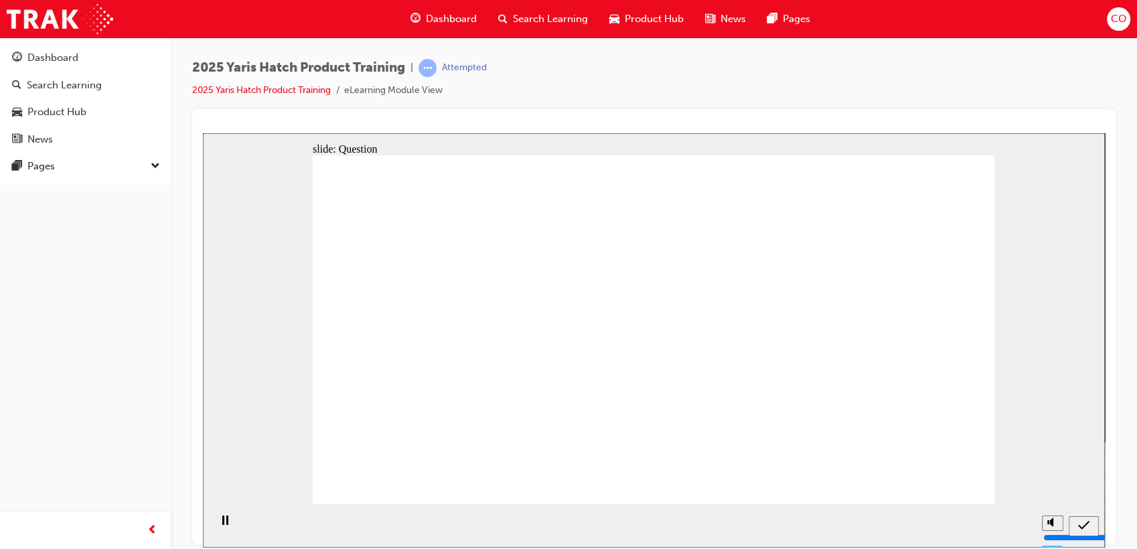
drag, startPoint x: 880, startPoint y: 319, endPoint x: 911, endPoint y: 369, distance: 59.3
radio input "true"
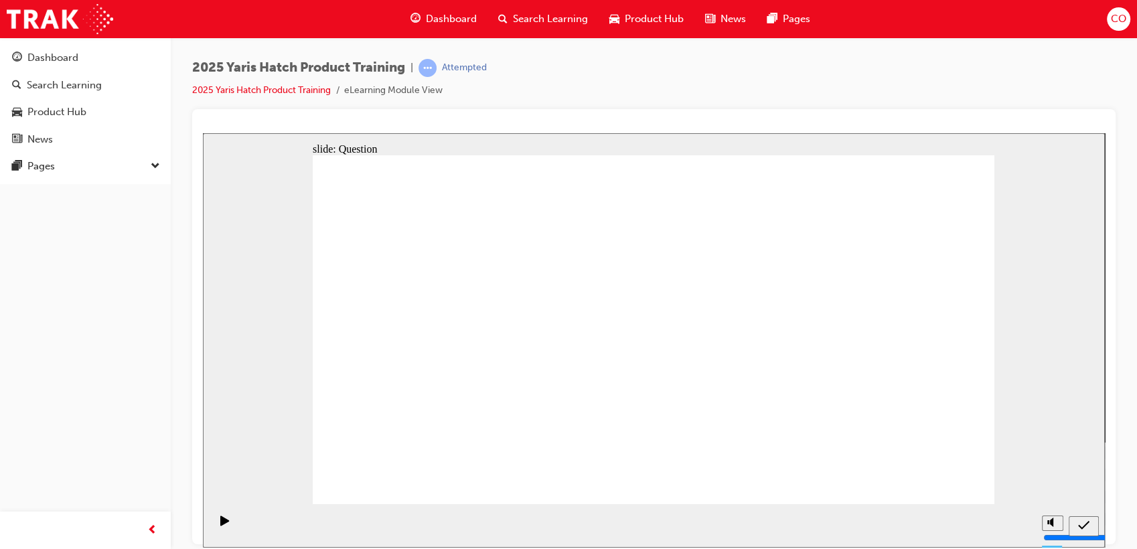
drag, startPoint x: 914, startPoint y: 418, endPoint x: 914, endPoint y: 430, distance: 12.7
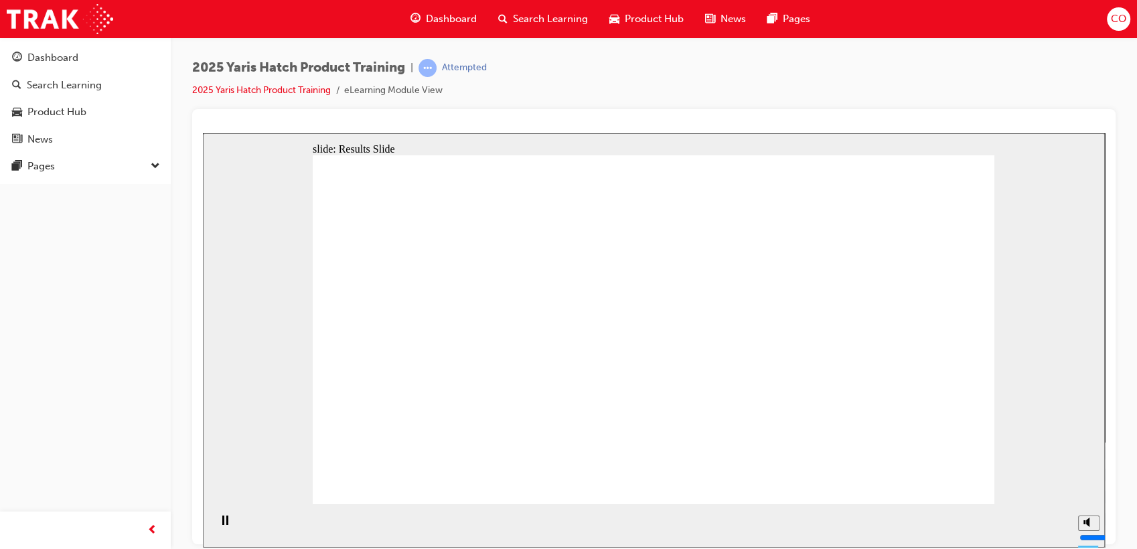
radio input "true"
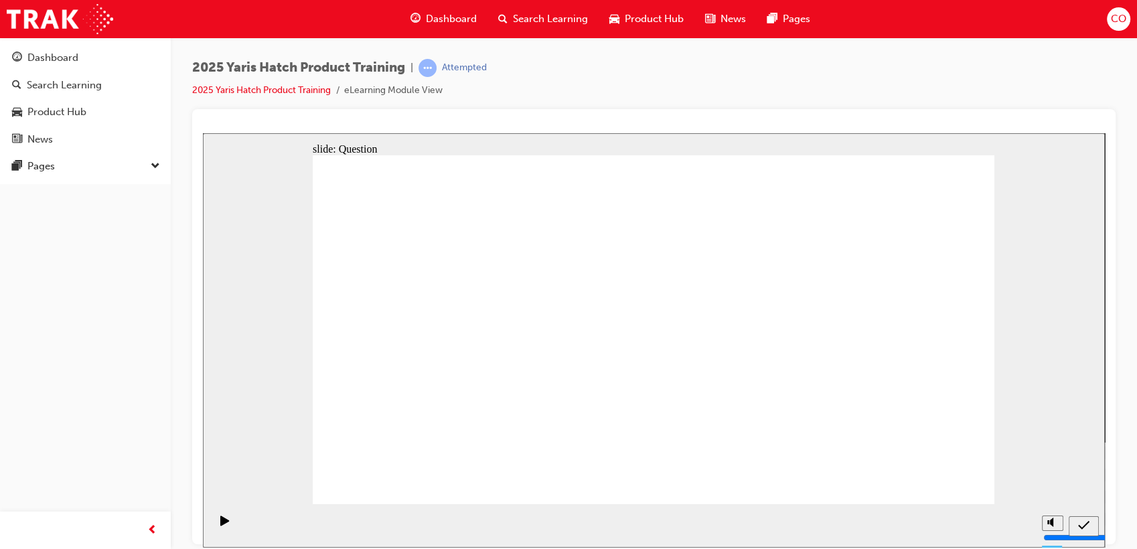
radio input "true"
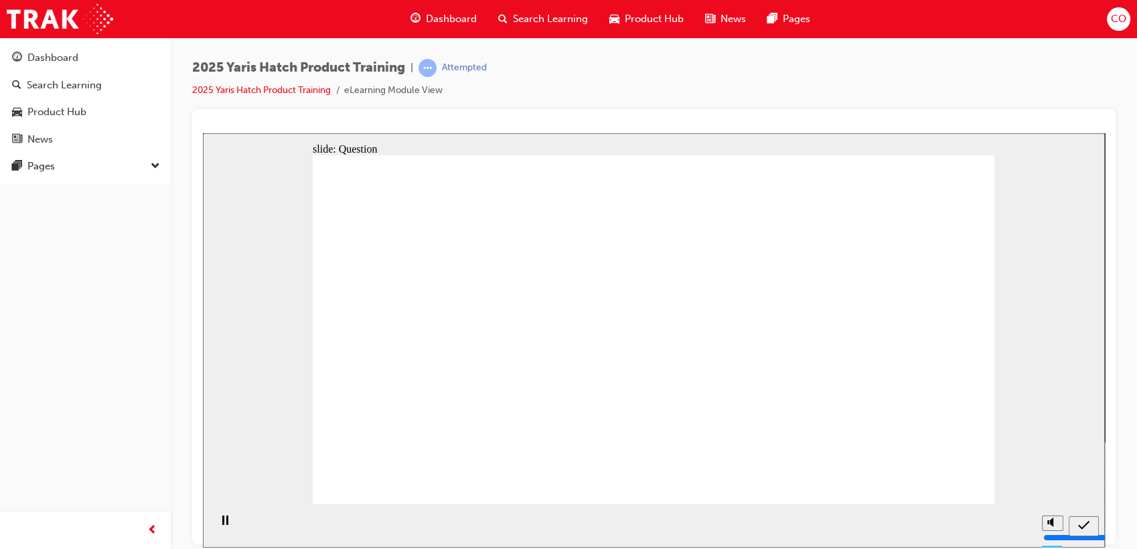
radio input "true"
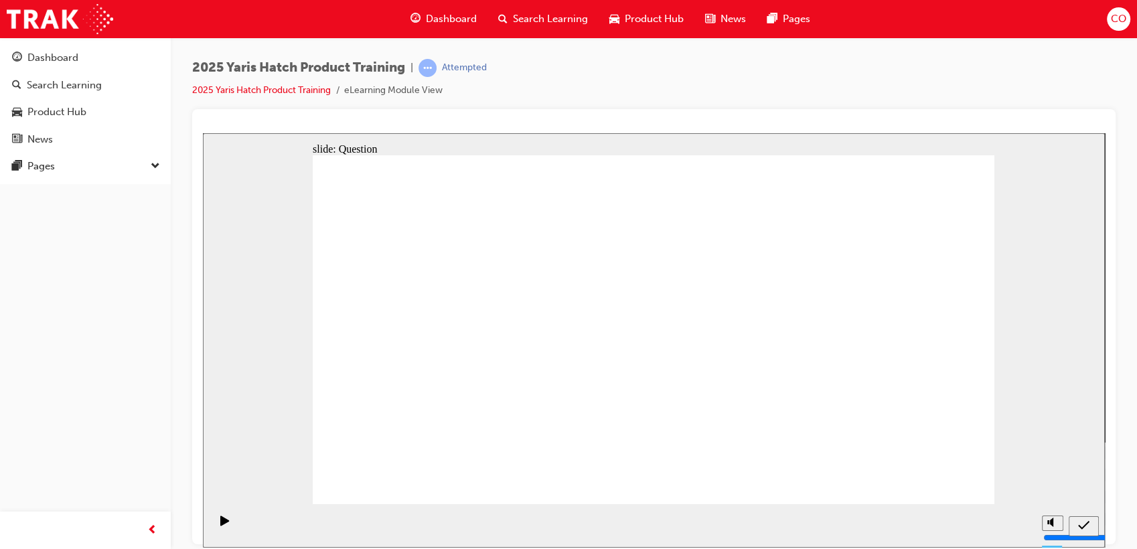
radio input "true"
drag, startPoint x: 773, startPoint y: 321, endPoint x: 520, endPoint y: 413, distance: 269.4
drag, startPoint x: 641, startPoint y: 323, endPoint x: 756, endPoint y: 325, distance: 115.2
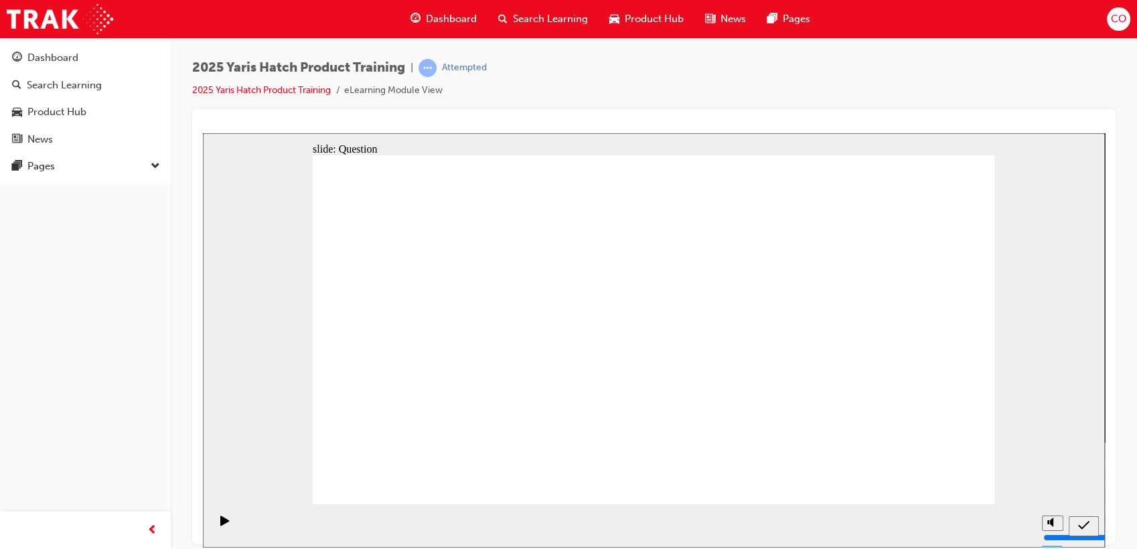
drag, startPoint x: 769, startPoint y: 316, endPoint x: 805, endPoint y: 434, distance: 123.2
drag, startPoint x: 909, startPoint y: 315, endPoint x: 659, endPoint y: 415, distance: 269.8
drag, startPoint x: 407, startPoint y: 313, endPoint x: 442, endPoint y: 325, distance: 36.8
drag, startPoint x: 497, startPoint y: 309, endPoint x: 389, endPoint y: 323, distance: 108.7
drag, startPoint x: 396, startPoint y: 329, endPoint x: 936, endPoint y: 439, distance: 550.5
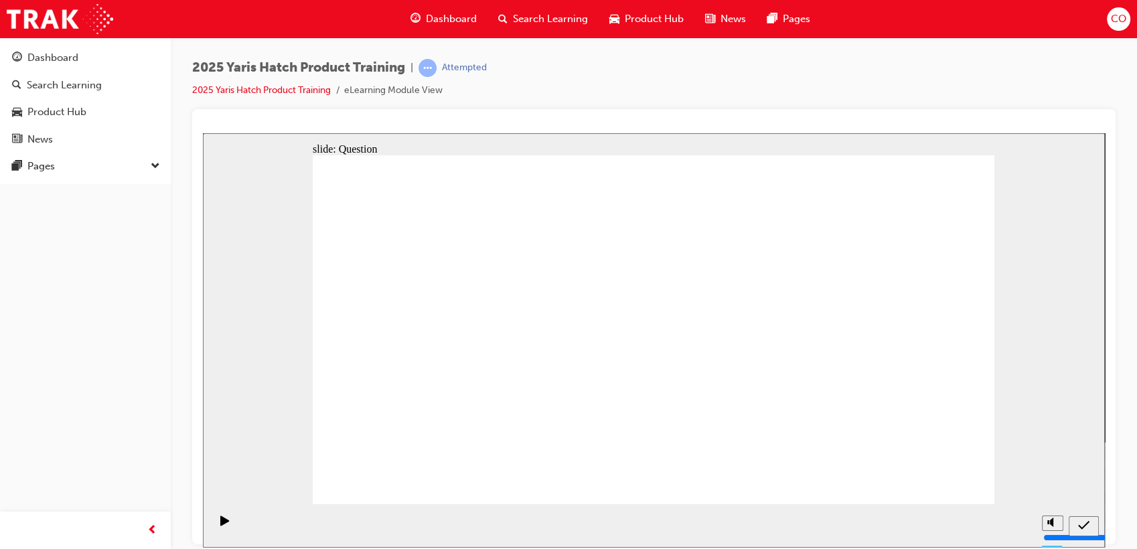
click at [568, 16] on span "Search Learning" at bounding box center [550, 18] width 75 height 15
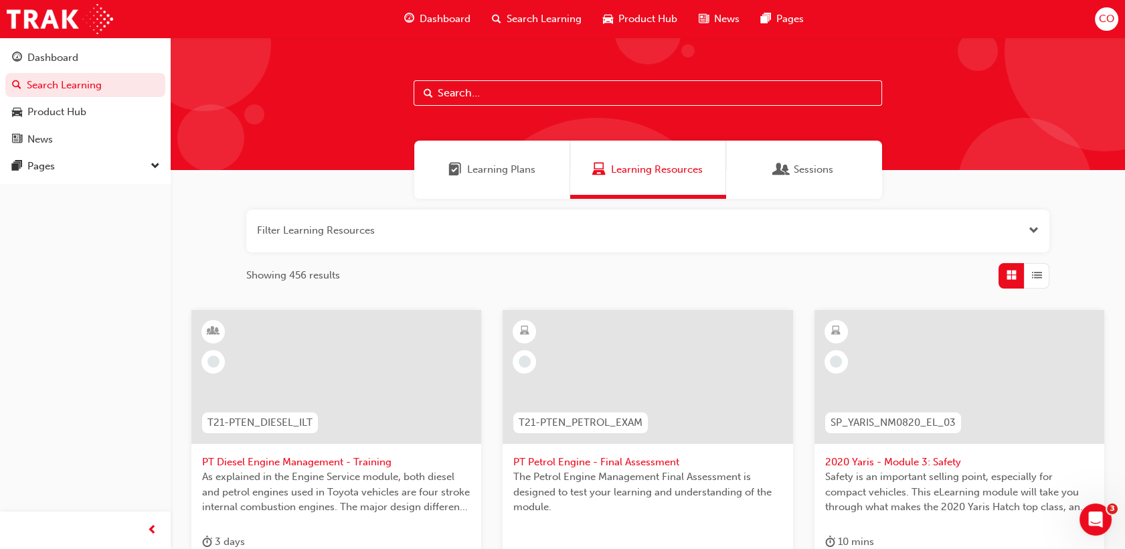
click at [521, 175] on span "Learning Plans" at bounding box center [501, 169] width 68 height 15
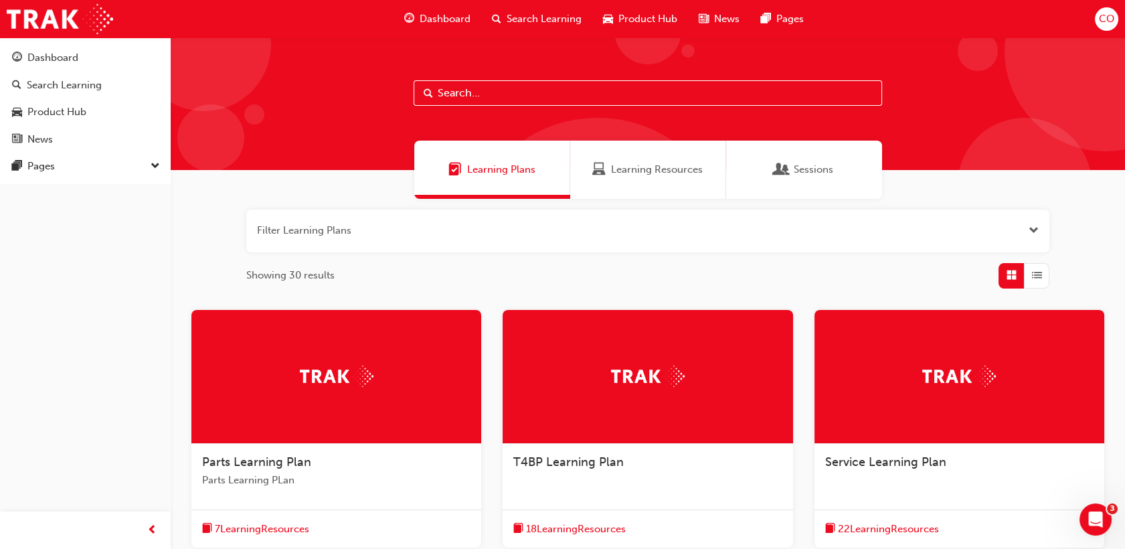
click at [637, 162] on span "Learning Resources" at bounding box center [657, 169] width 92 height 15
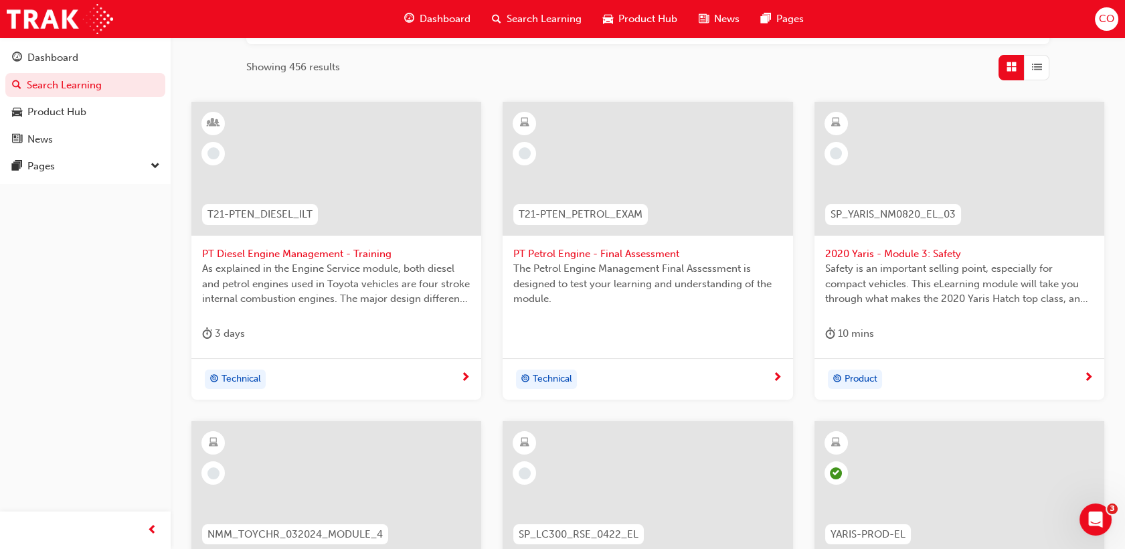
scroll to position [446, 0]
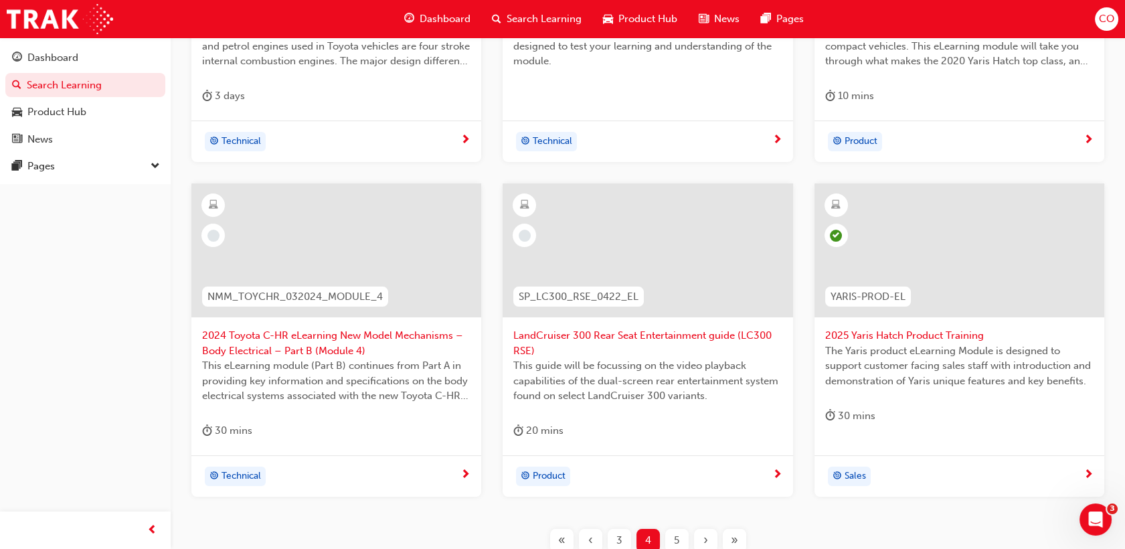
click at [683, 538] on div "5" at bounding box center [676, 540] width 23 height 23
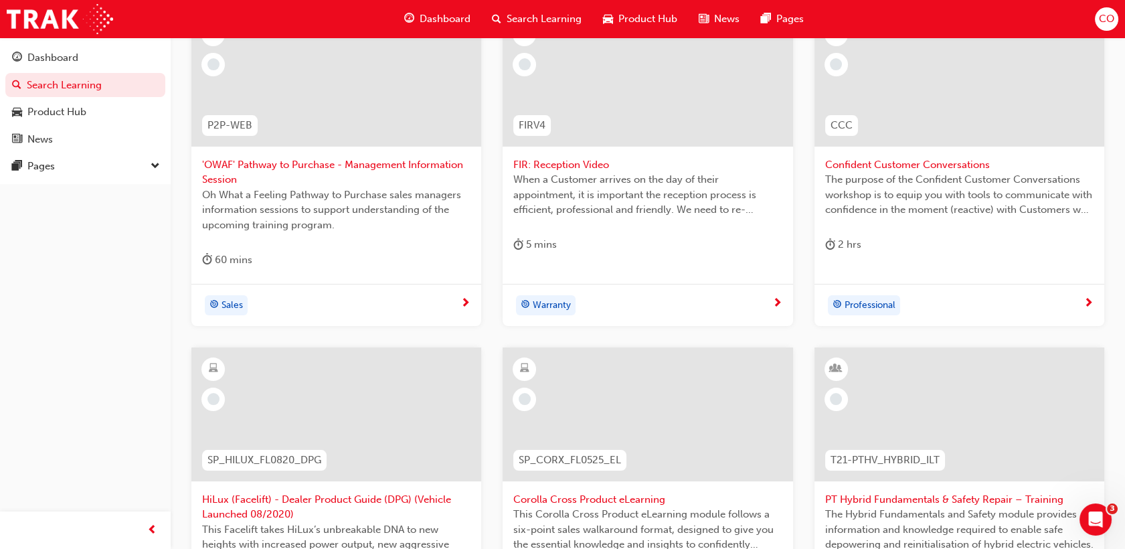
scroll to position [520, 0]
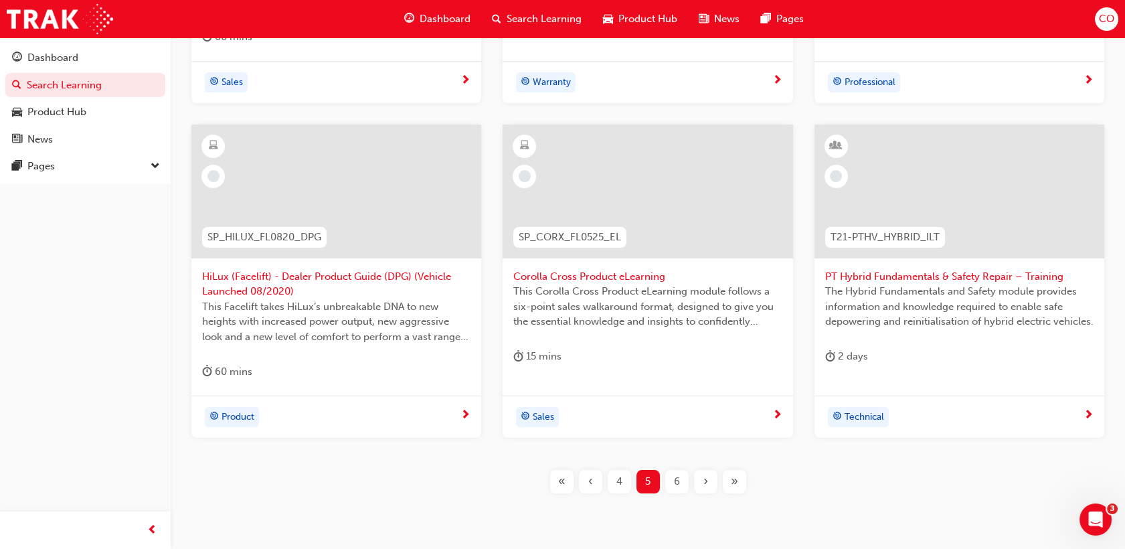
click at [680, 483] on span "6" at bounding box center [677, 481] width 6 height 15
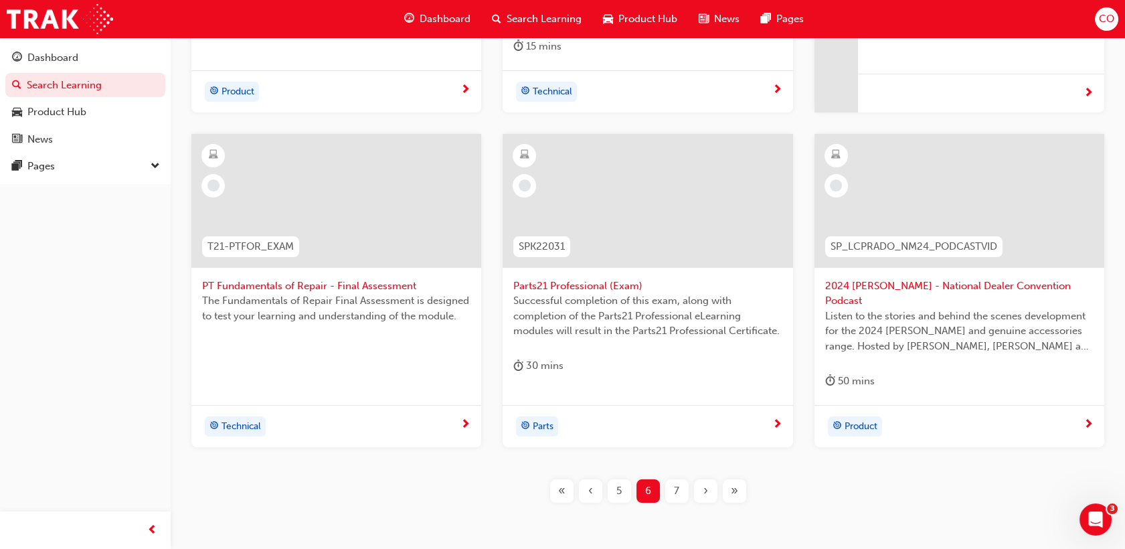
scroll to position [556, 0]
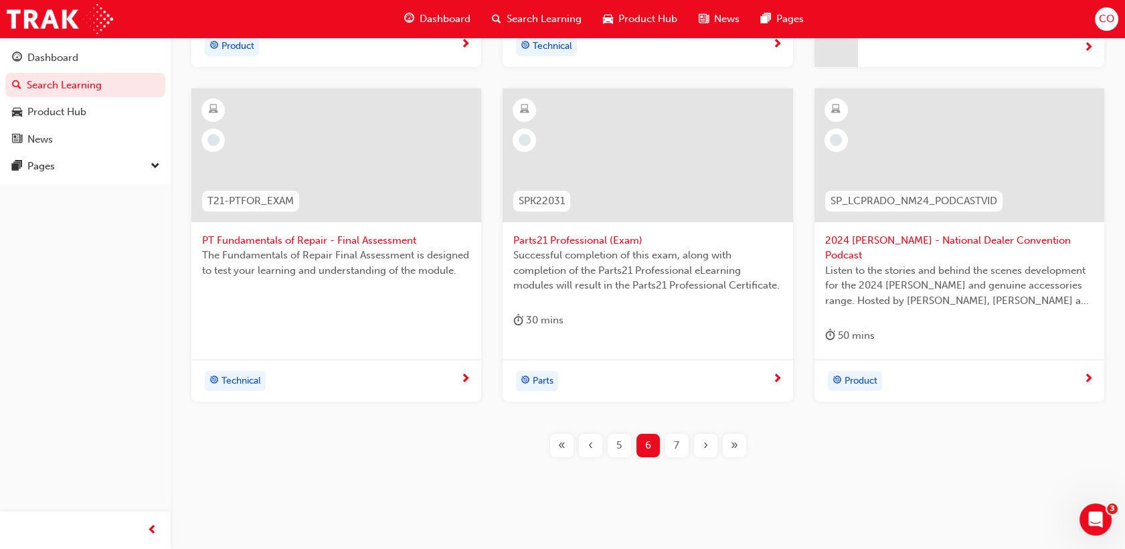
click at [682, 434] on div "7" at bounding box center [676, 445] width 23 height 23
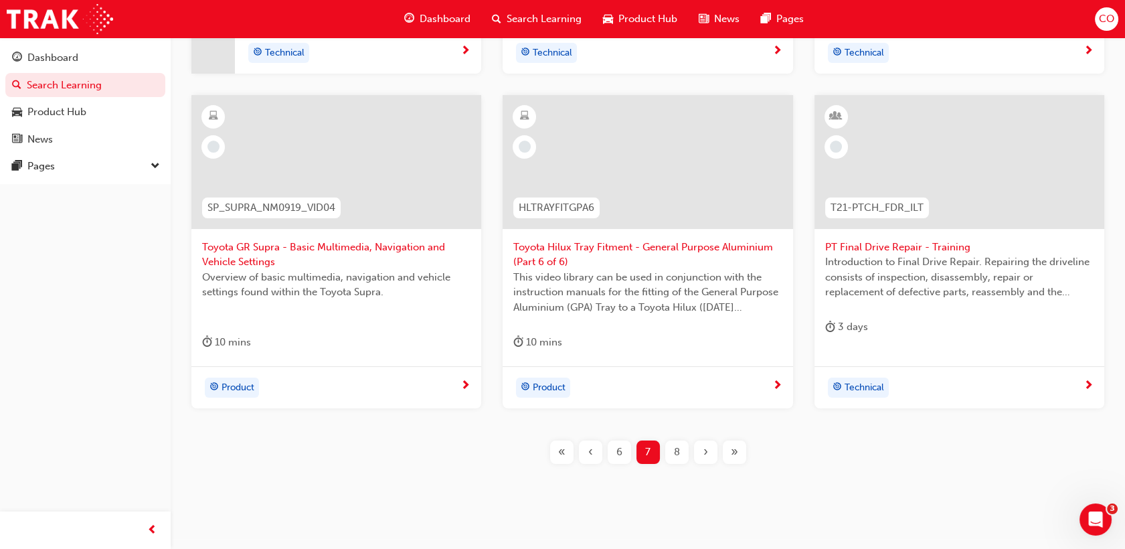
scroll to position [556, 0]
